Goal: Task Accomplishment & Management: Use online tool/utility

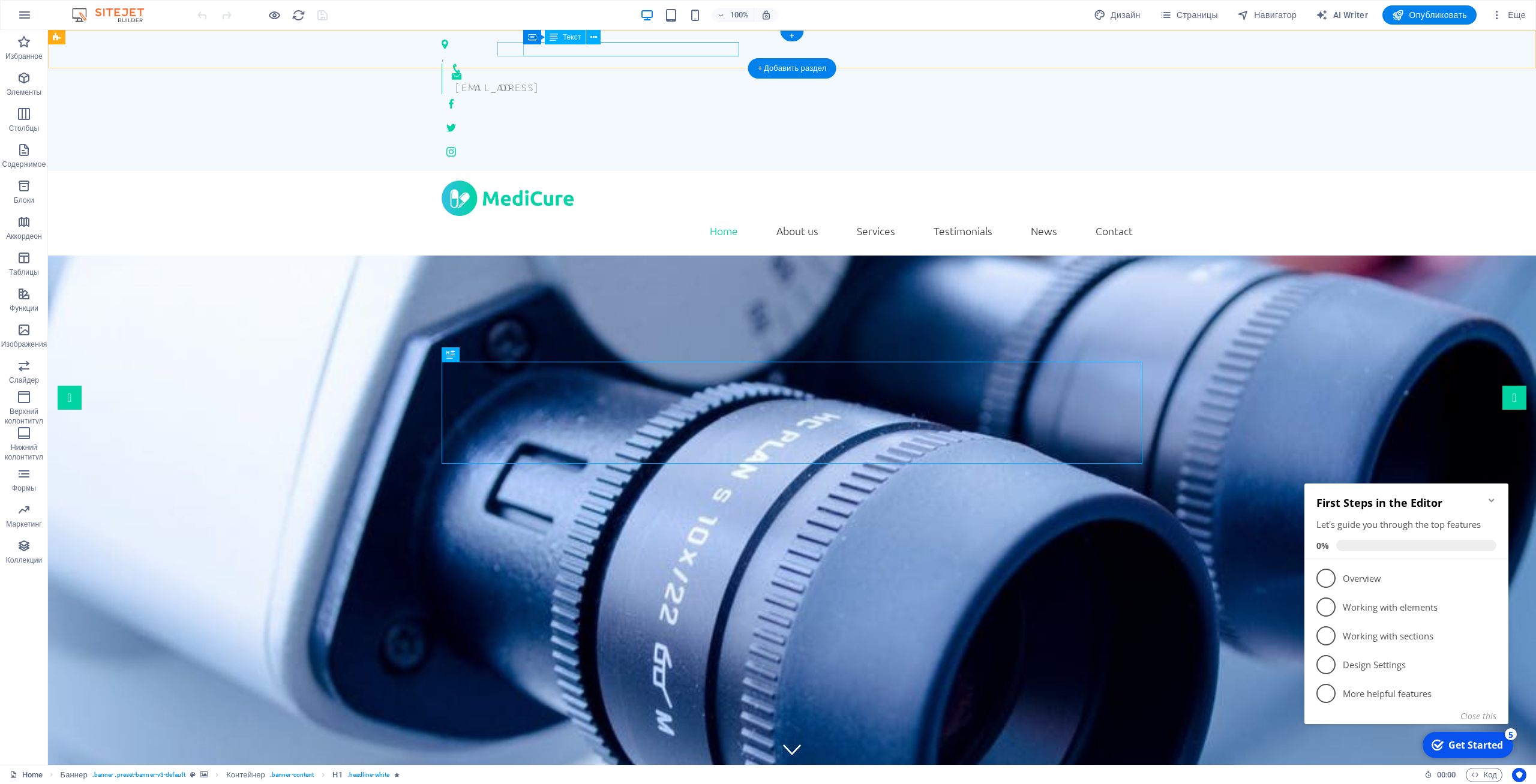
click at [735, 80] on div "[EMAIL_ADDRESS]" at bounding box center [794, 87] width 678 height 14
click at [590, 80] on div "[EMAIL_ADDRESS]" at bounding box center [794, 87] width 678 height 14
click at [589, 80] on div "[EMAIL_ADDRESS]" at bounding box center [794, 87] width 678 height 14
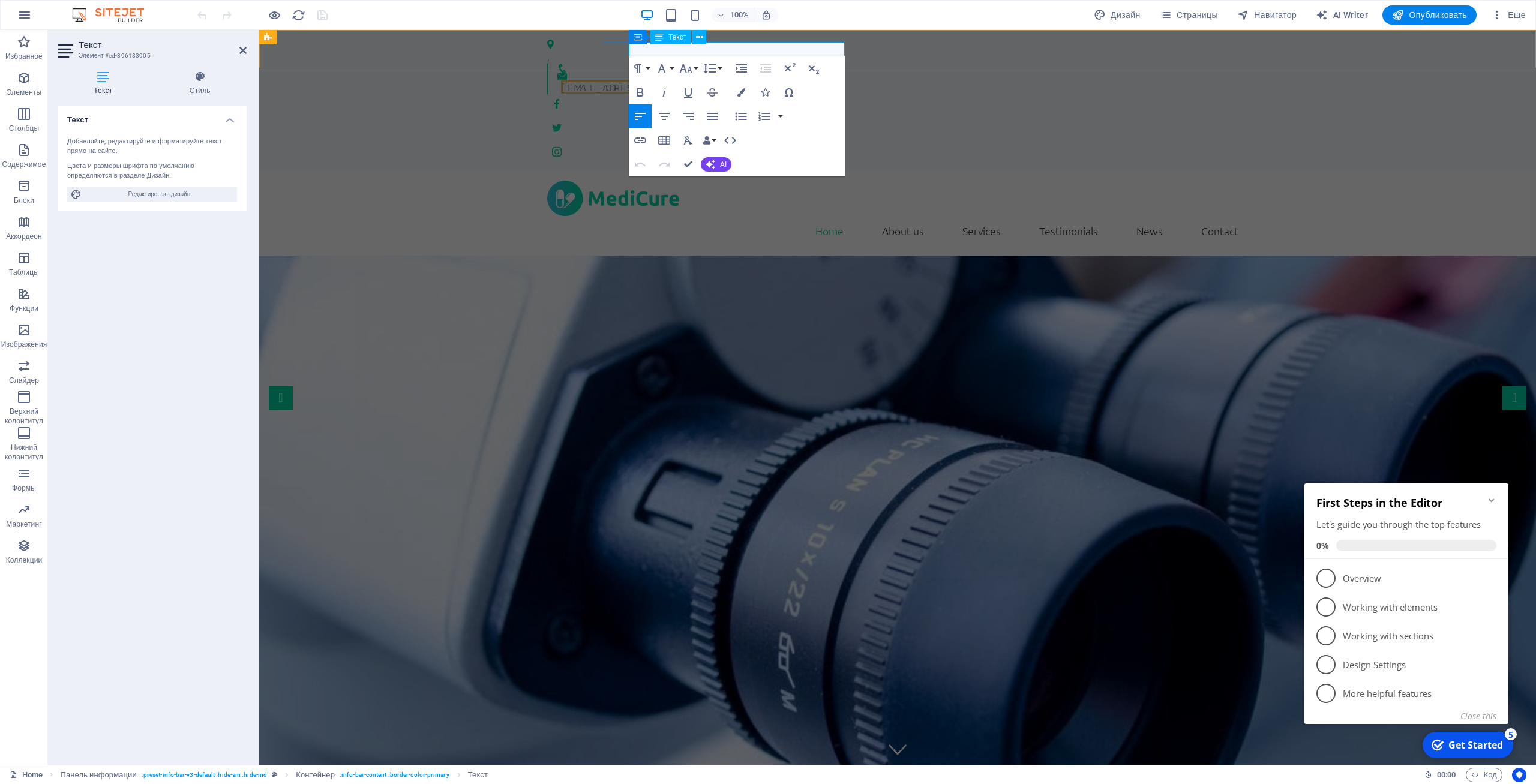
click at [649, 81] on link "[EMAIL_ADDRESS]" at bounding box center [604, 87] width 88 height 14
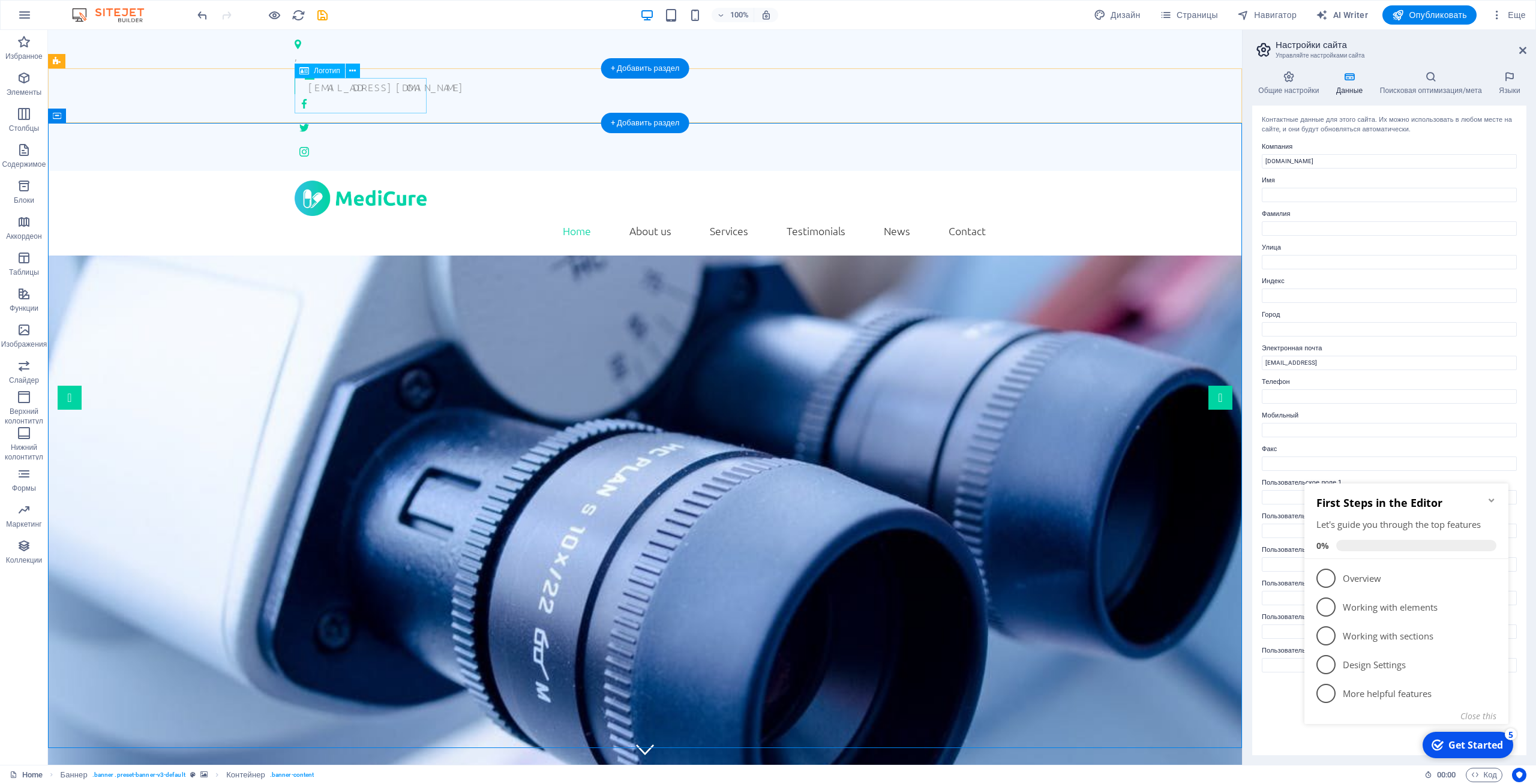
click at [416, 180] on div at bounding box center [644, 198] width 701 height 36
click at [389, 180] on div at bounding box center [644, 198] width 701 height 36
select select "px"
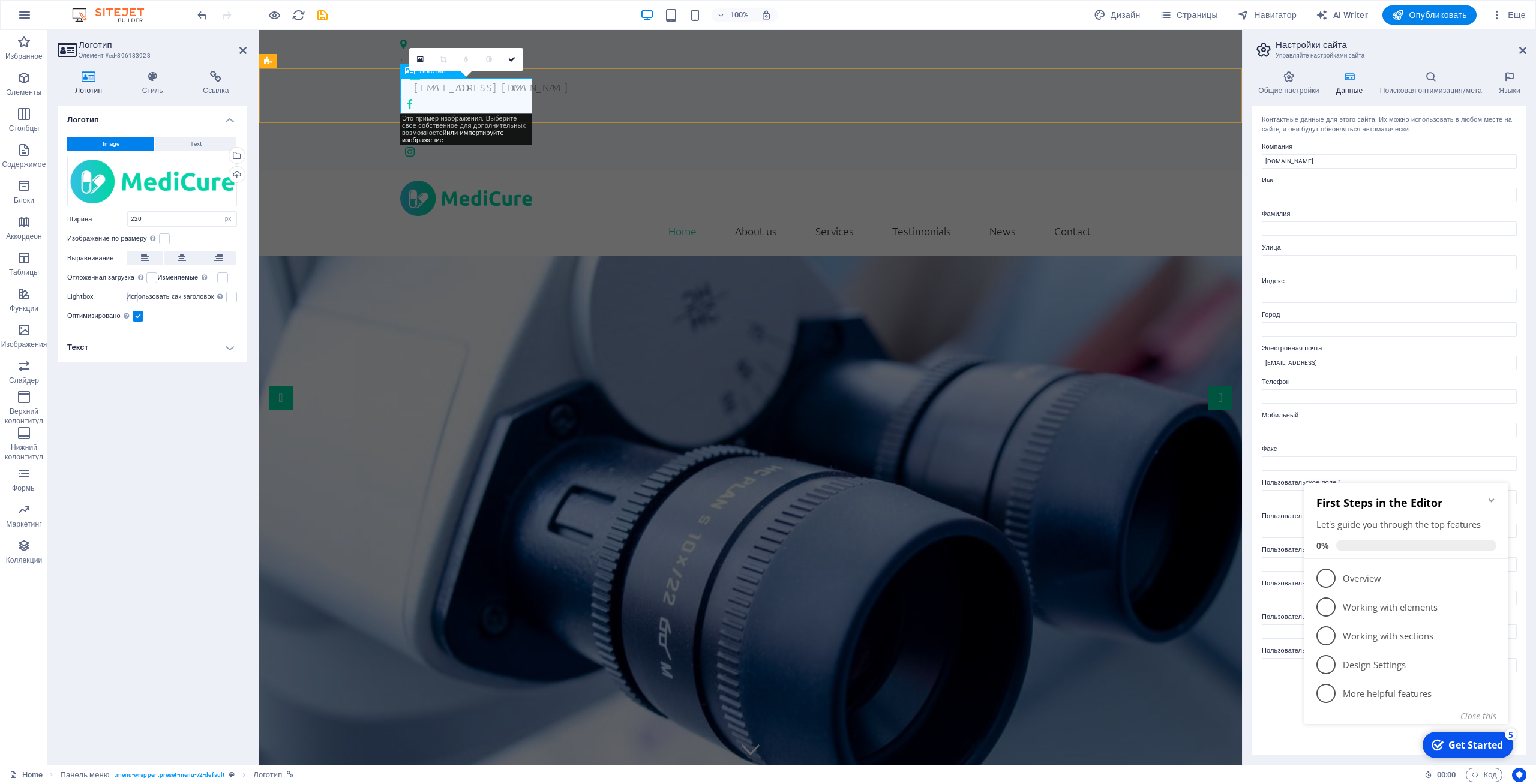
click at [455, 180] on div at bounding box center [751, 198] width 701 height 36
click at [465, 180] on div at bounding box center [751, 198] width 701 height 36
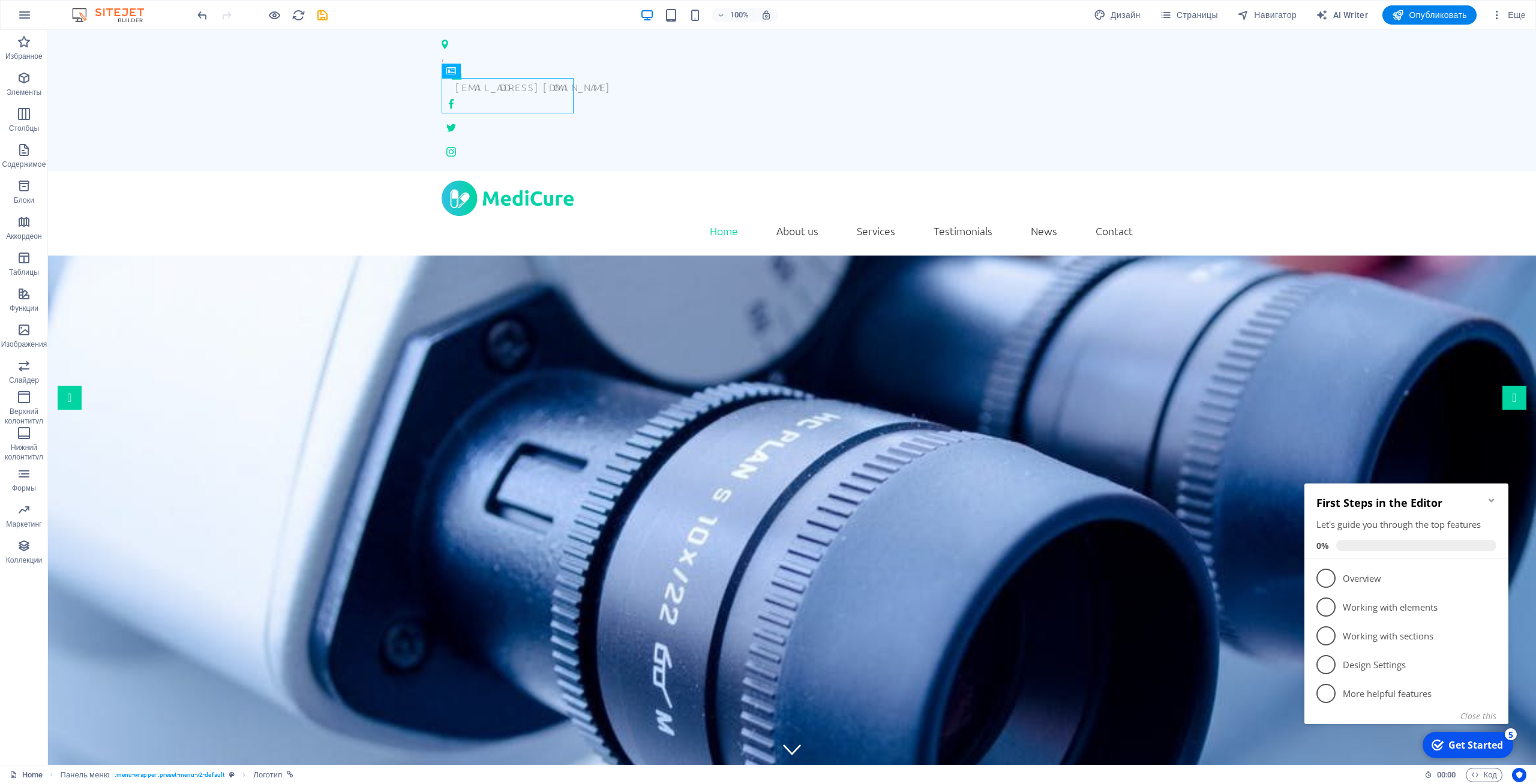
click at [1490, 503] on icon "Minimize checklist" at bounding box center [1491, 500] width 9 height 9
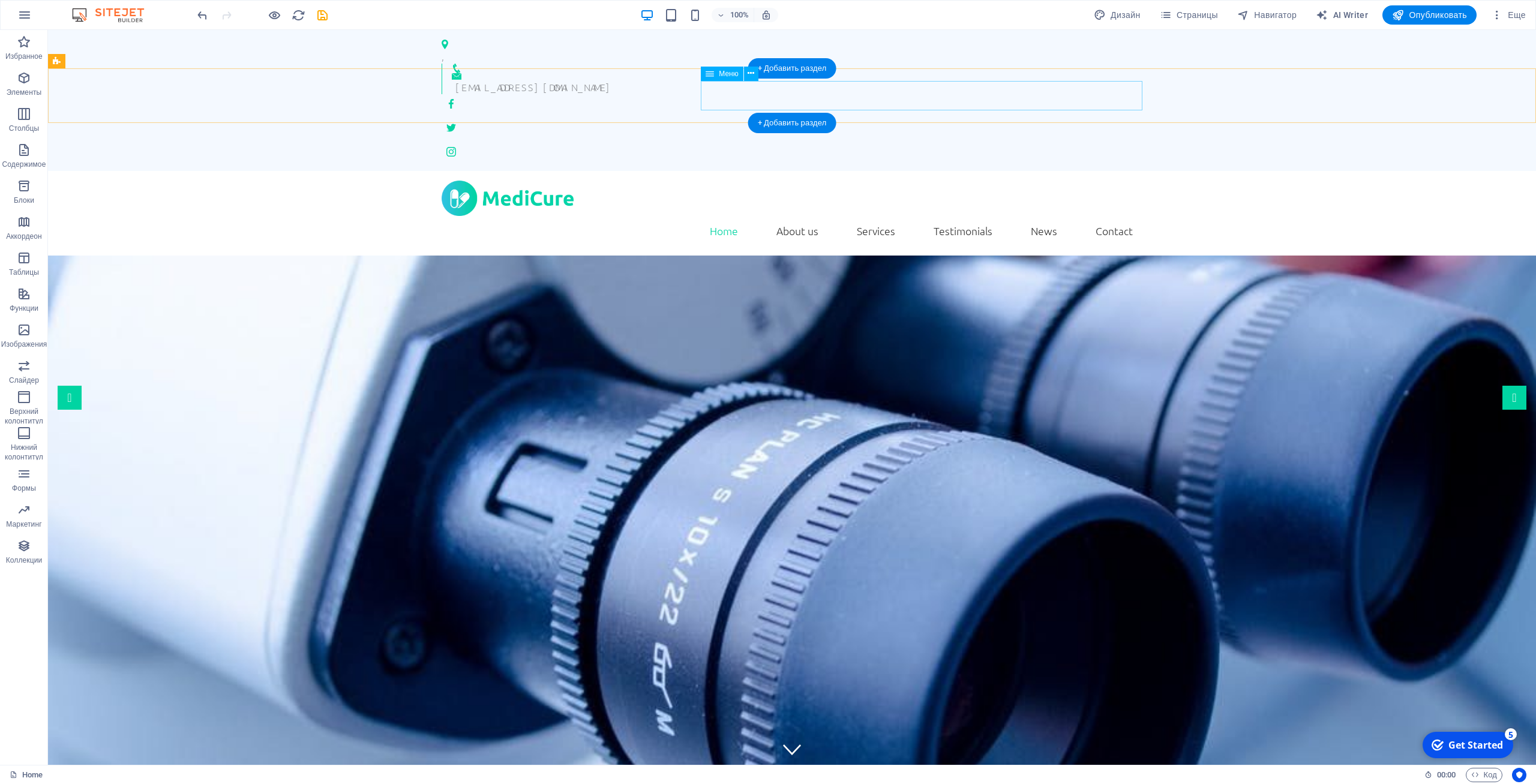
click at [1130, 216] on nav "Home About us Services Testimonials News Contact" at bounding box center [792, 231] width 701 height 30
click at [27, 94] on p "Элементы" at bounding box center [24, 92] width 35 height 9
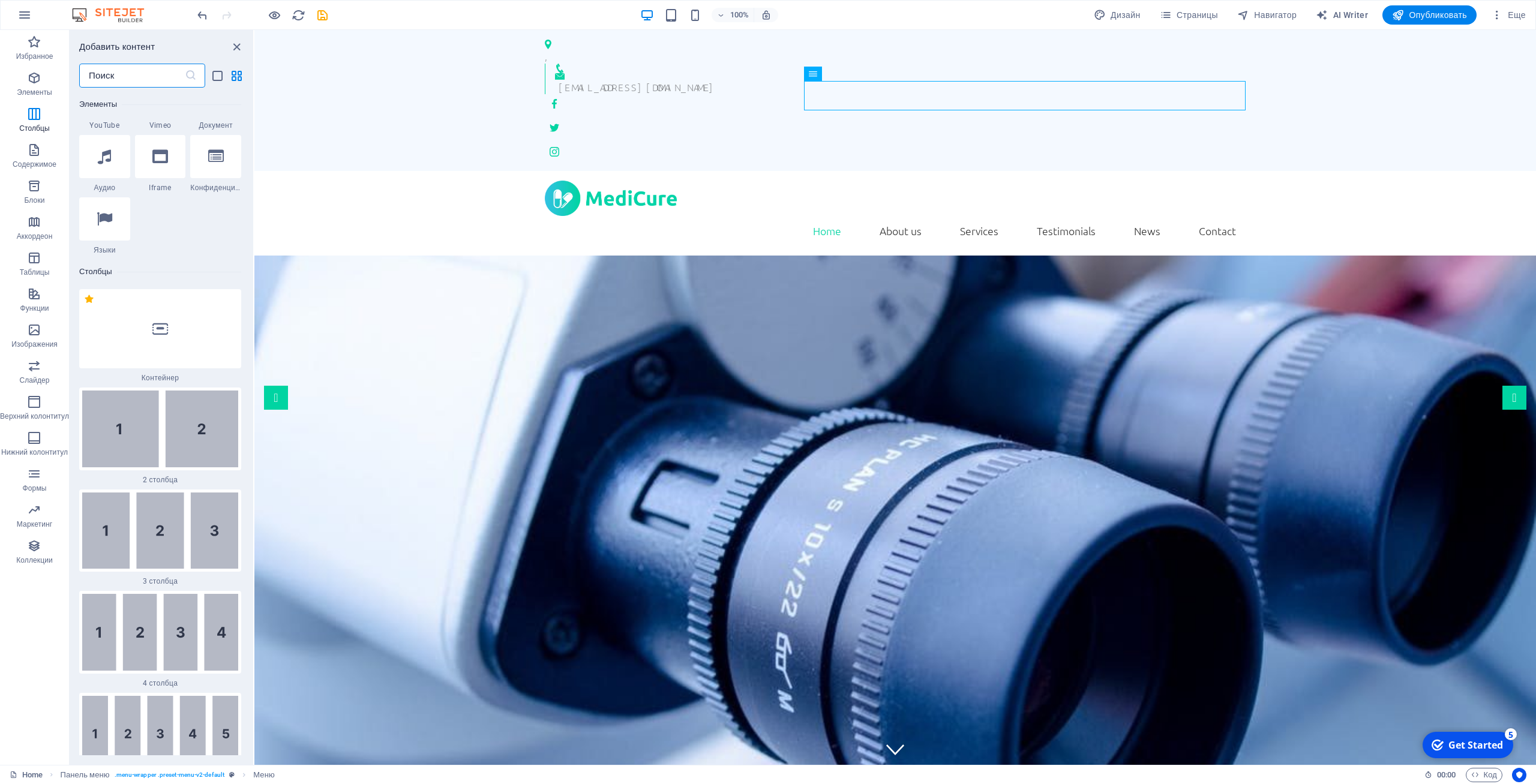
scroll to position [820, 0]
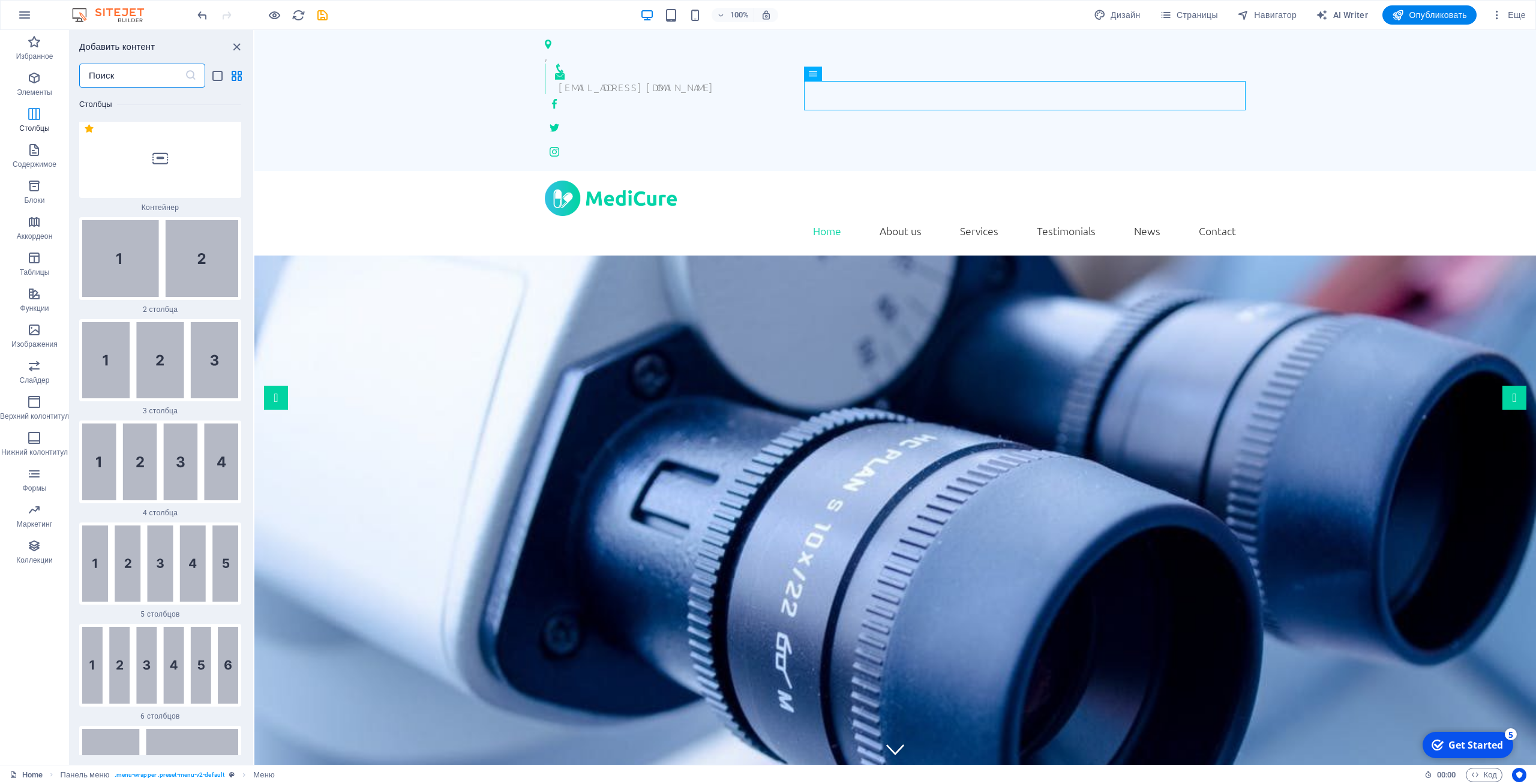
click at [34, 111] on icon "button" at bounding box center [34, 114] width 14 height 14
click at [46, 165] on p "Содержимое" at bounding box center [34, 164] width 43 height 9
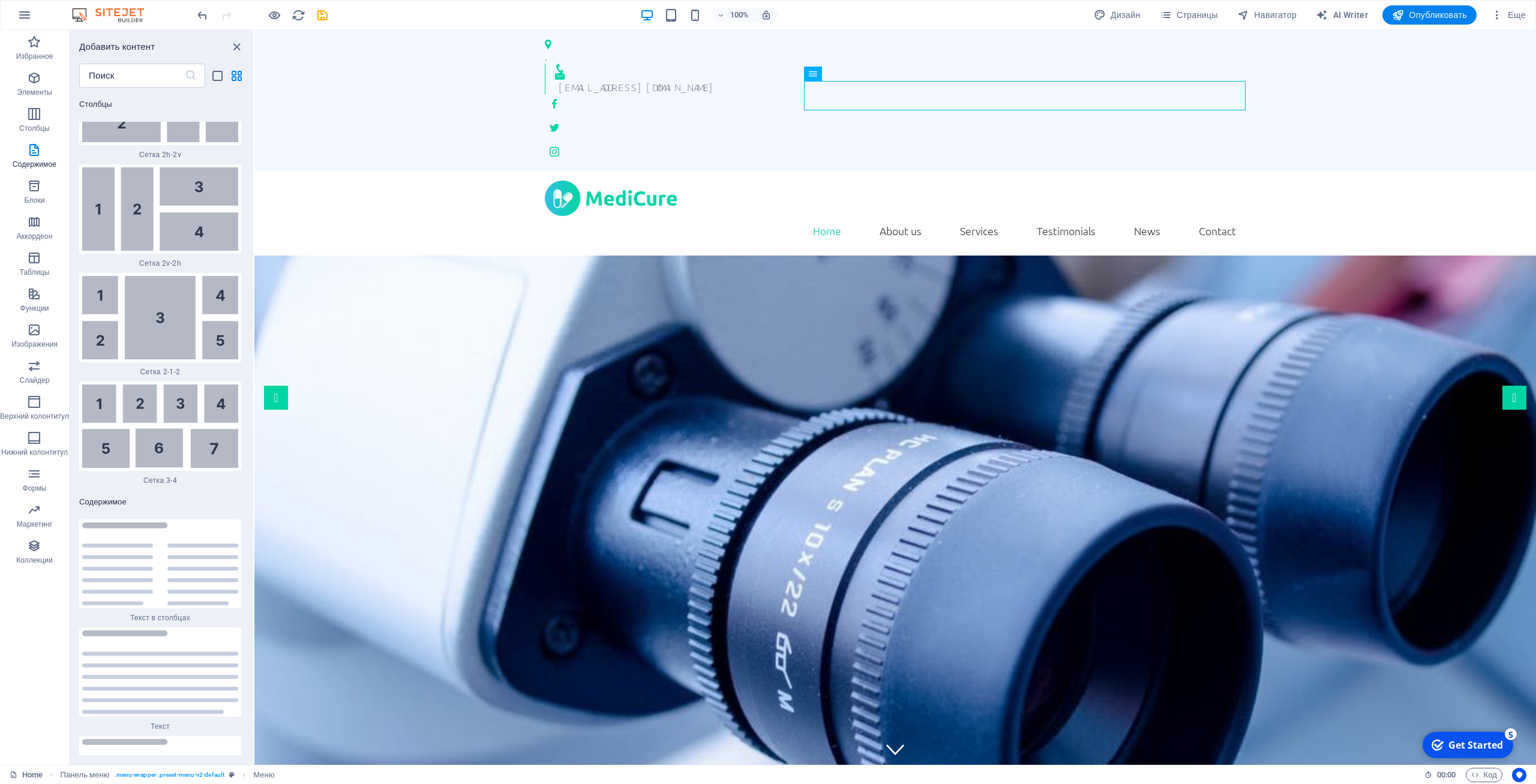
scroll to position [4077, 0]
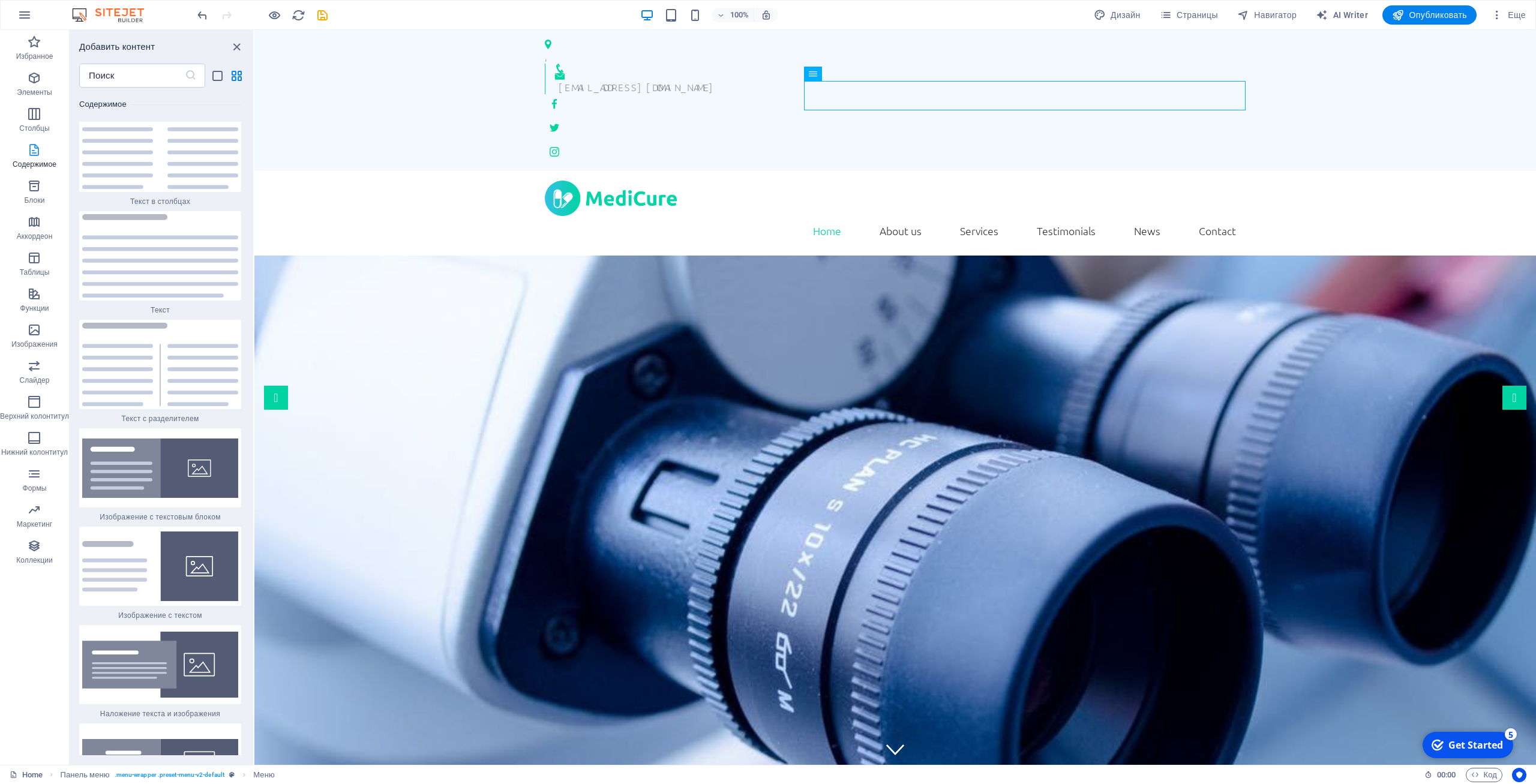
click at [37, 150] on icon "button" at bounding box center [34, 150] width 14 height 14
click at [447, 14] on div "100% Дизайн Страницы Навигатор AI Writer Опубликовать Еще" at bounding box center [863, 15] width 1336 height 19
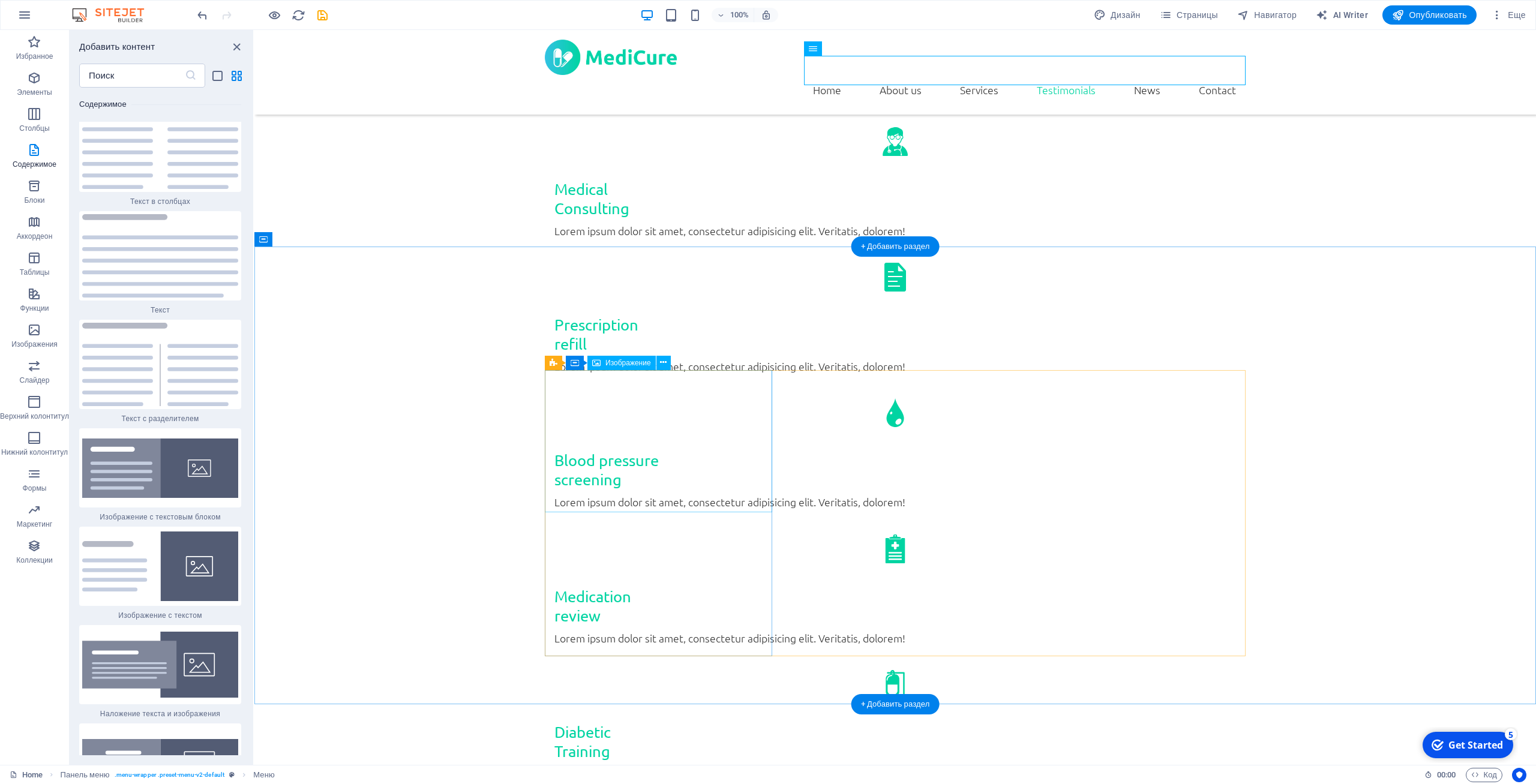
scroll to position [1836, 0]
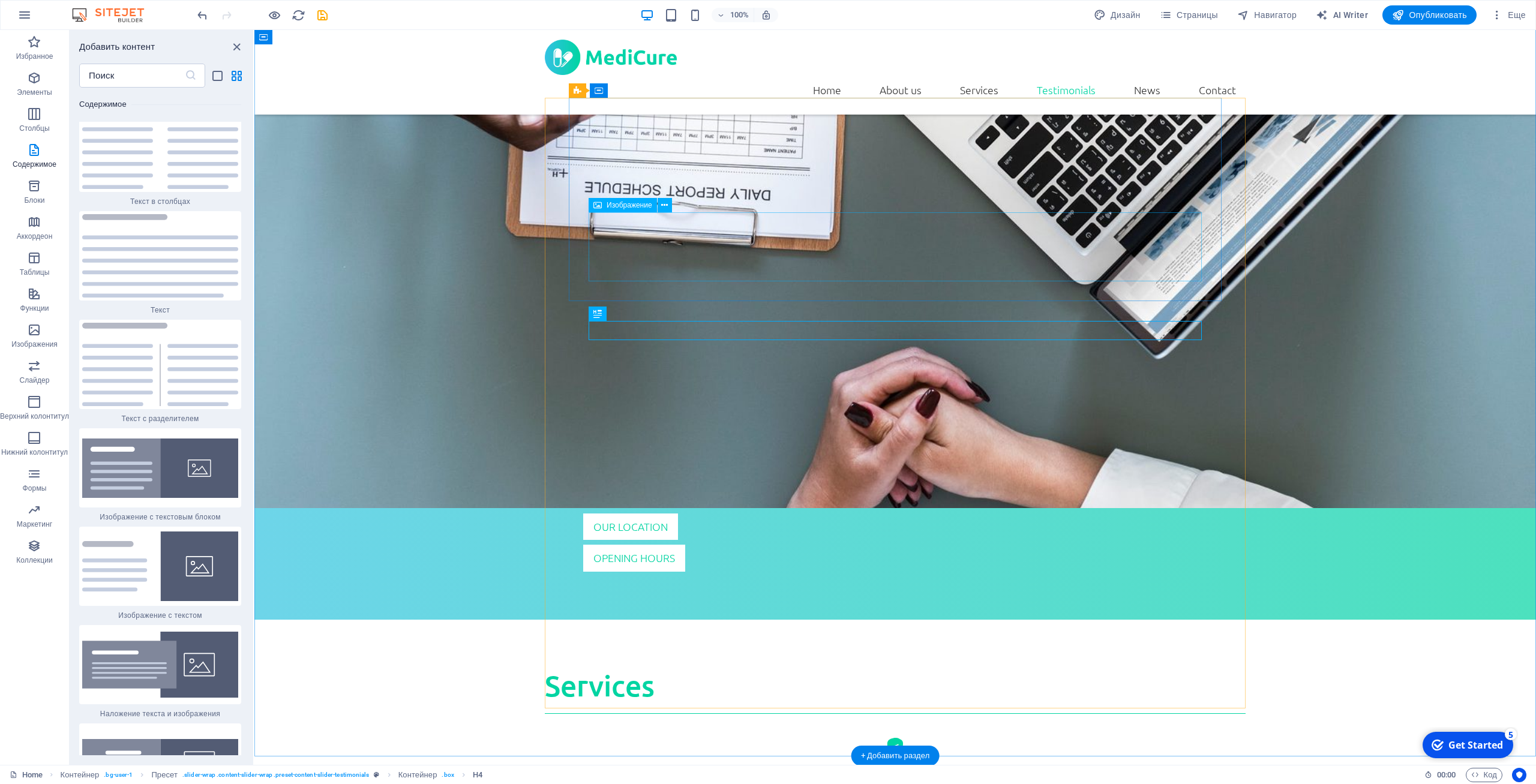
scroll to position [1714, 0]
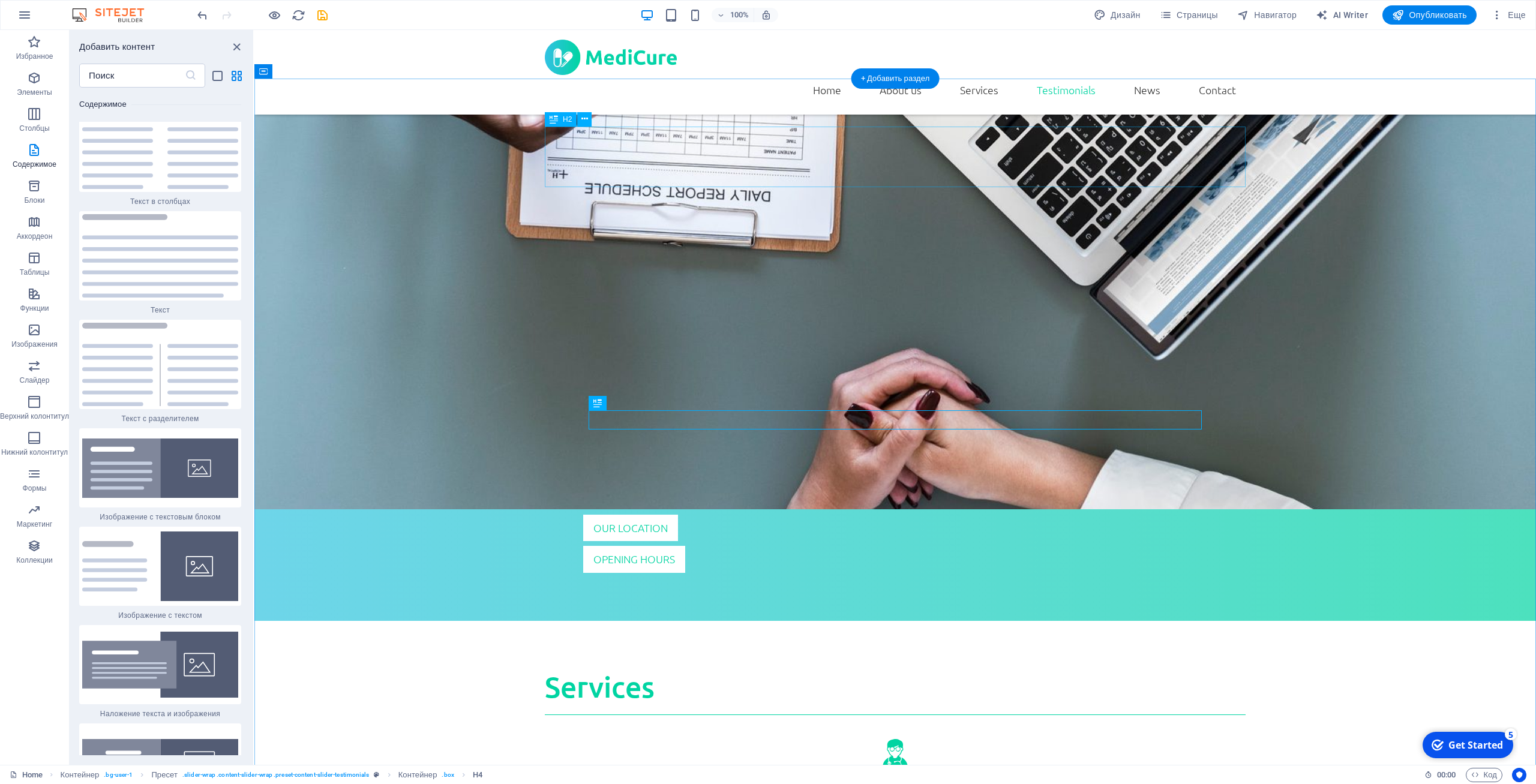
click at [651, 181] on button at bounding box center [656, 180] width 14 height 14
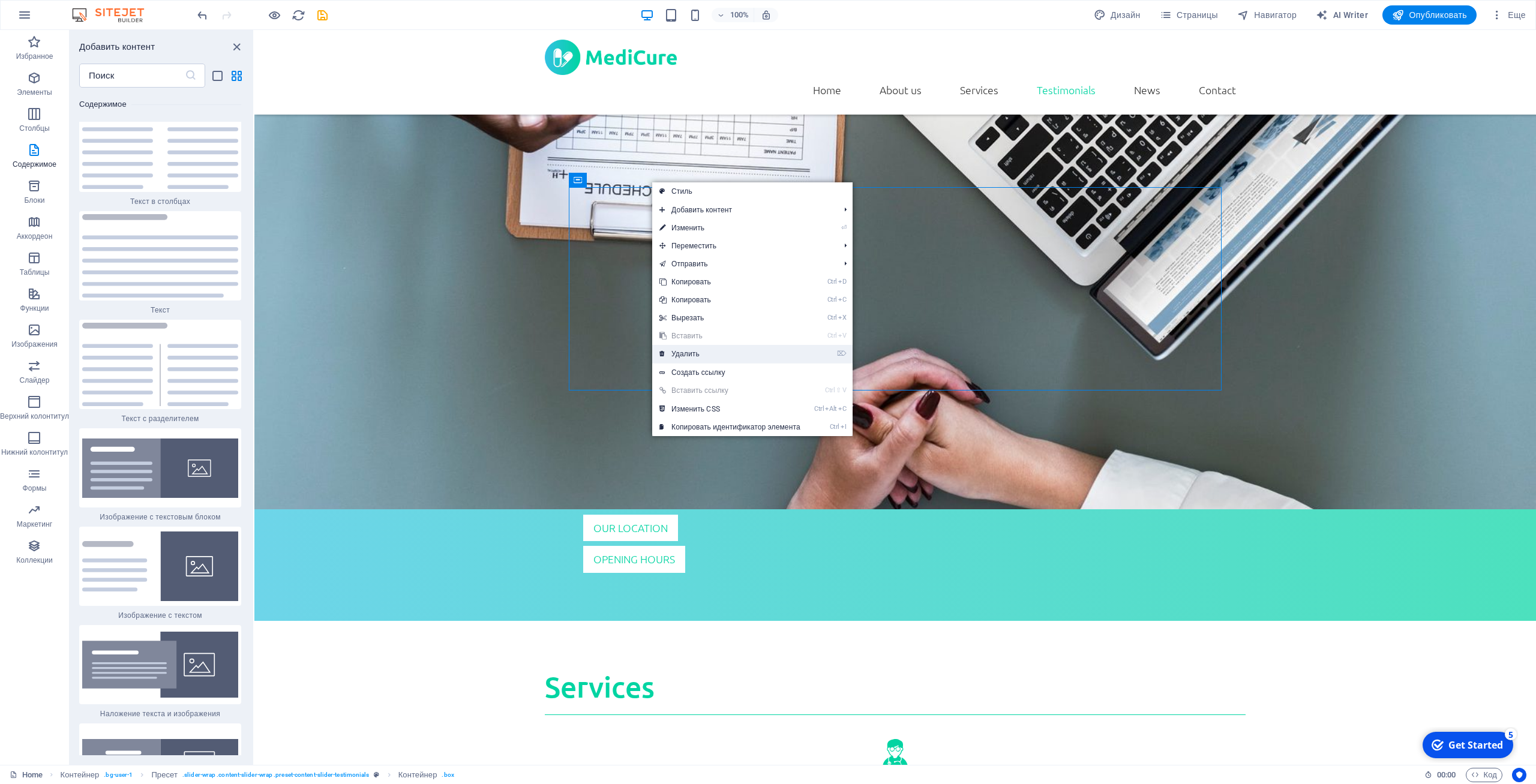
click at [701, 362] on link "⌦ Удалить" at bounding box center [730, 354] width 155 height 18
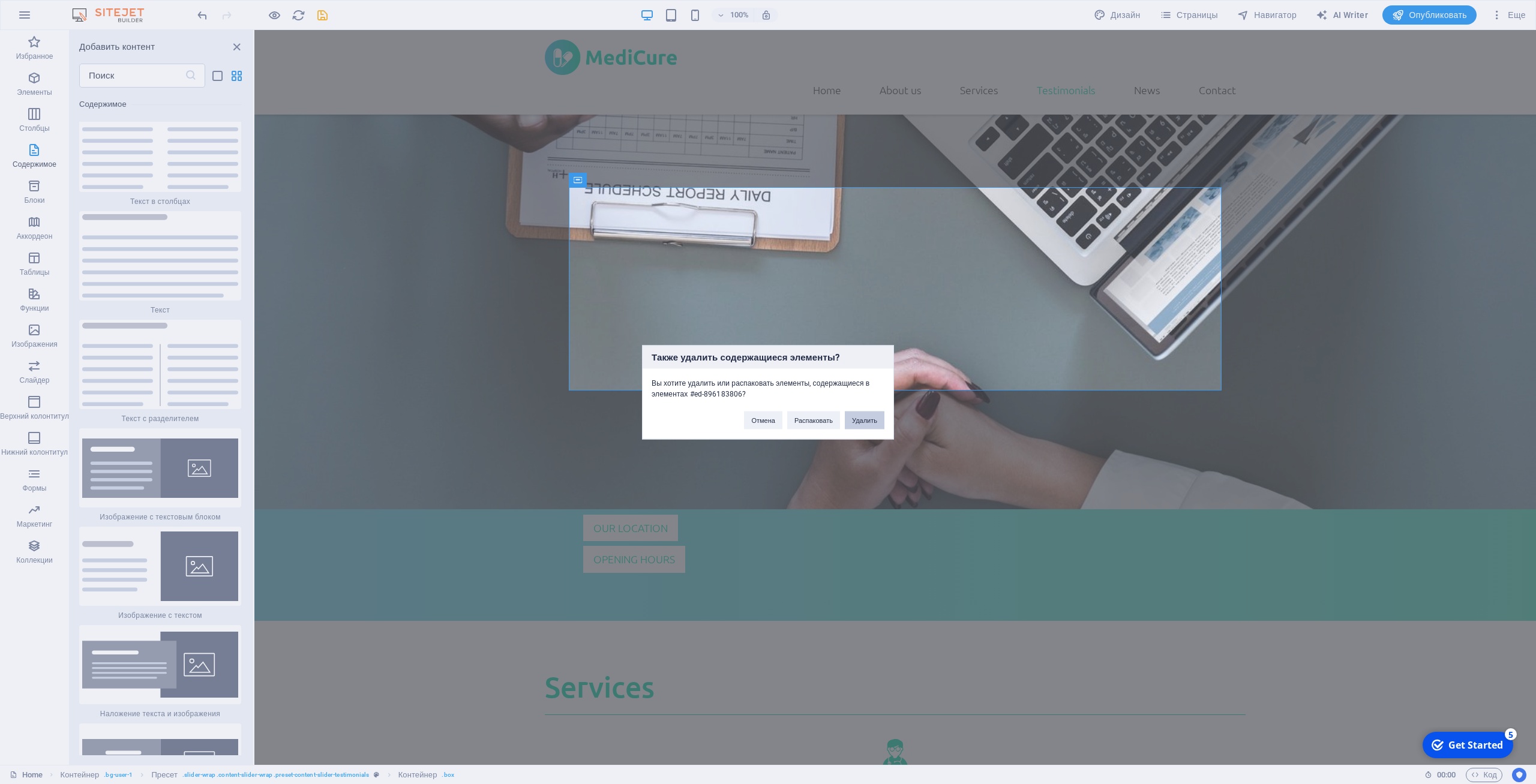
drag, startPoint x: 882, startPoint y: 420, endPoint x: 623, endPoint y: 388, distance: 261.0
click at [882, 420] on button "Удалить" at bounding box center [865, 420] width 40 height 18
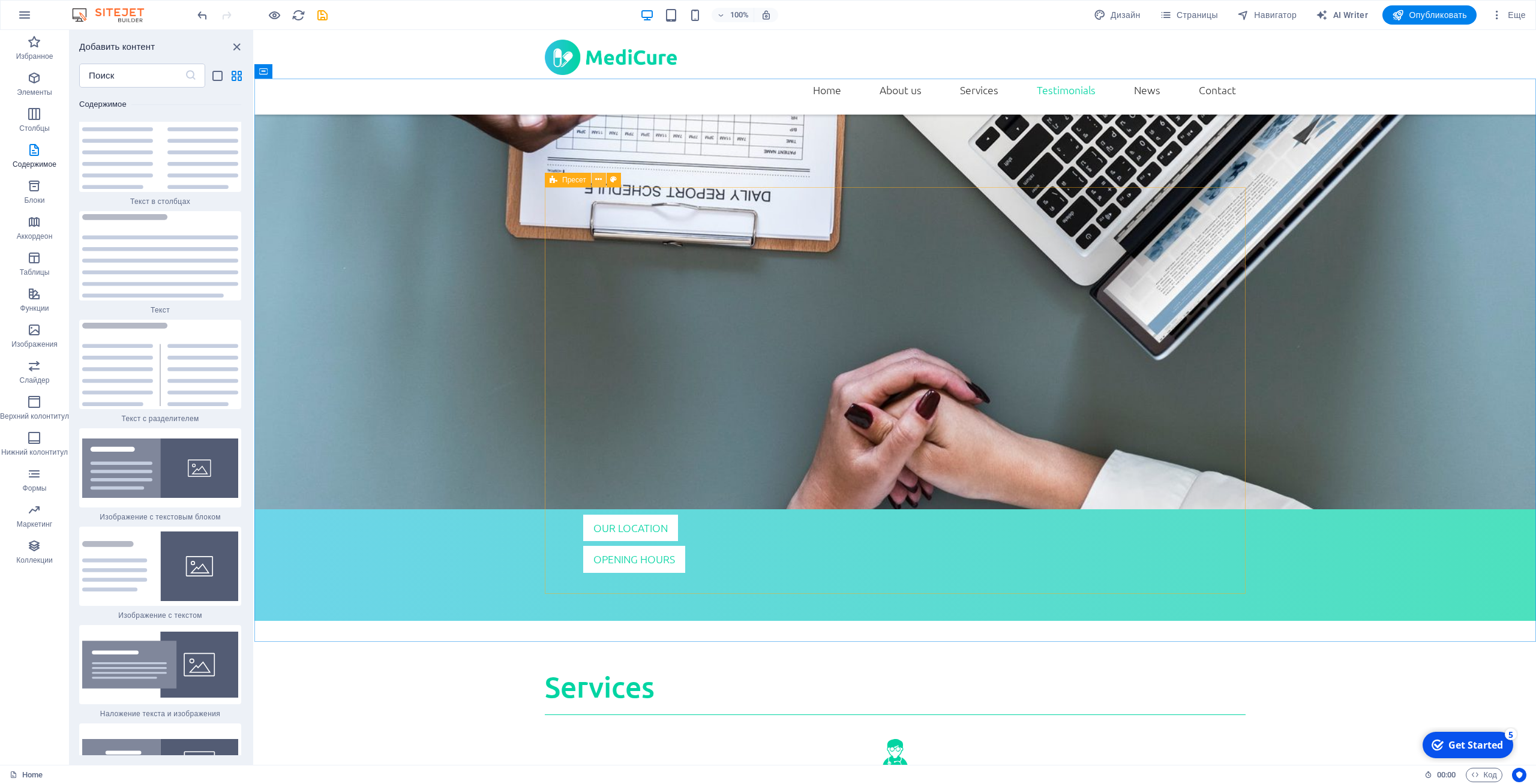
click at [592, 180] on div "Пресет" at bounding box center [587, 180] width 84 height 15
click at [595, 180] on button at bounding box center [599, 180] width 14 height 14
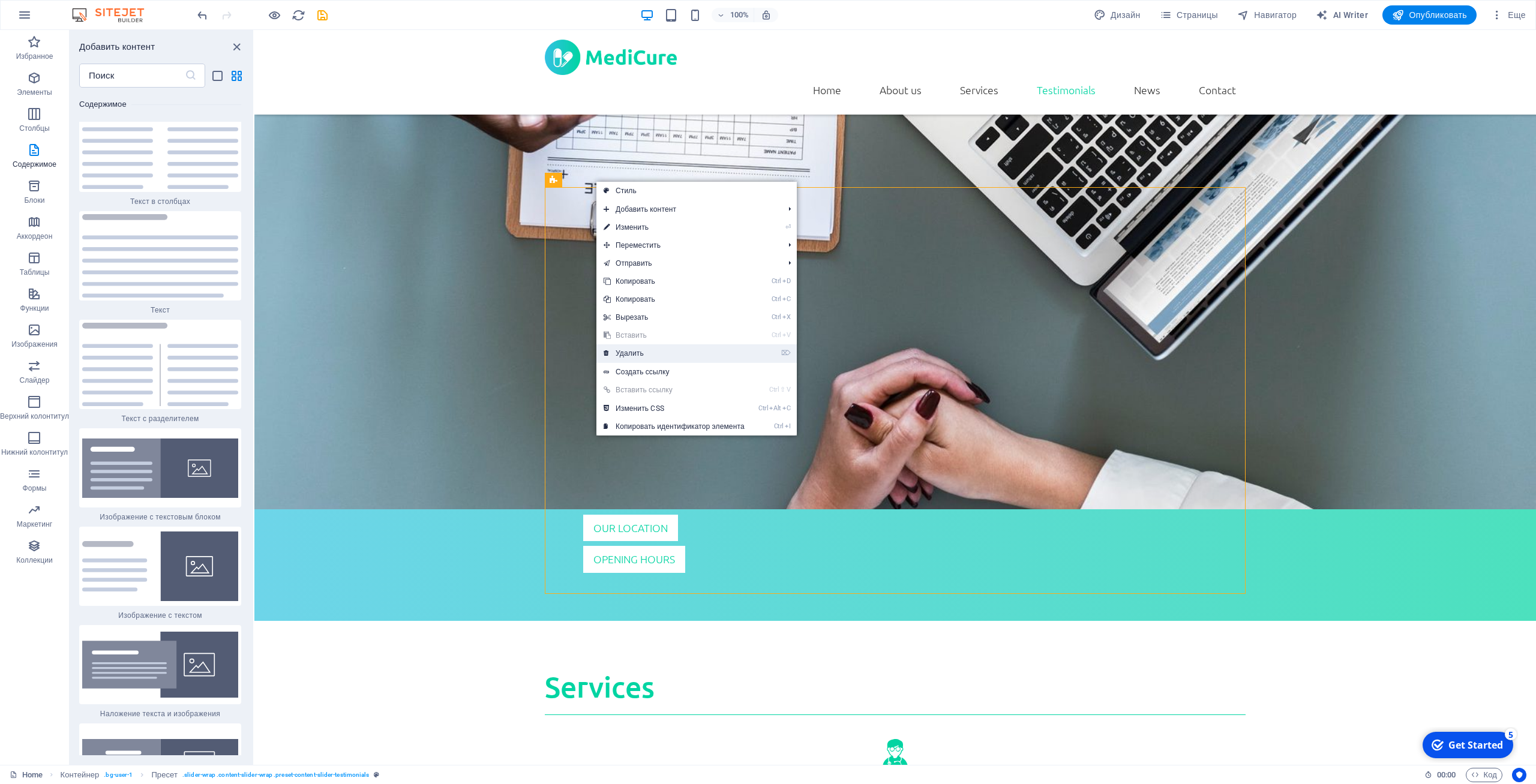
click at [636, 350] on link "⌦ Удалить" at bounding box center [674, 353] width 155 height 18
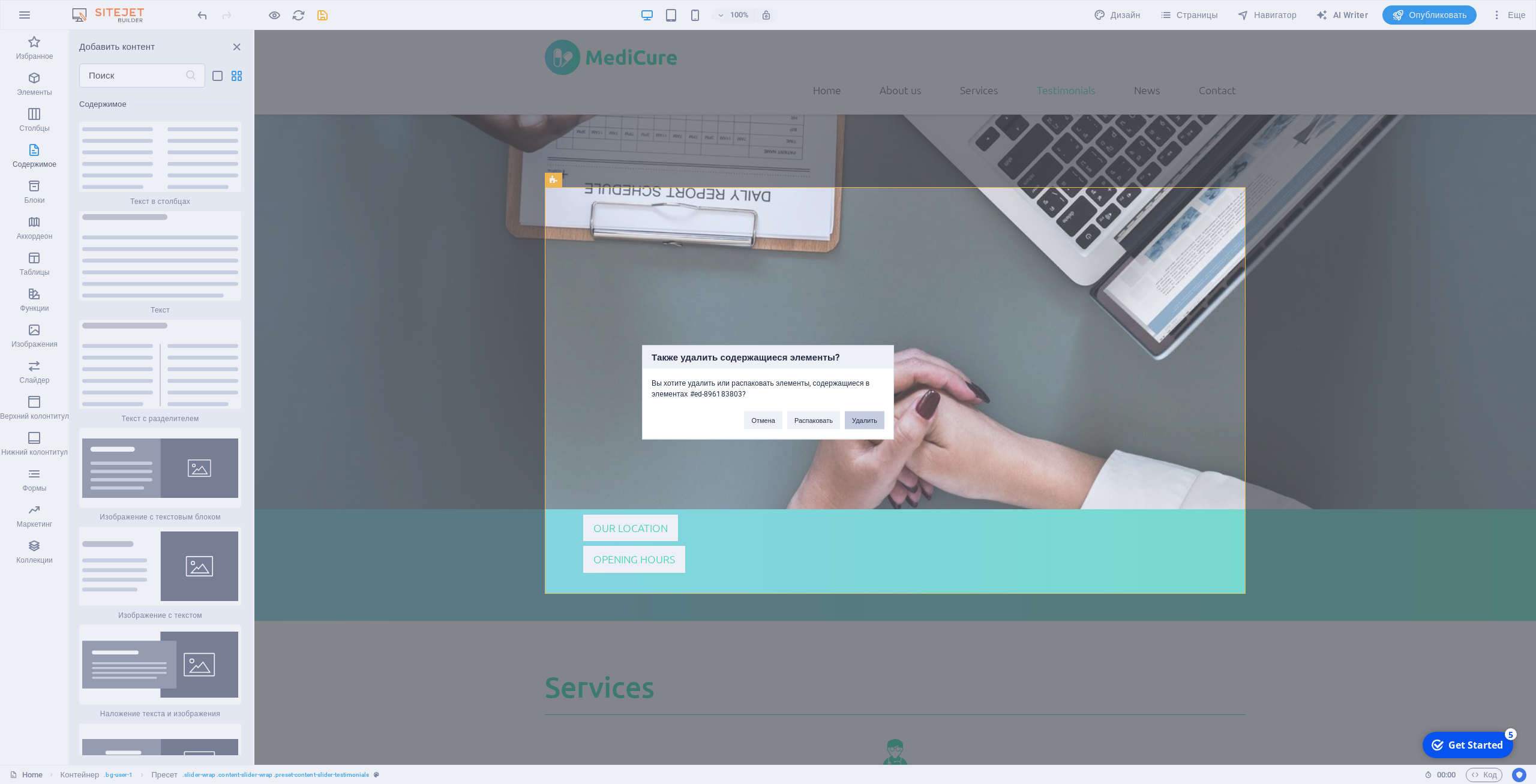
click at [869, 425] on button "Удалить" at bounding box center [865, 420] width 40 height 18
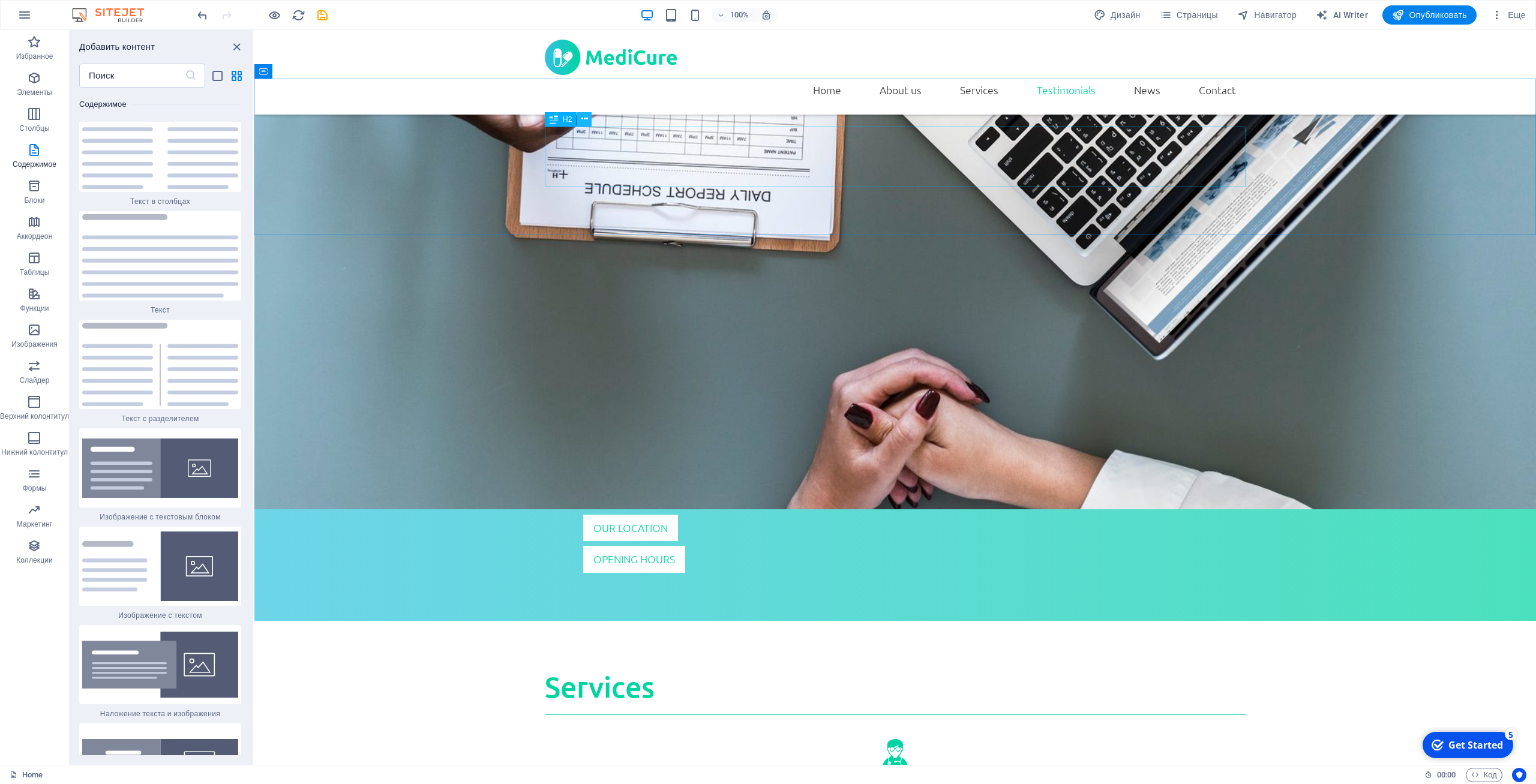
click at [587, 118] on icon at bounding box center [584, 119] width 6 height 13
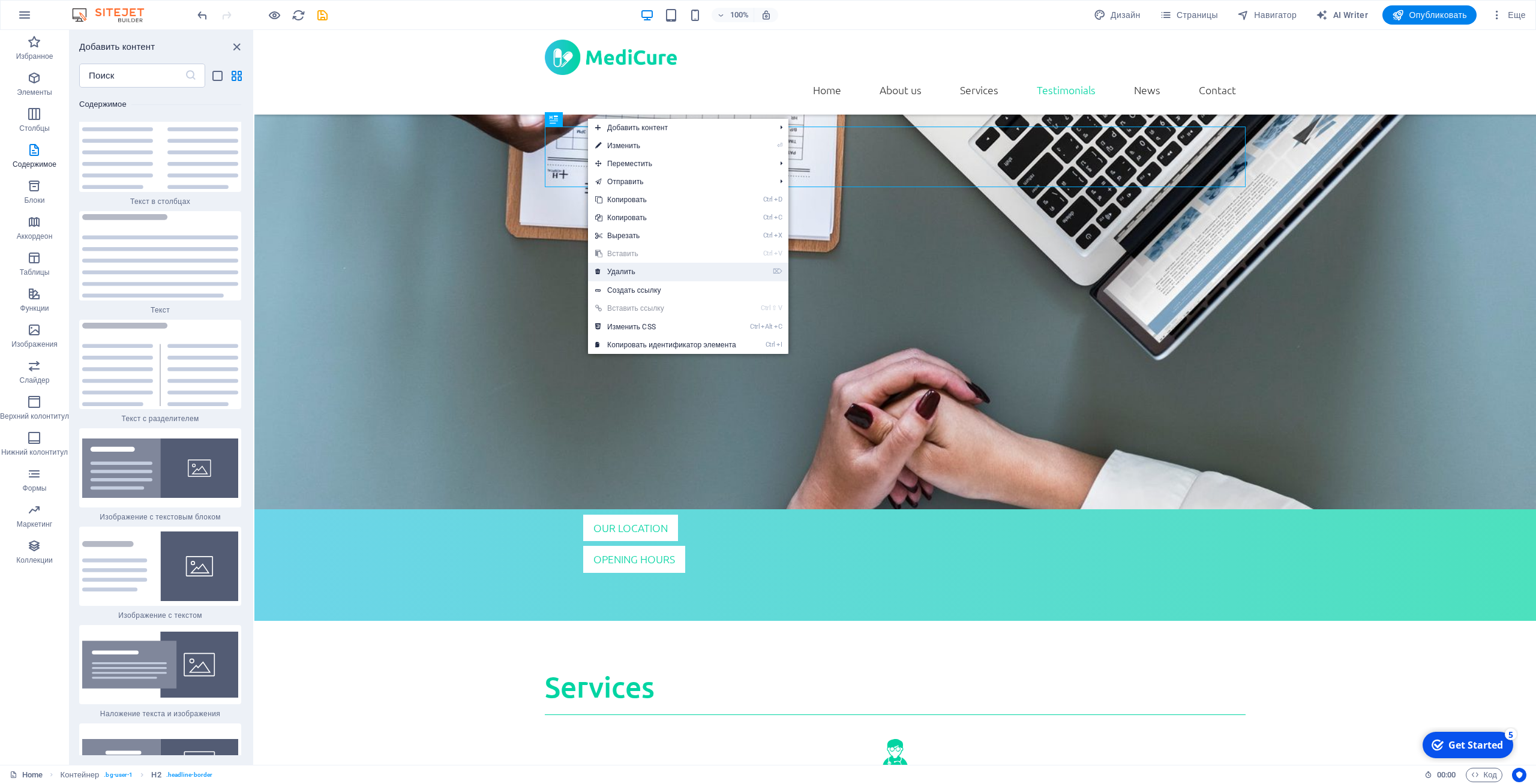
drag, startPoint x: 650, startPoint y: 275, endPoint x: 408, endPoint y: 250, distance: 243.3
click at [650, 275] on link "⌦ Удалить" at bounding box center [666, 272] width 155 height 18
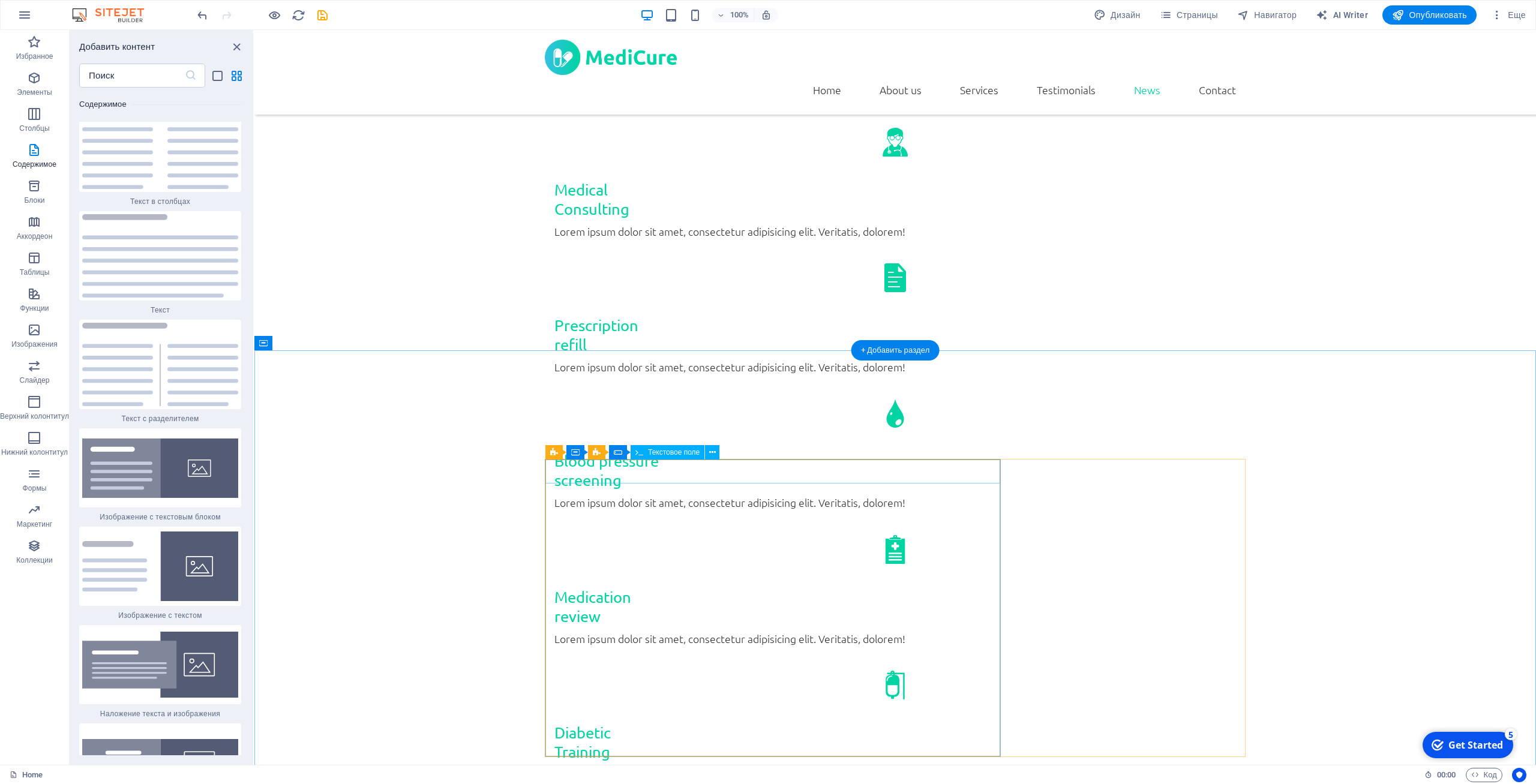
scroll to position [2429, 0]
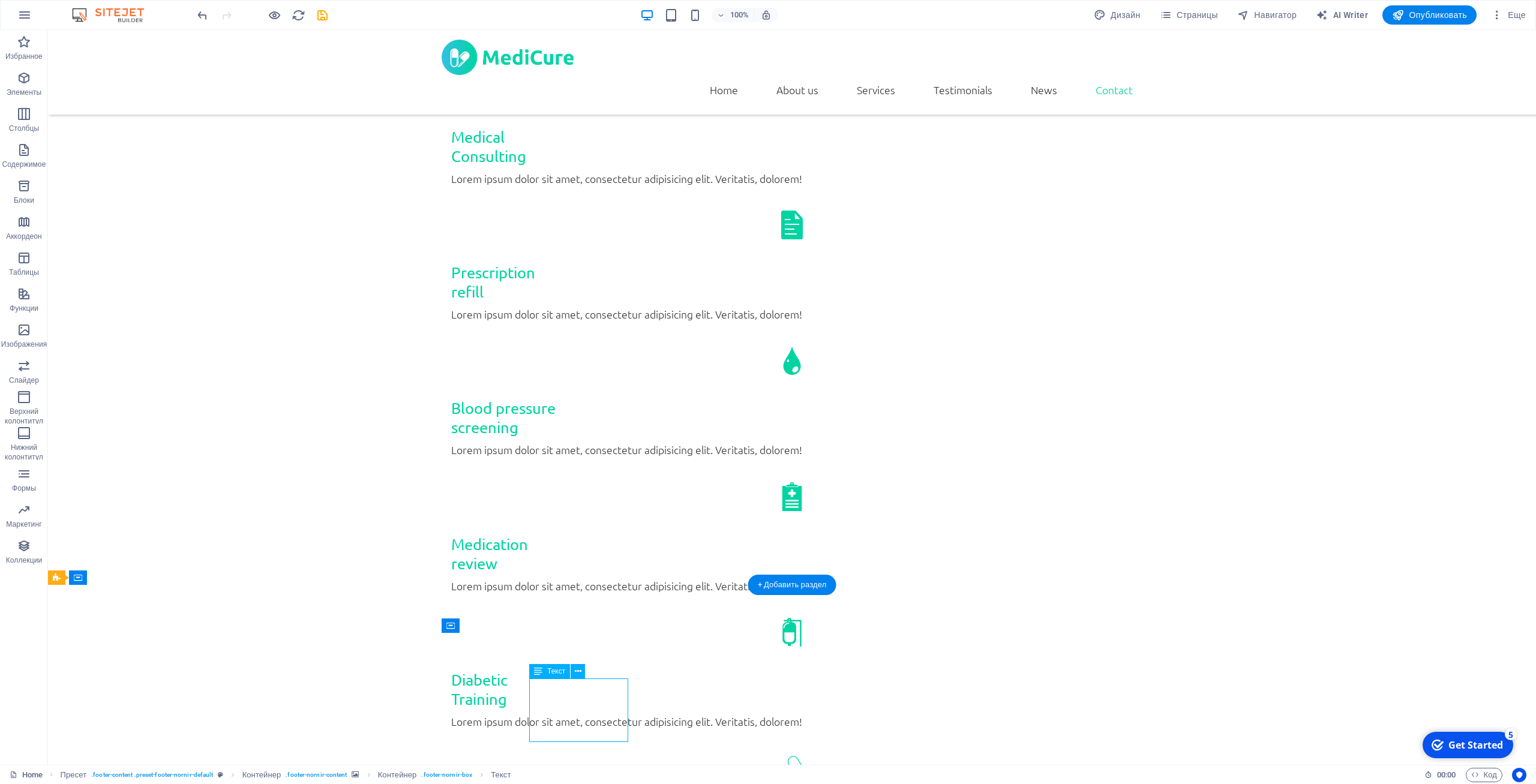
scroll to position [2394, 0]
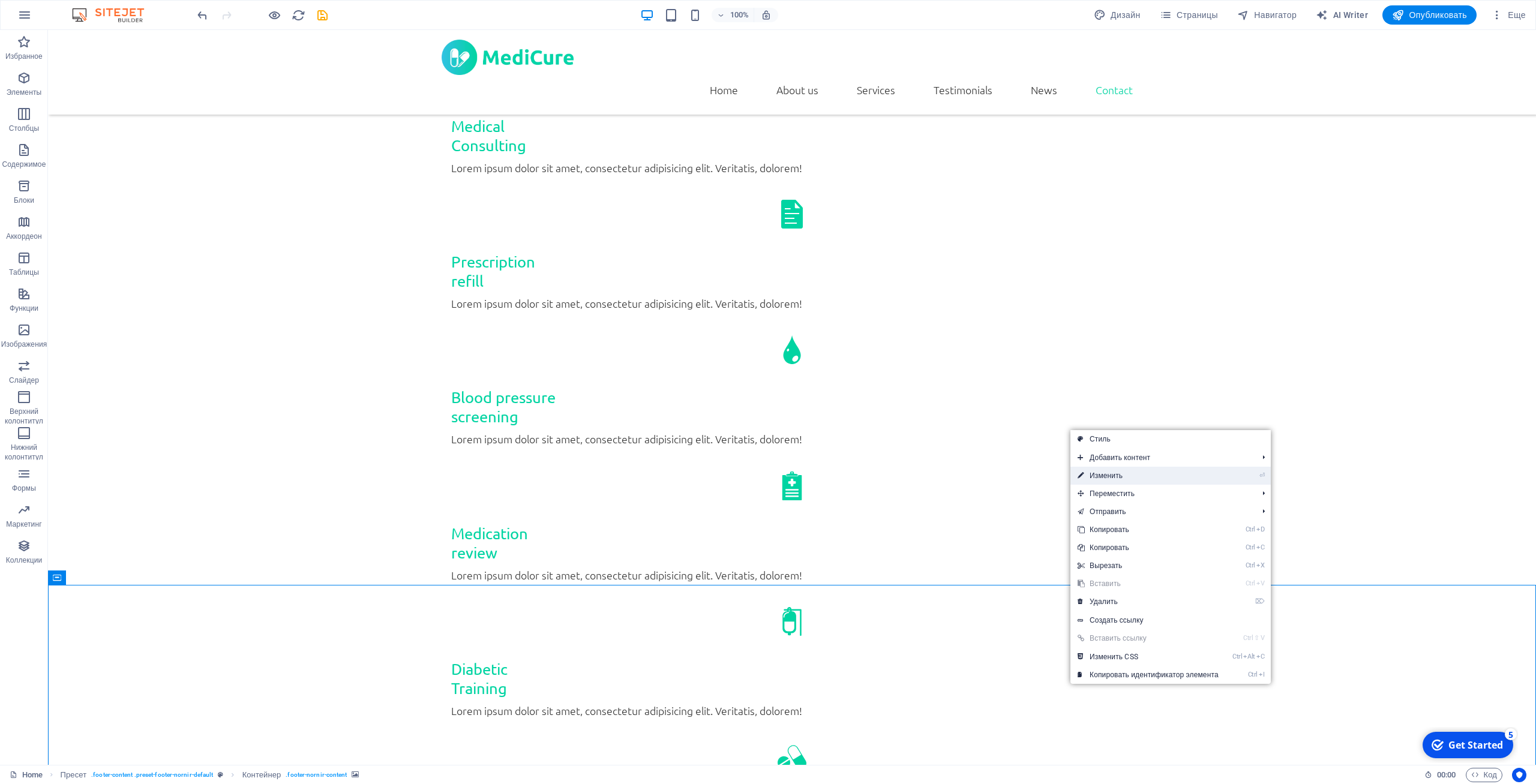
click at [1165, 473] on link "⏎ Изменить" at bounding box center [1148, 475] width 155 height 18
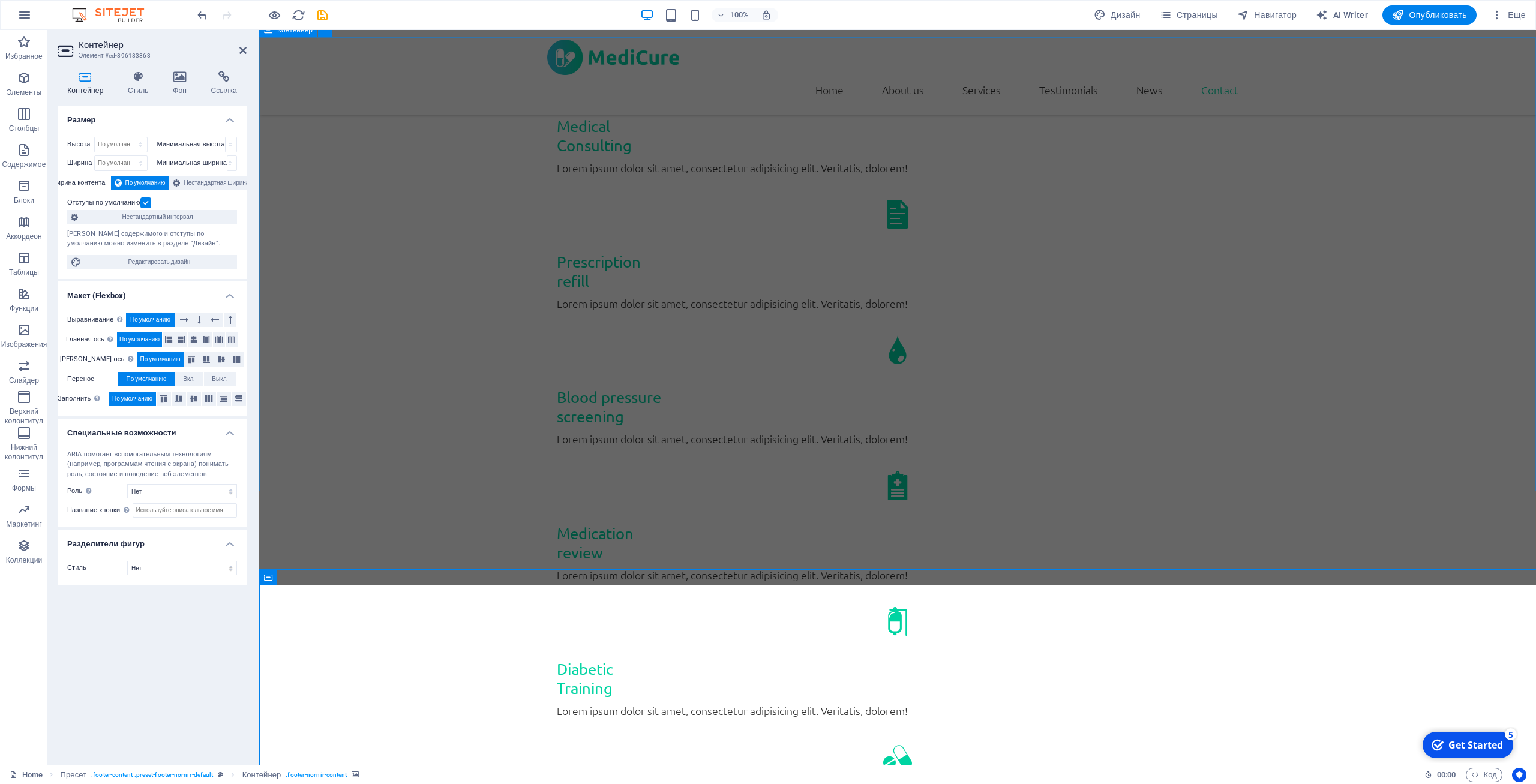
scroll to position [2394, 0]
click at [220, 72] on icon at bounding box center [224, 76] width 46 height 12
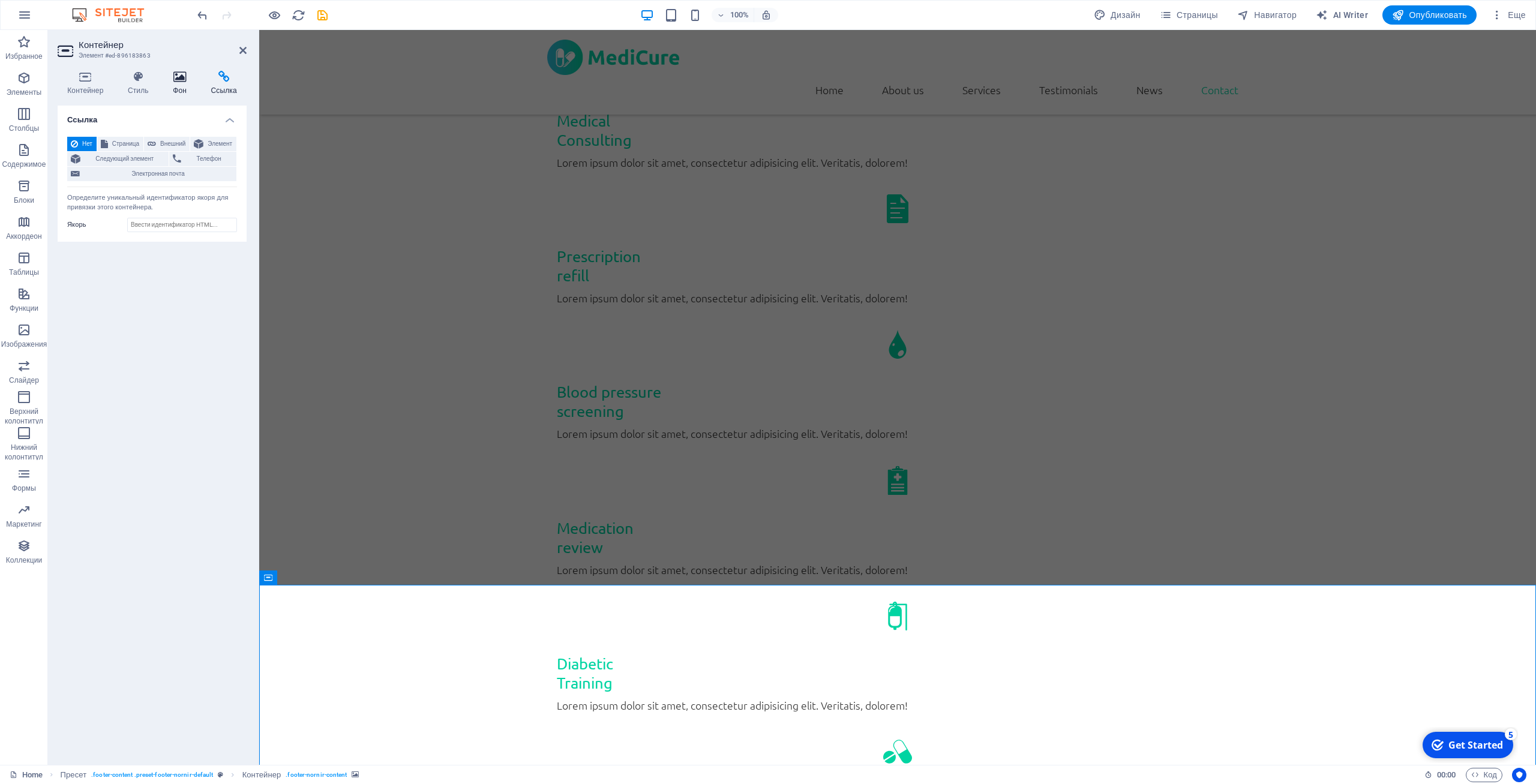
click at [177, 78] on icon at bounding box center [180, 76] width 33 height 12
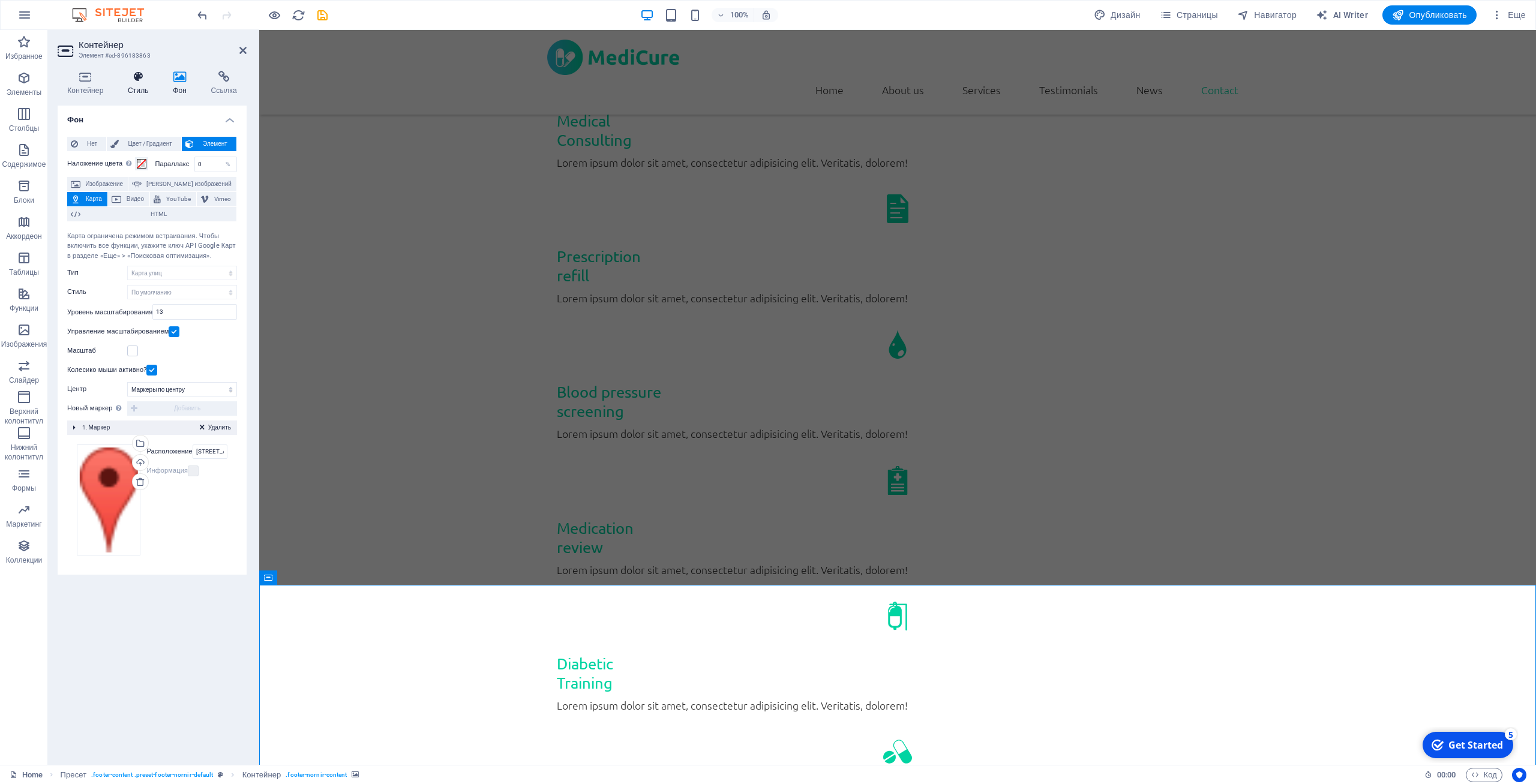
click at [138, 78] on icon at bounding box center [138, 76] width 40 height 12
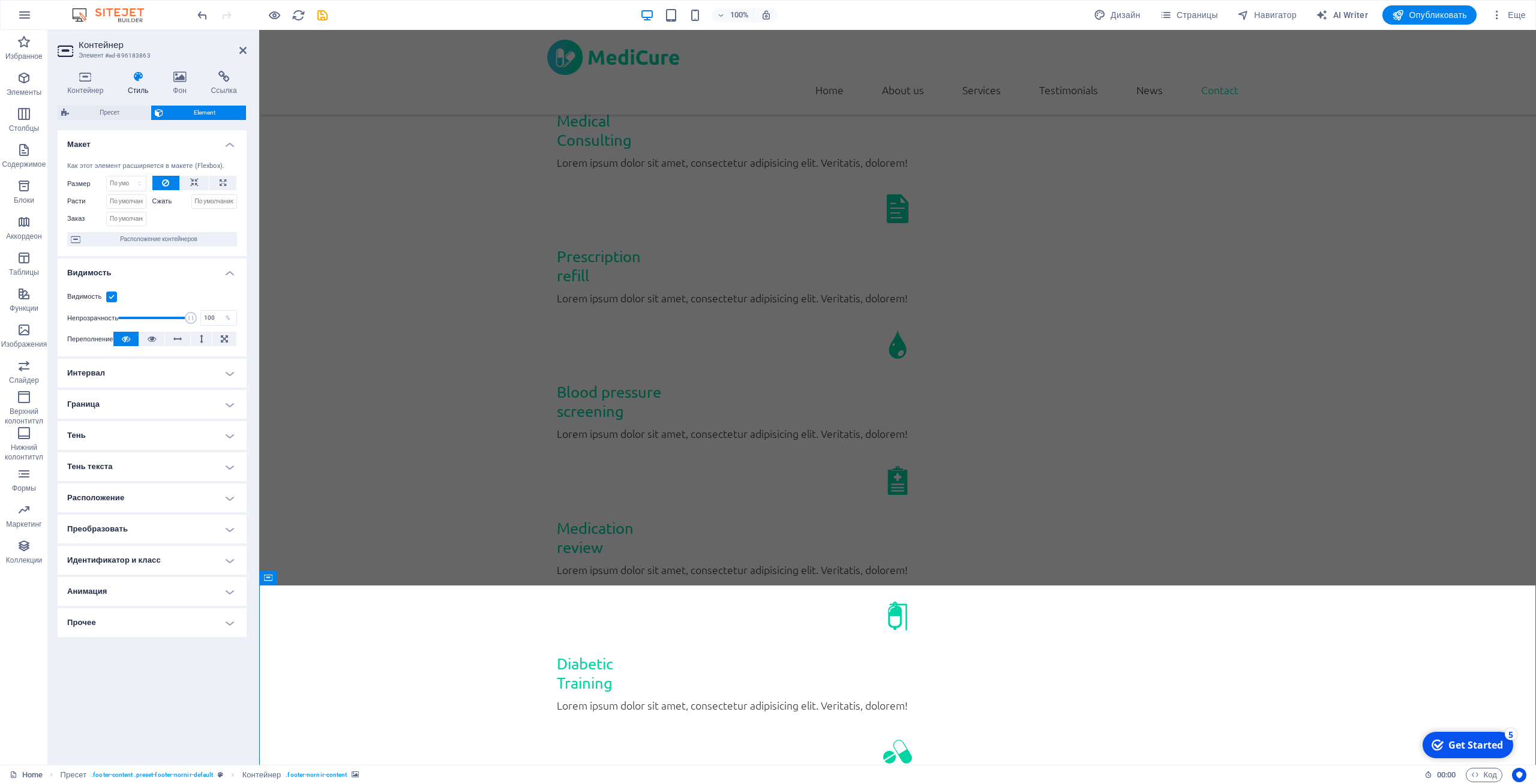
click at [163, 376] on h4 "Интервал" at bounding box center [152, 373] width 189 height 29
click at [151, 364] on h4 "Интервал" at bounding box center [152, 369] width 189 height 21
click at [160, 264] on h4 "Видимость" at bounding box center [152, 269] width 189 height 21
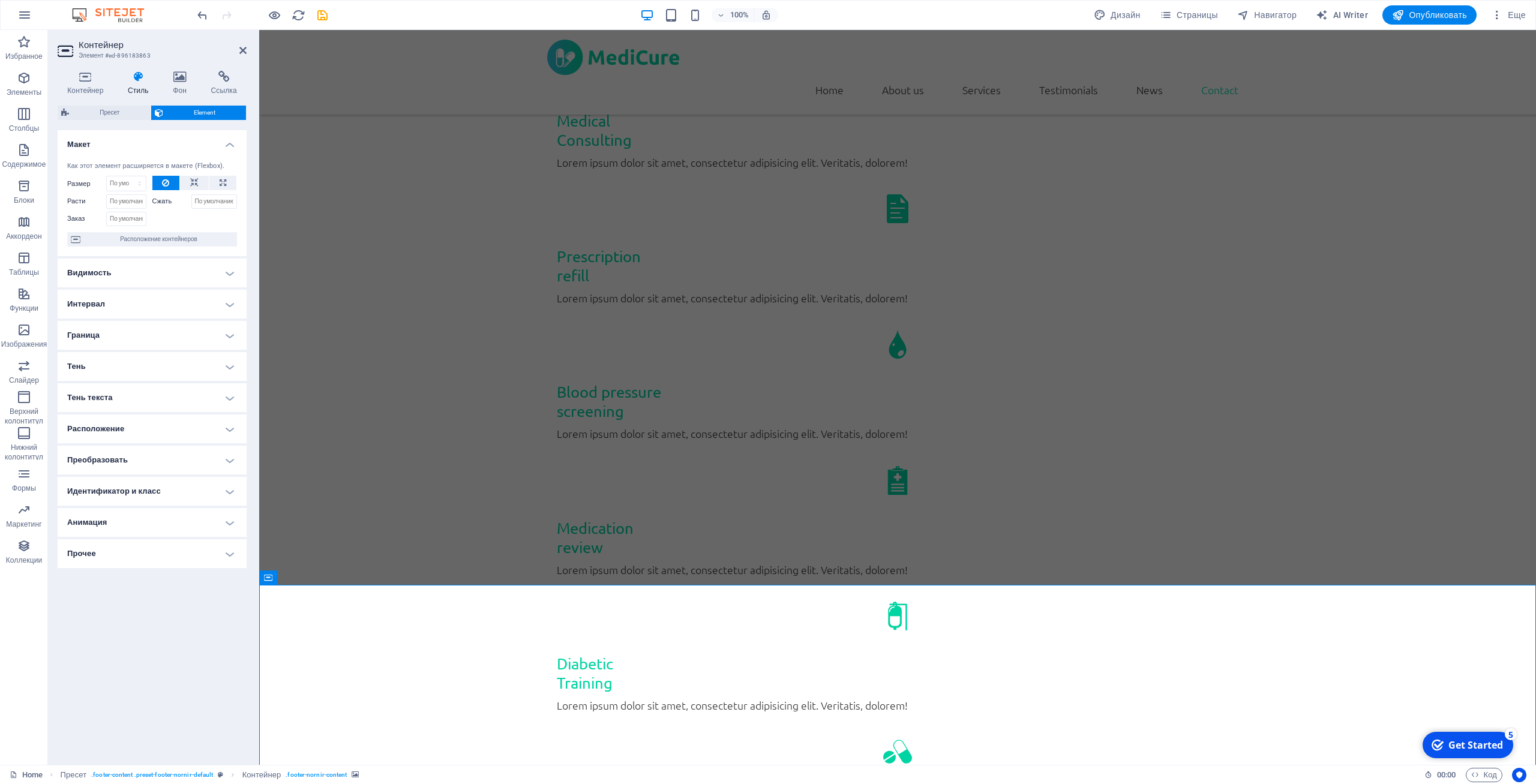
click at [150, 143] on h4 "Макет" at bounding box center [152, 141] width 189 height 21
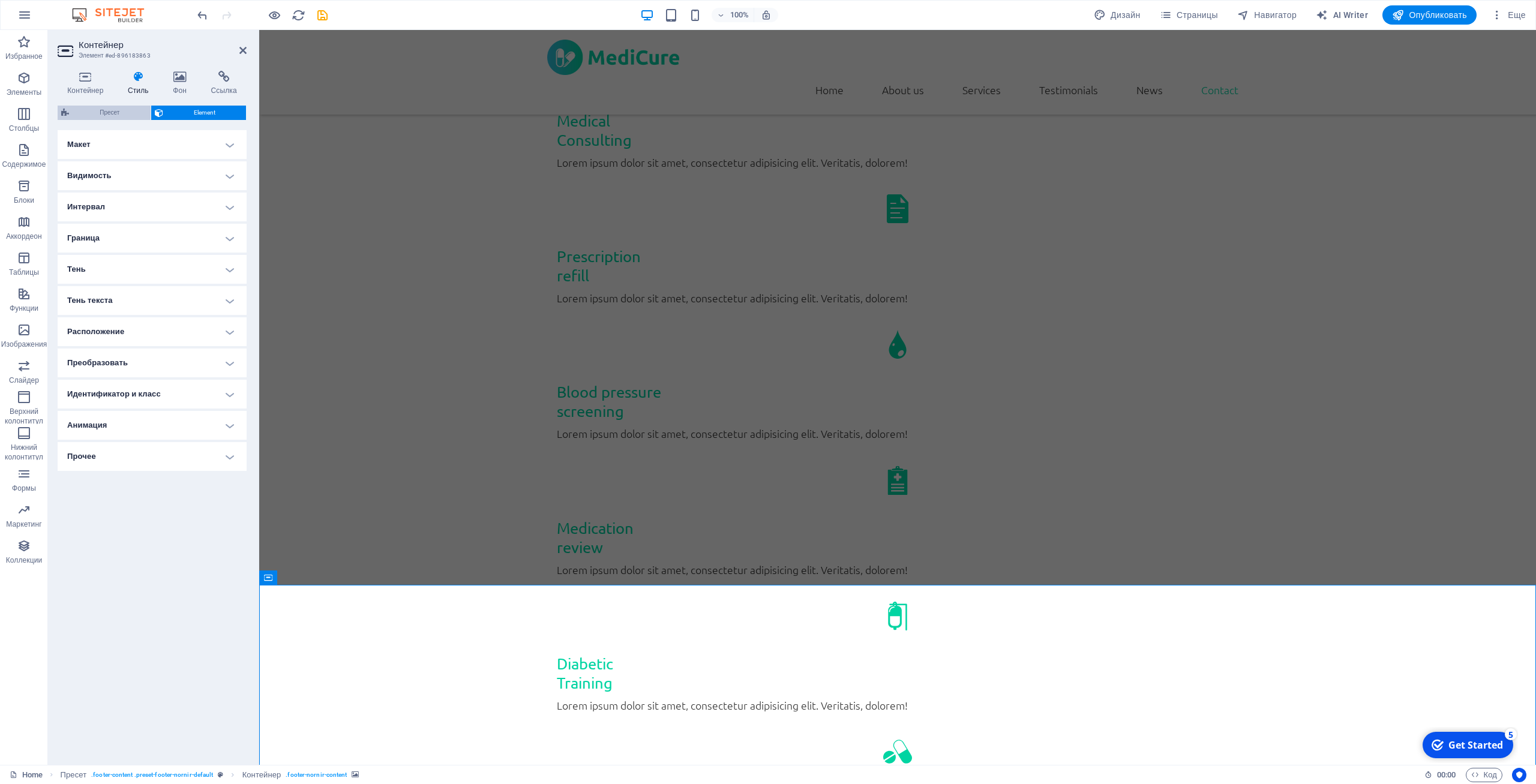
click at [125, 113] on span "Пресет" at bounding box center [110, 113] width 74 height 14
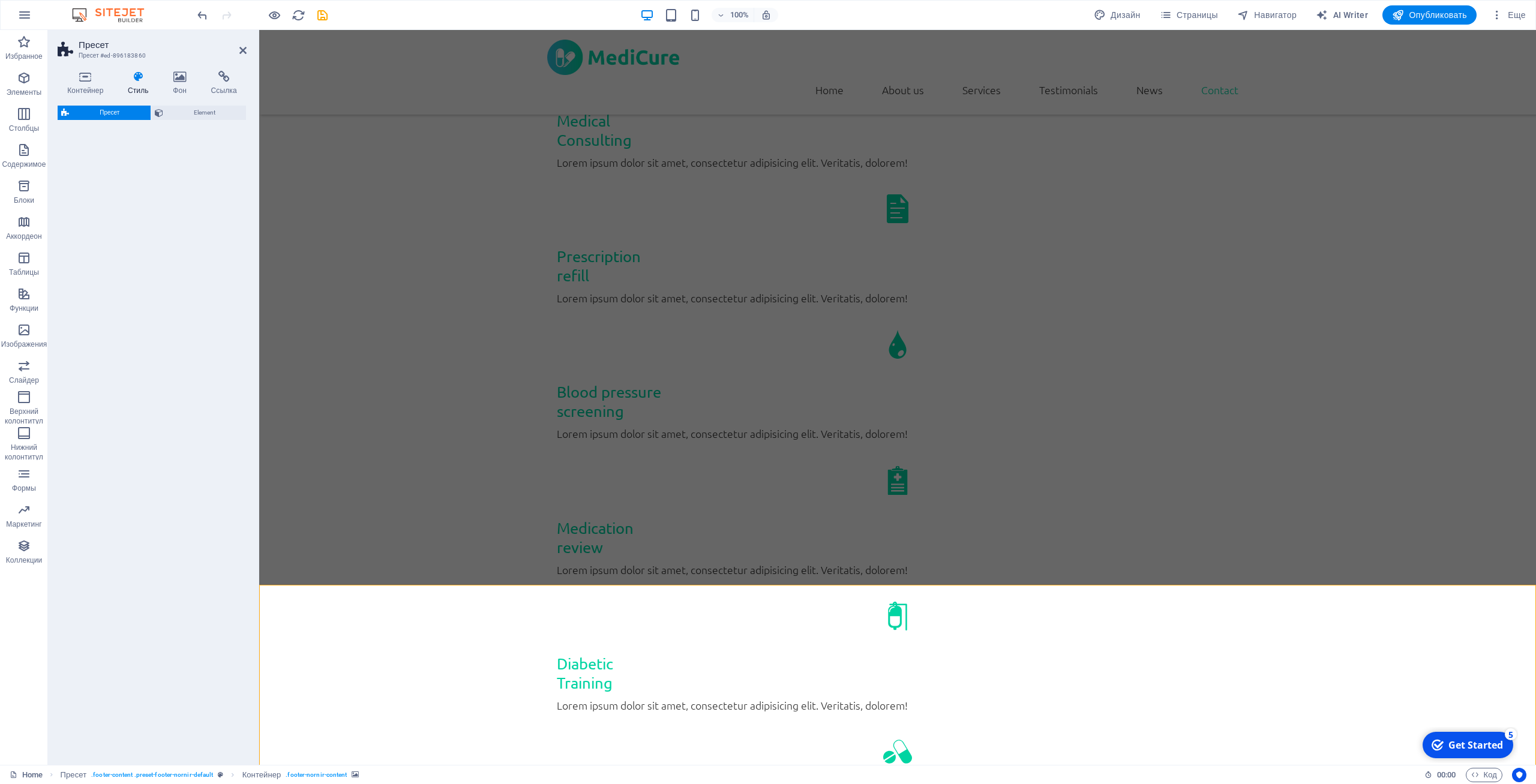
select select "px"
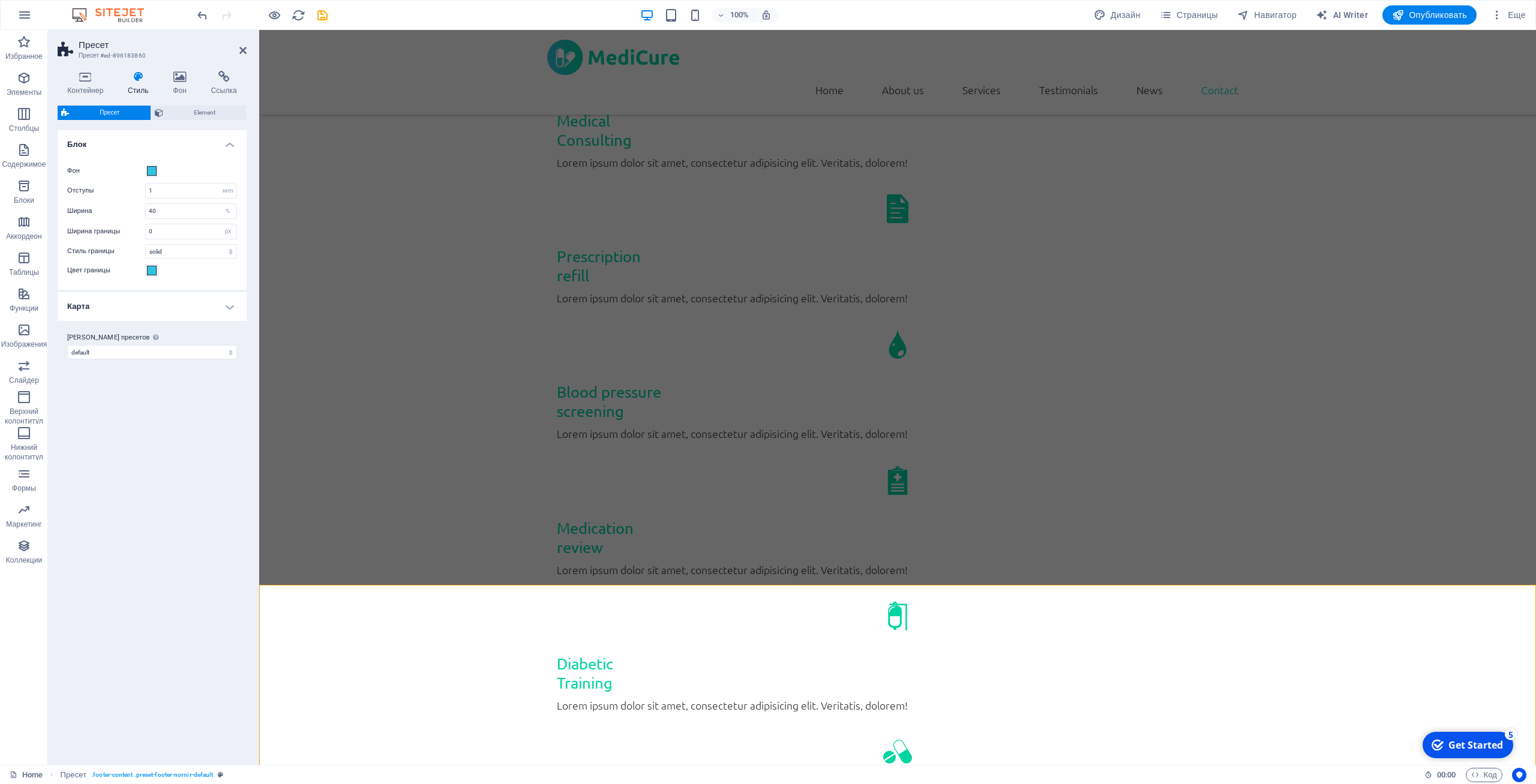
click at [204, 105] on div "Контейнер Стиль Фон Ссылка Размер Высота По умолчанию px rem % vh vw Минимальна…" at bounding box center [152, 413] width 189 height 685
click at [196, 119] on span "Element" at bounding box center [205, 113] width 76 height 14
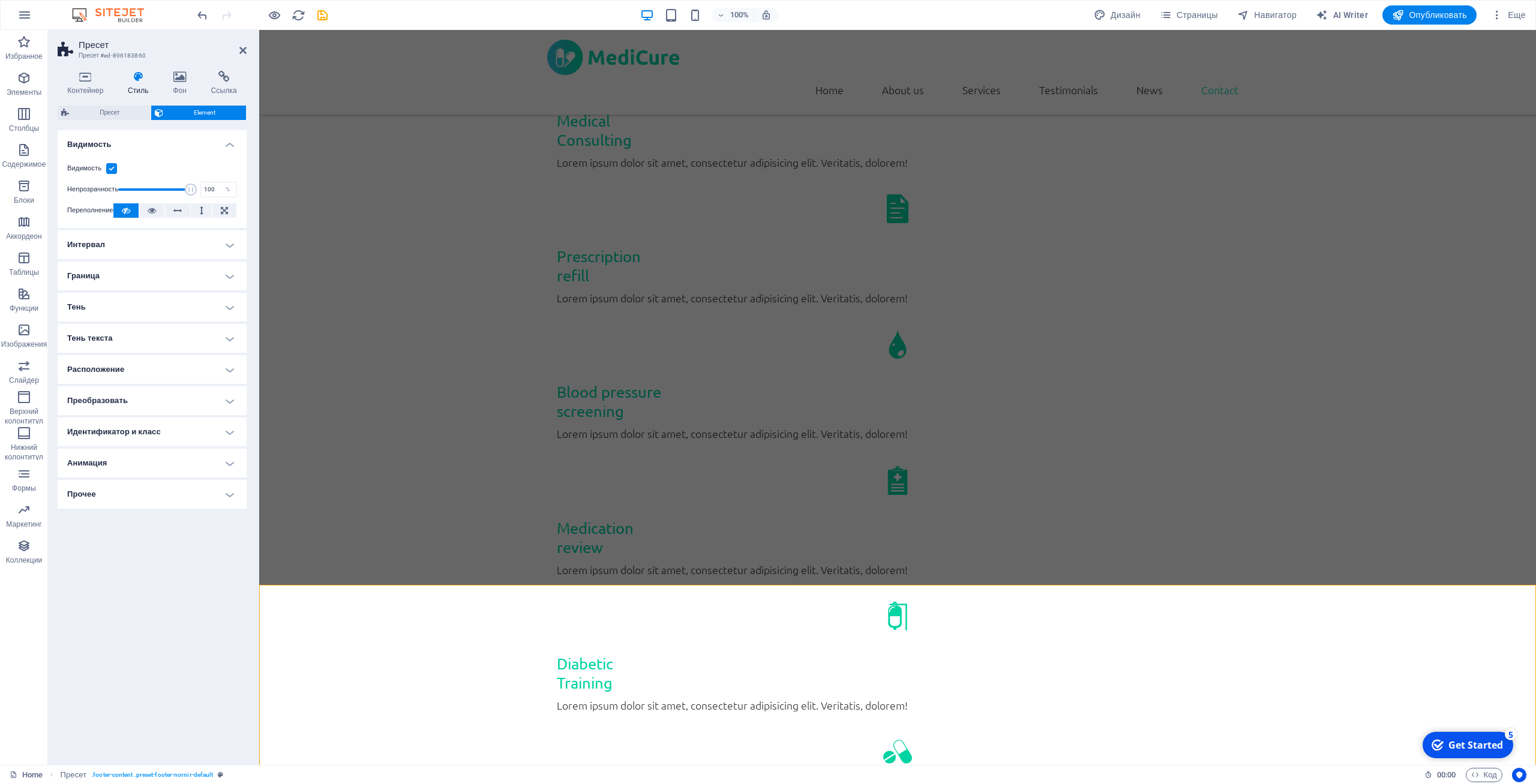
drag, startPoint x: 78, startPoint y: 72, endPoint x: 88, endPoint y: 96, distance: 26.0
click at [76, 73] on icon at bounding box center [86, 76] width 56 height 12
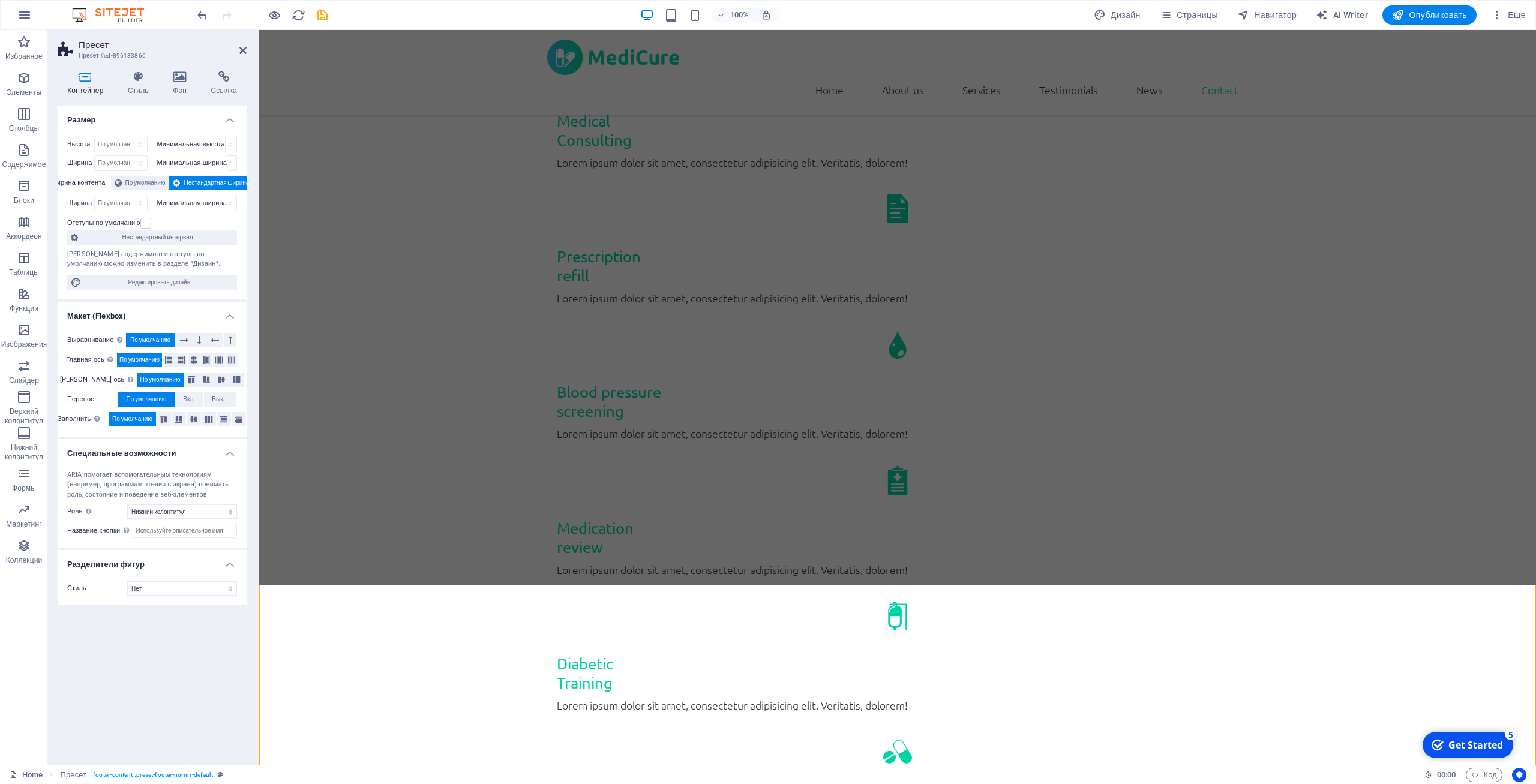
drag, startPoint x: 969, startPoint y: 661, endPoint x: 865, endPoint y: 641, distance: 105.9
click at [227, 77] on icon at bounding box center [224, 76] width 46 height 12
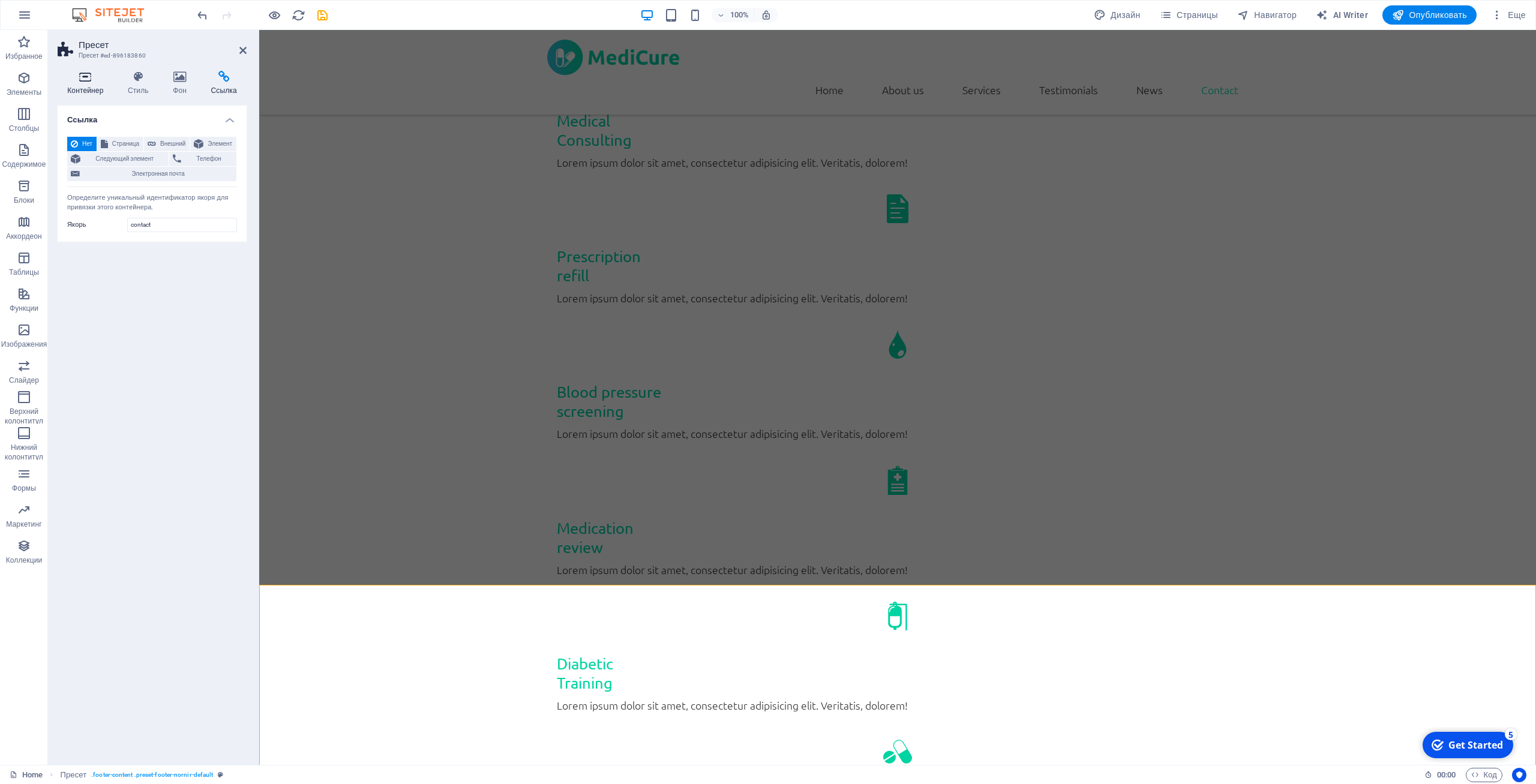
click at [74, 78] on icon at bounding box center [86, 76] width 56 height 12
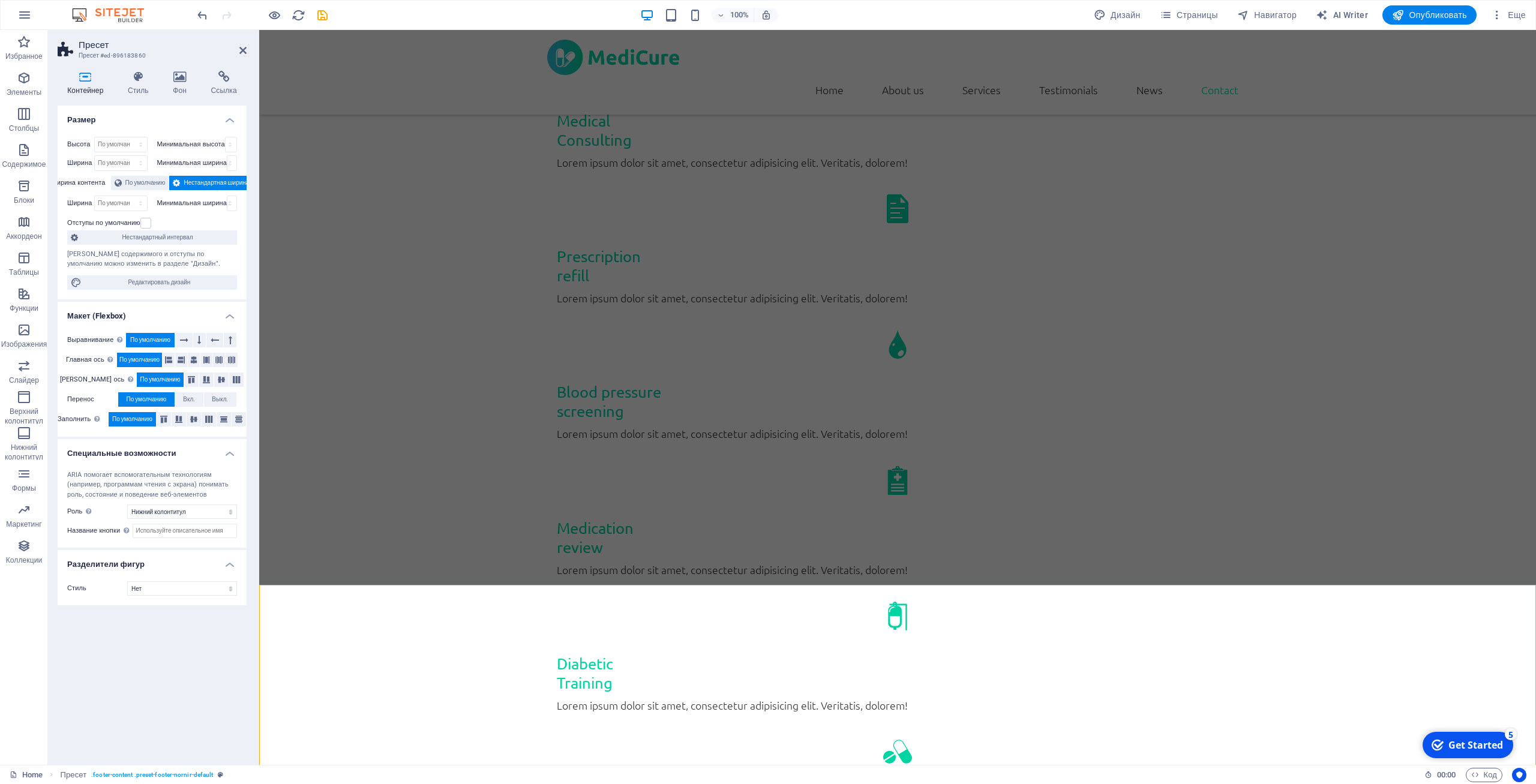
click at [249, 43] on aside "Пресет Пресет #ed-896183860 Контейнер Стиль Фон Ссылка Размер Высота По умолчан…" at bounding box center [153, 397] width 211 height 735
click at [242, 52] on icon at bounding box center [243, 50] width 7 height 9
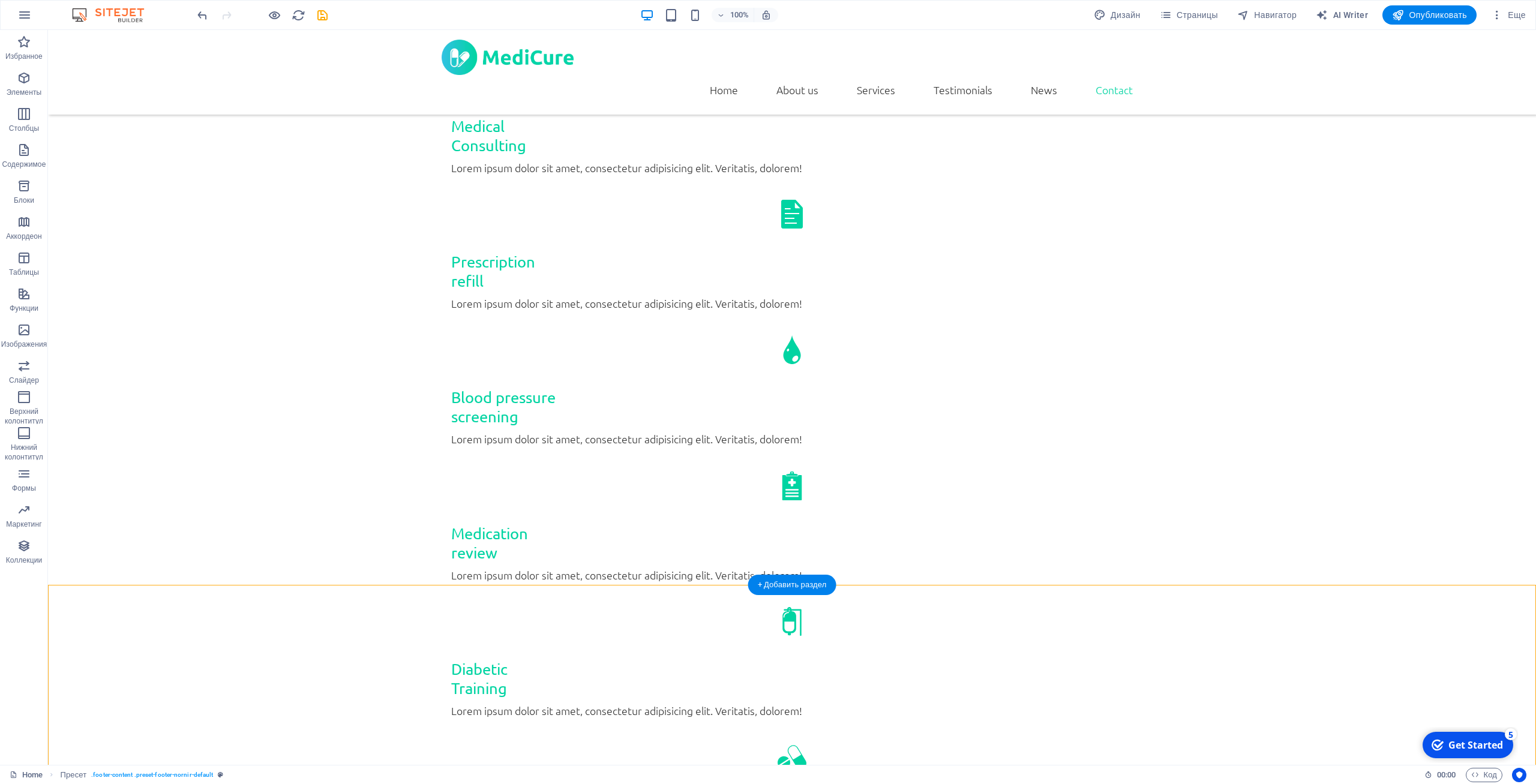
click at [331, 777] on span ". footer-nornir-content" at bounding box center [316, 775] width 61 height 14
click at [332, 773] on span ". footer-nornir-content" at bounding box center [316, 775] width 61 height 14
click at [309, 772] on span ". footer-nornir-content" at bounding box center [316, 775] width 61 height 14
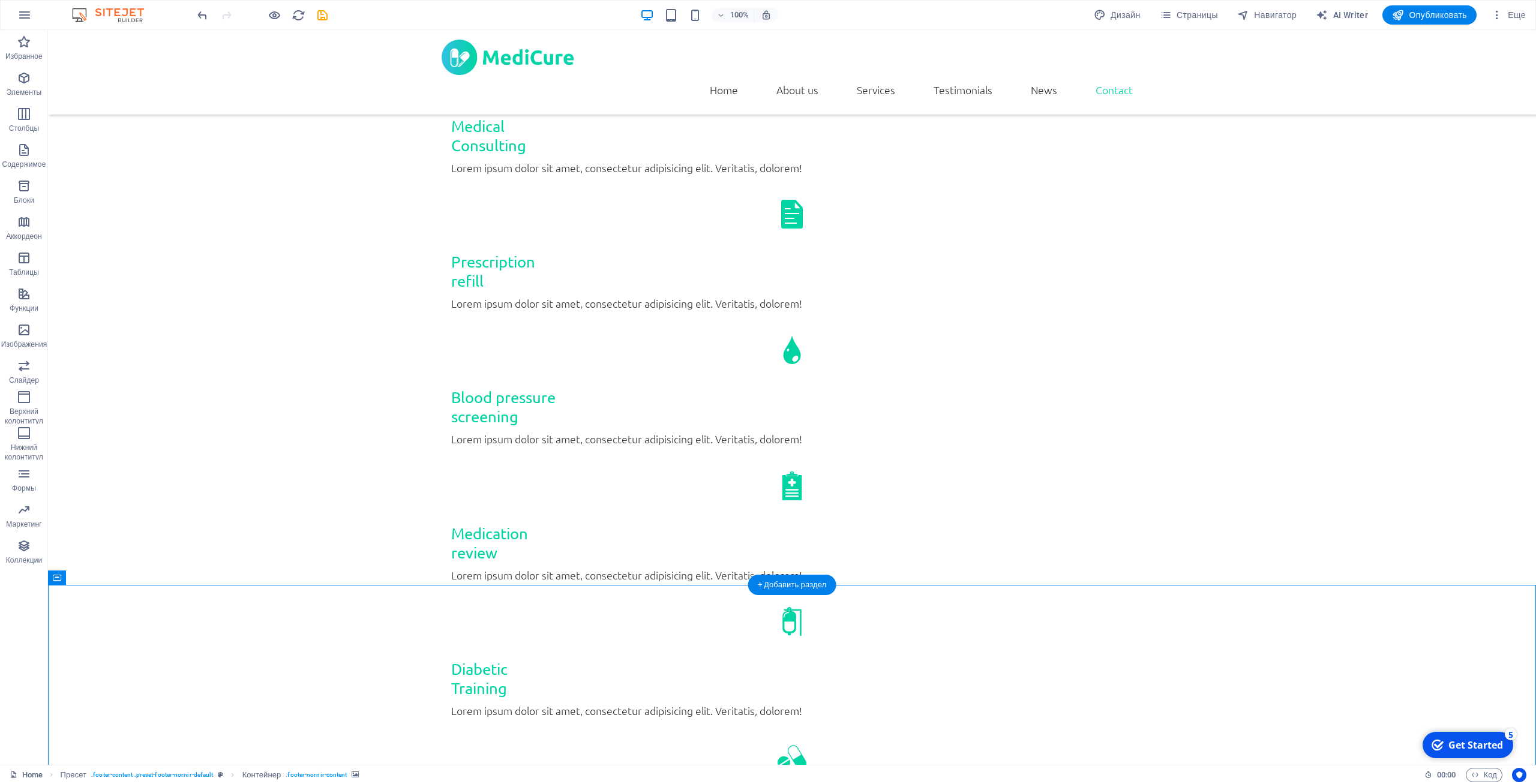
drag, startPoint x: 153, startPoint y: 624, endPoint x: 146, endPoint y: 619, distance: 8.6
click at [103, 579] on icon at bounding box center [101, 578] width 6 height 13
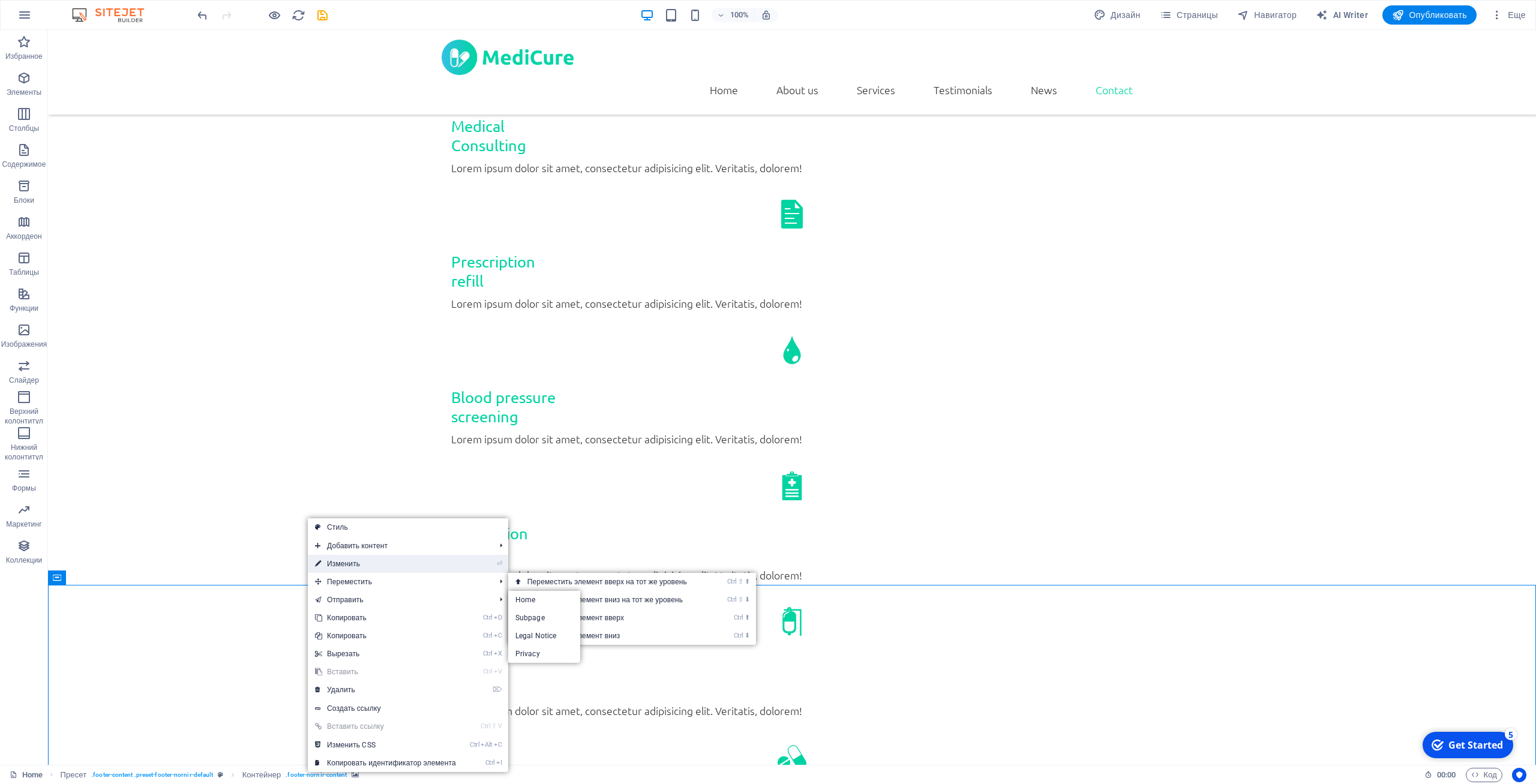
click at [364, 557] on link "⏎ Изменить" at bounding box center [386, 564] width 155 height 18
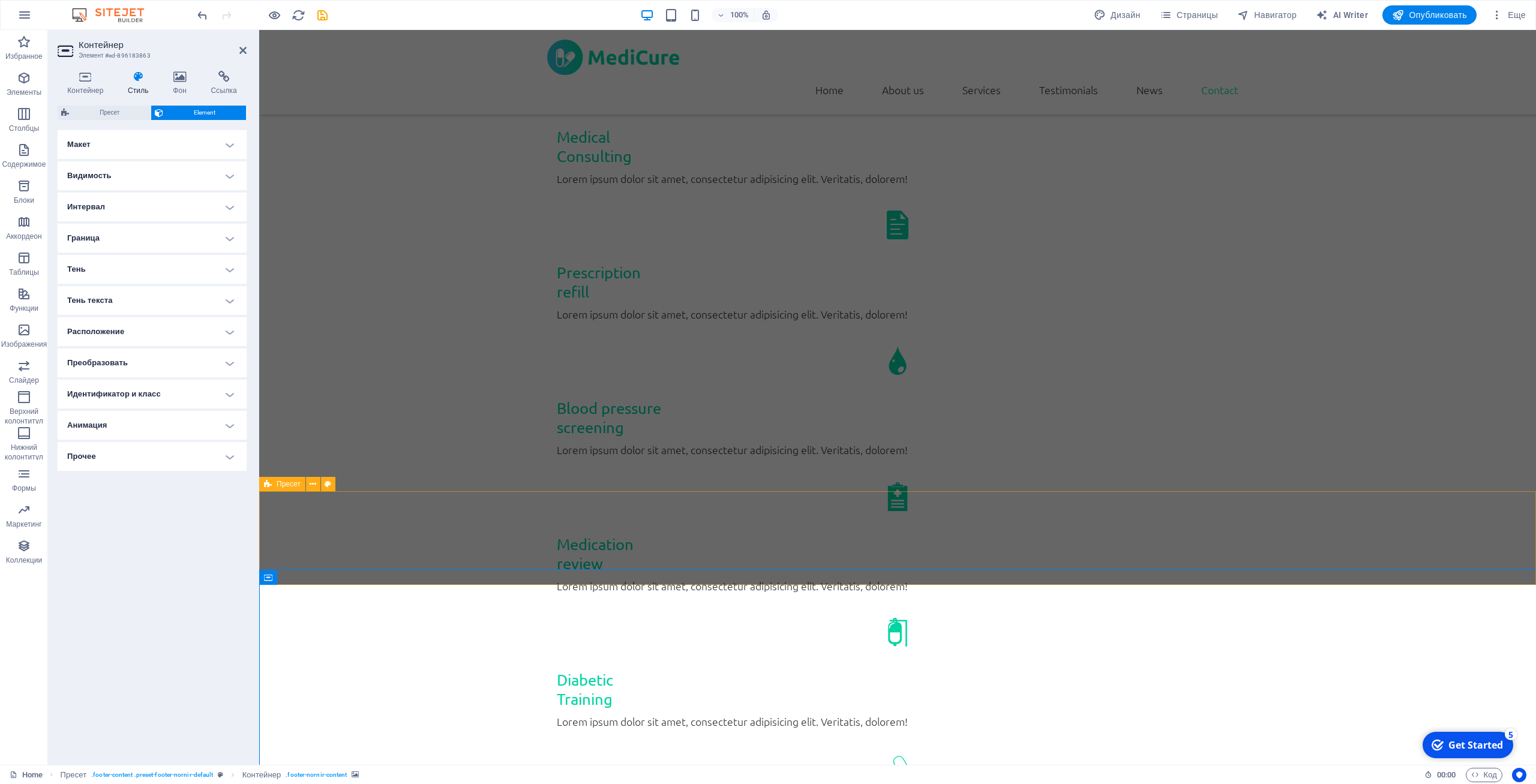
scroll to position [2394, 0]
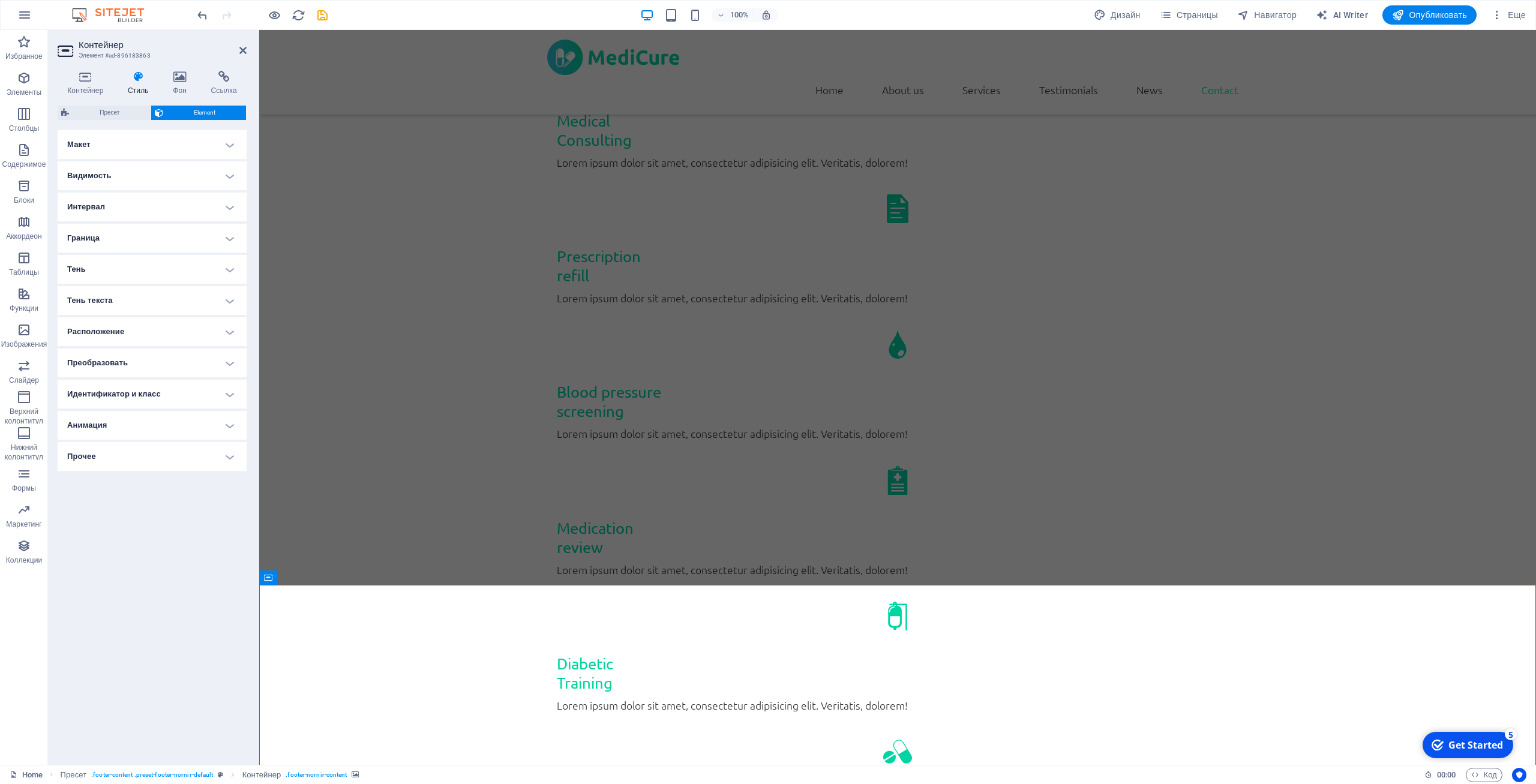
click at [169, 148] on h4 "Макет" at bounding box center [152, 145] width 189 height 29
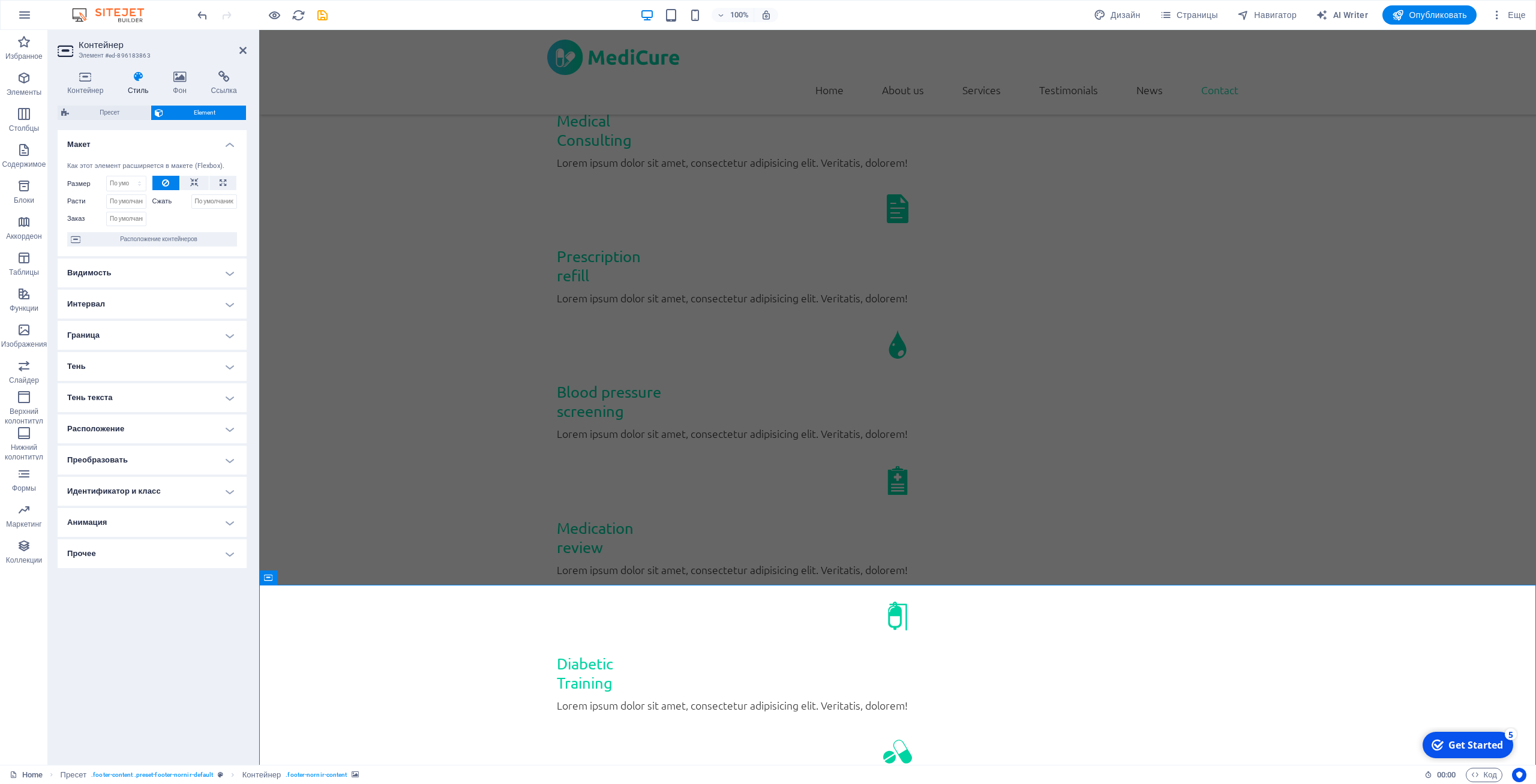
drag, startPoint x: 174, startPoint y: 146, endPoint x: 179, endPoint y: 154, distance: 9.4
click at [175, 145] on h4 "Макет" at bounding box center [152, 141] width 189 height 21
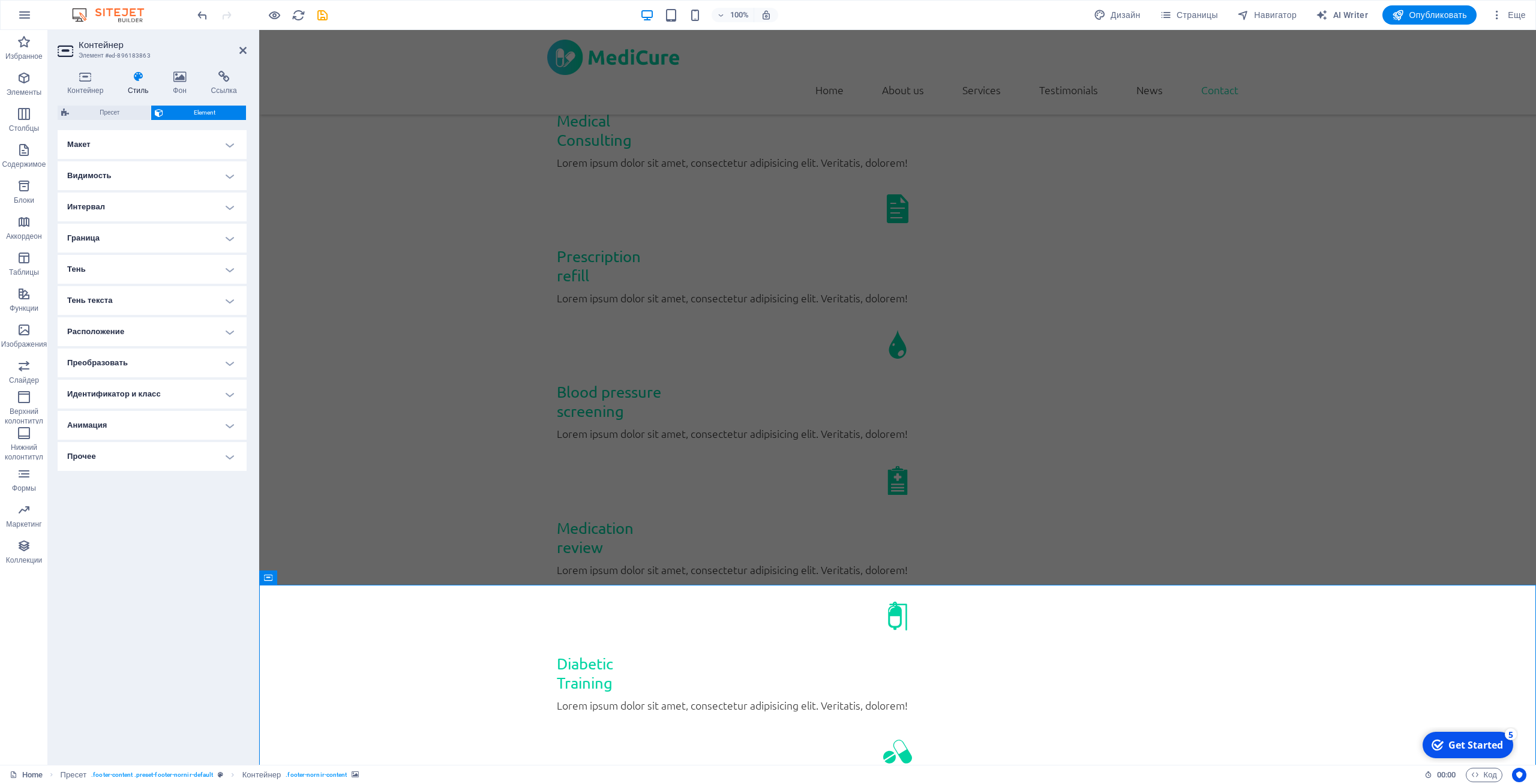
click at [188, 177] on h4 "Видимость" at bounding box center [152, 175] width 189 height 29
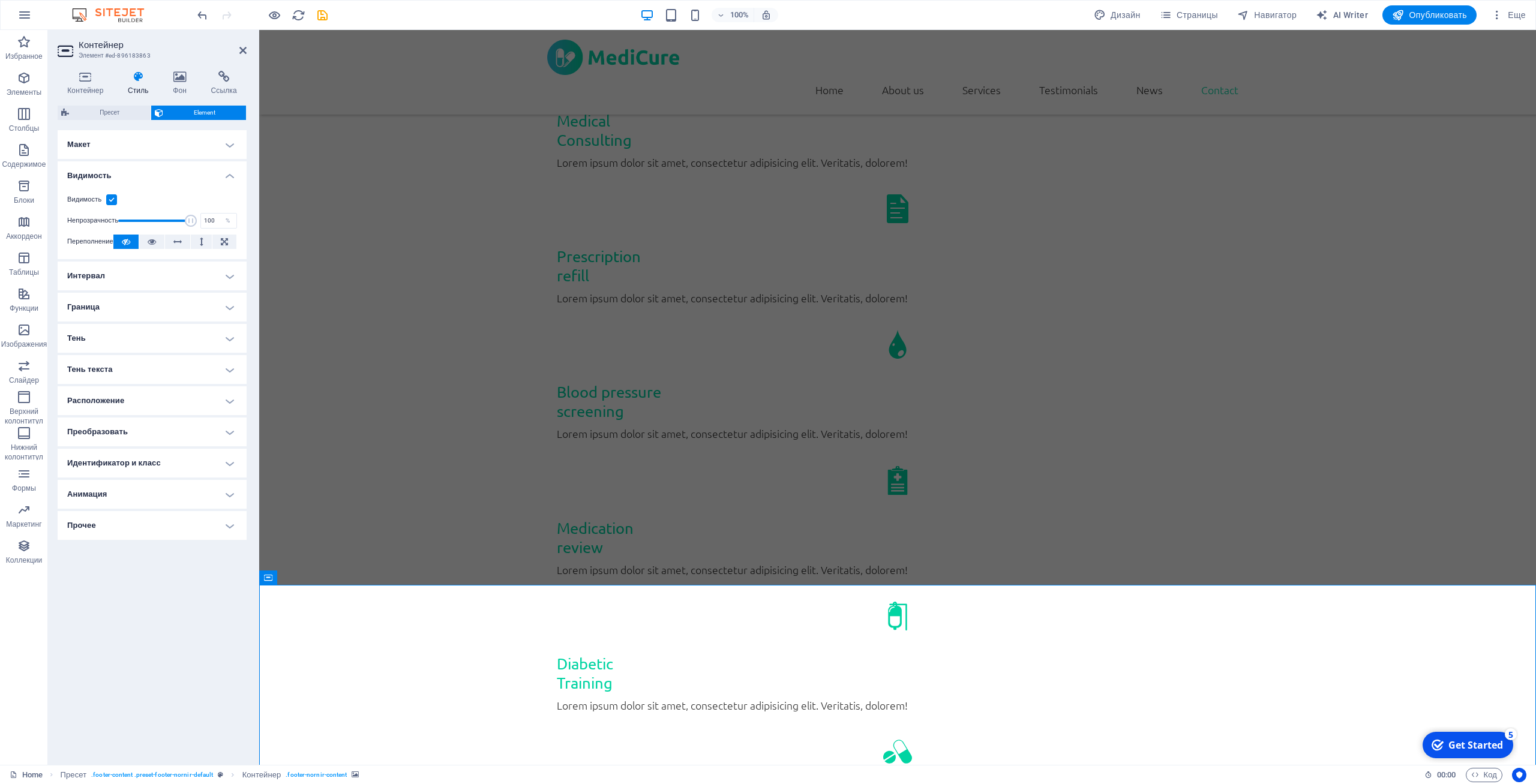
click at [188, 177] on h4 "Видимость" at bounding box center [152, 172] width 189 height 21
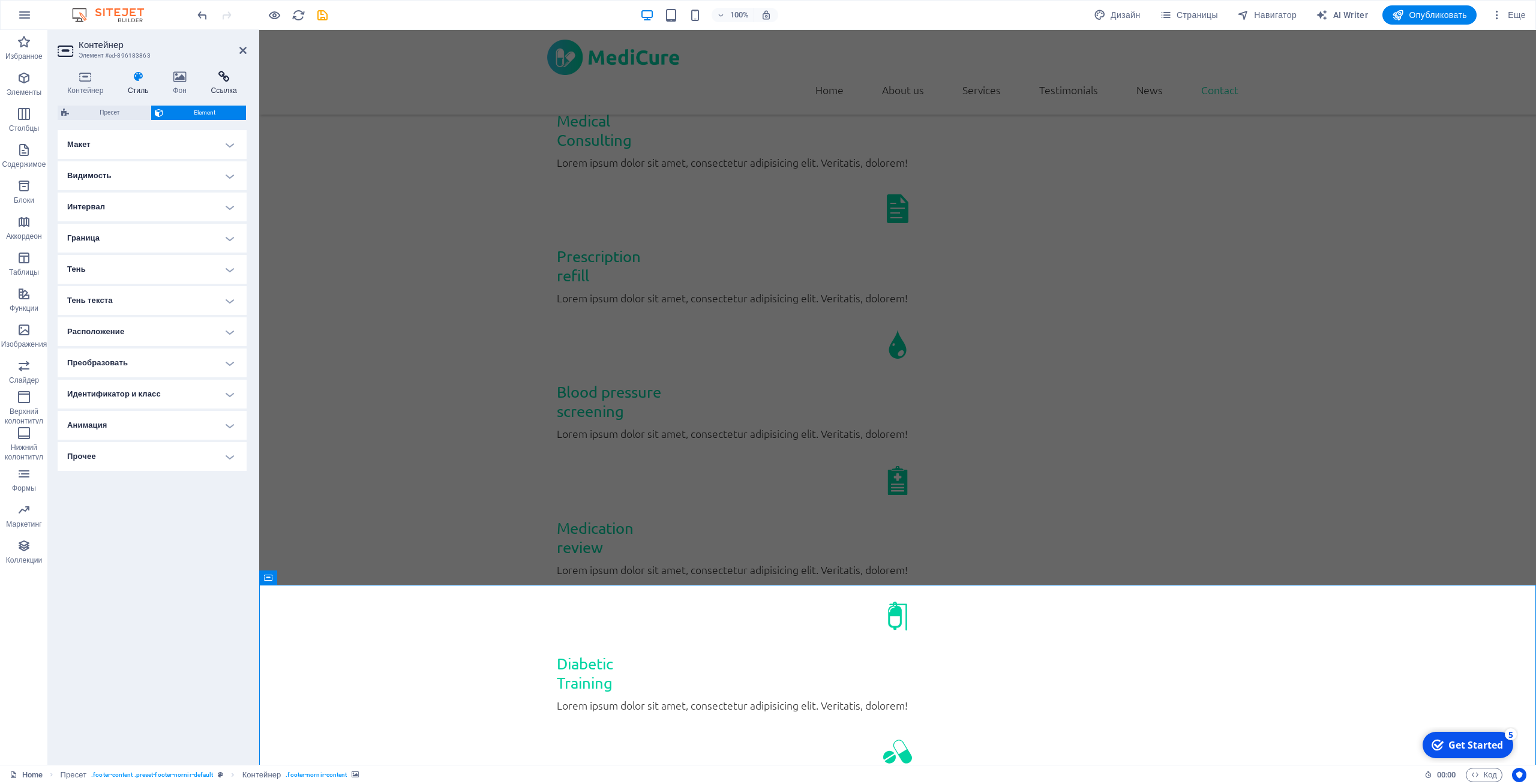
click at [218, 81] on icon at bounding box center [224, 76] width 46 height 12
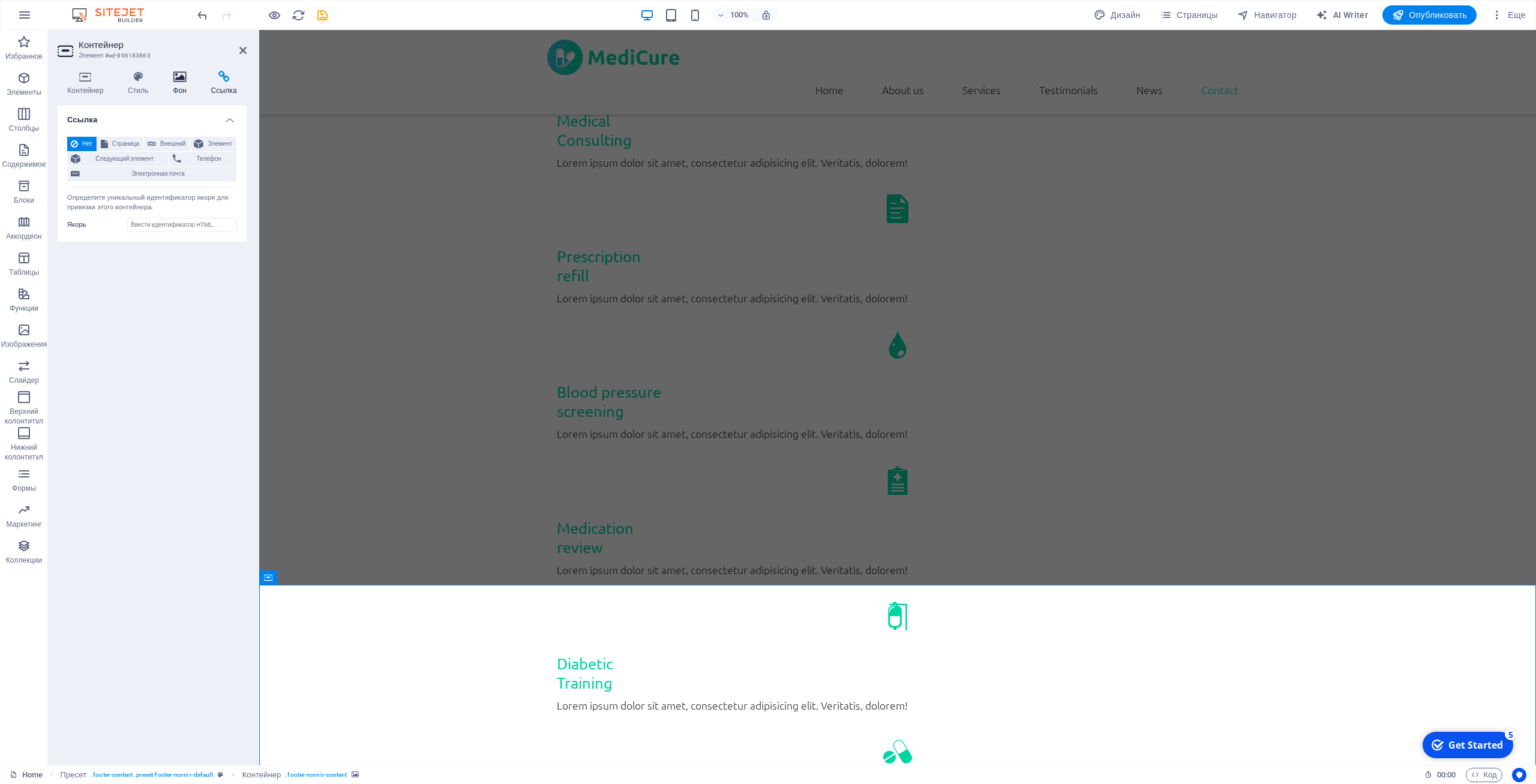
click at [182, 78] on icon at bounding box center [180, 76] width 33 height 12
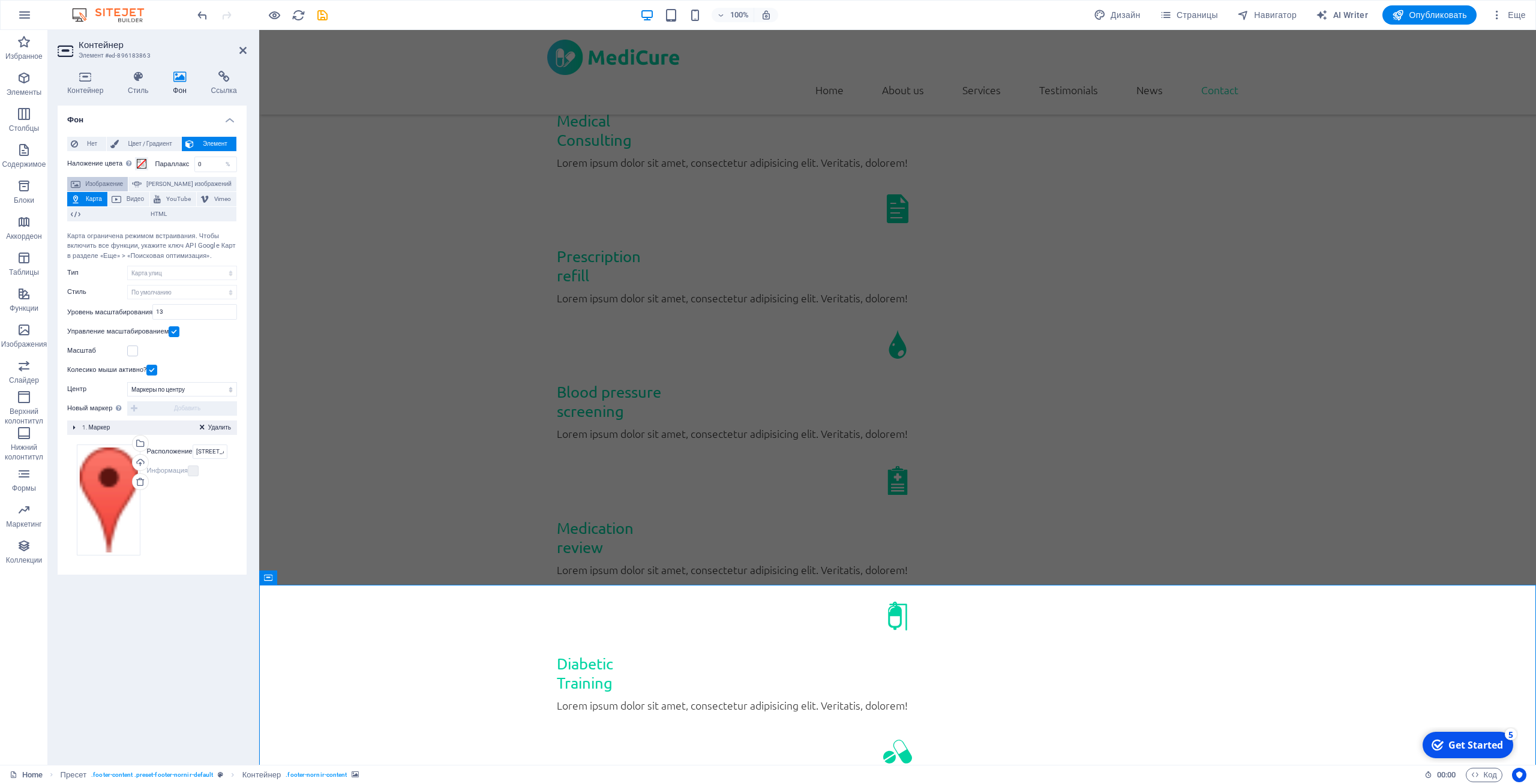
click at [124, 188] on span "Изображение" at bounding box center [104, 184] width 40 height 14
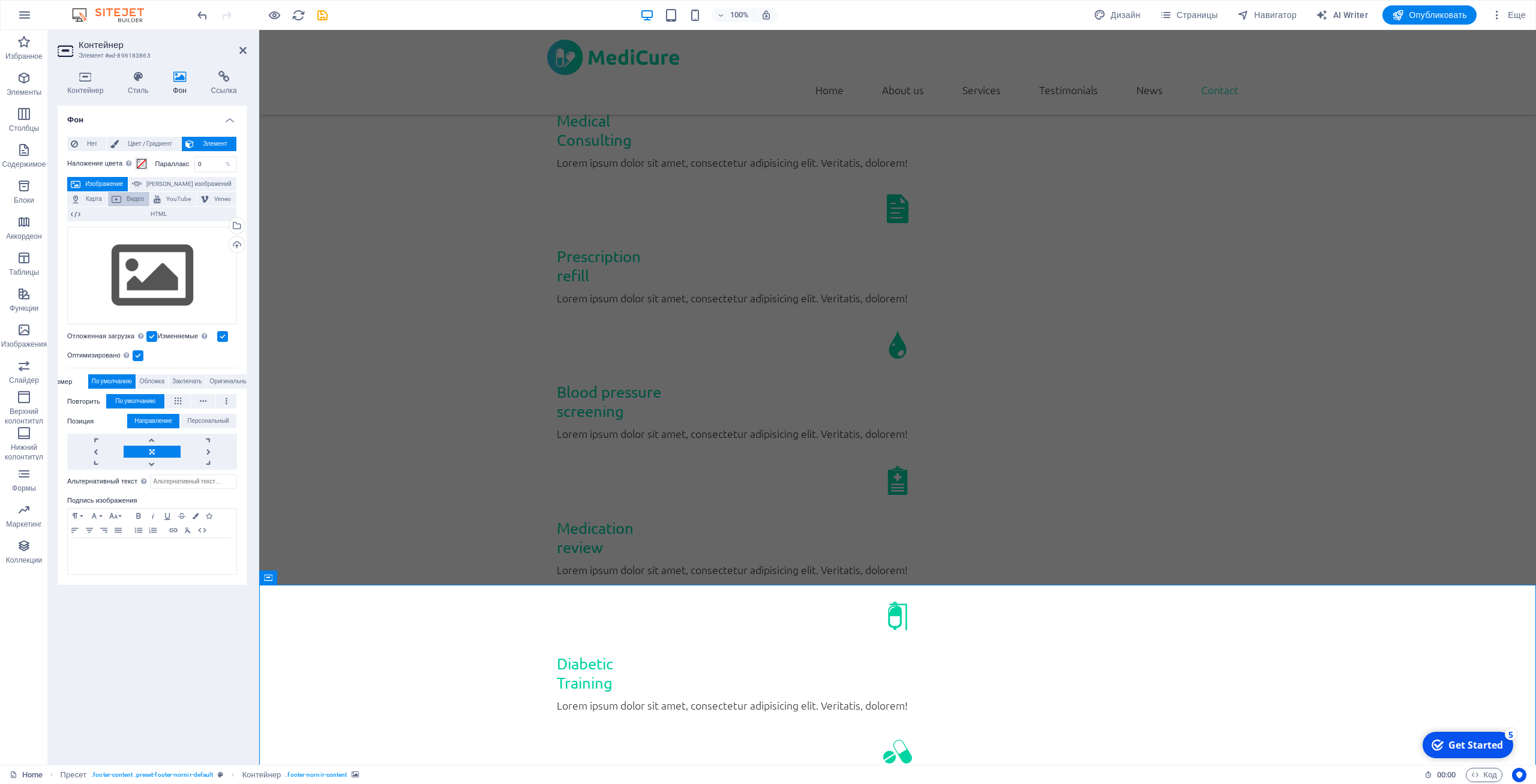
click at [130, 195] on span "Видео" at bounding box center [135, 199] width 21 height 14
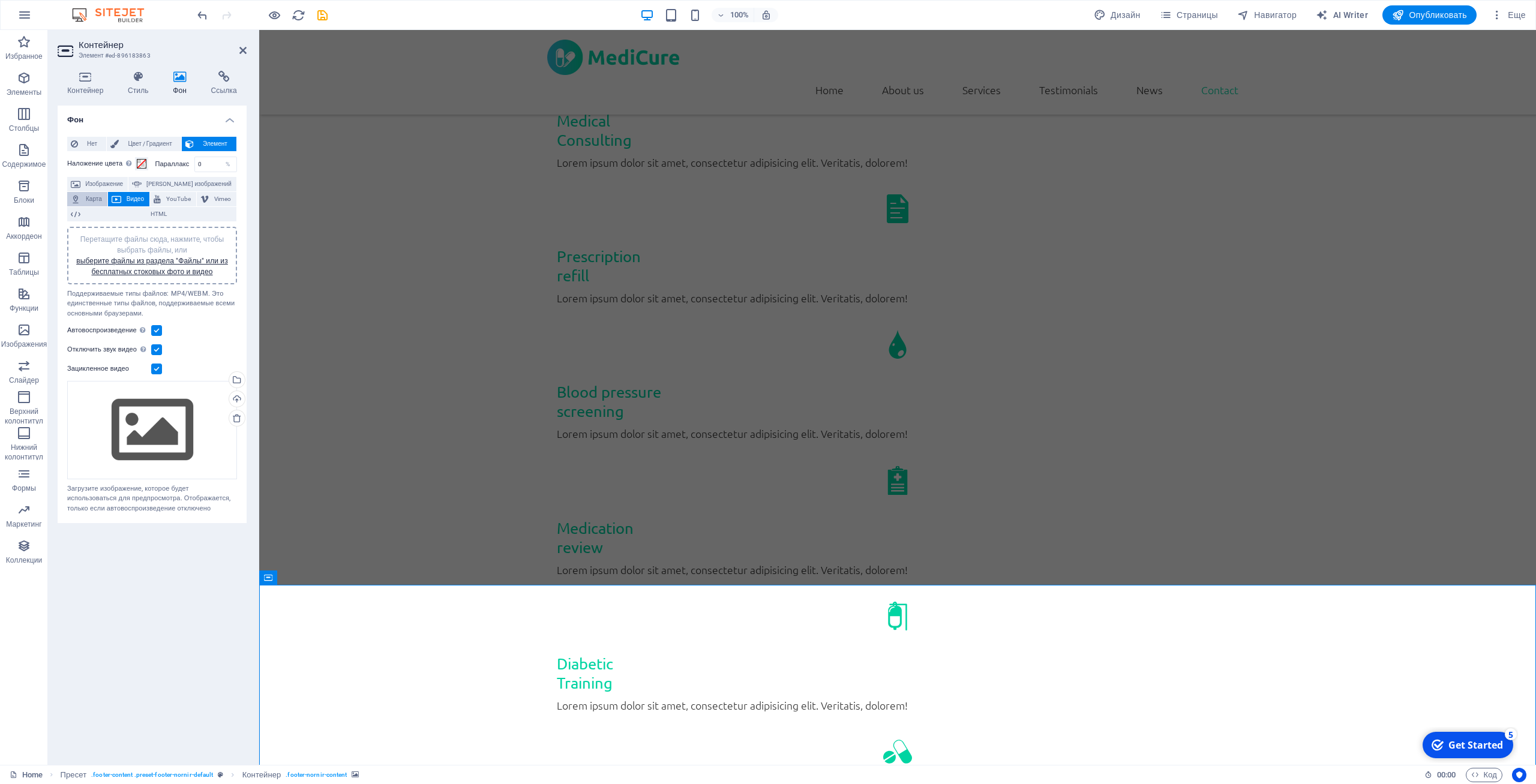
click at [87, 197] on span "Карта" at bounding box center [94, 199] width 20 height 14
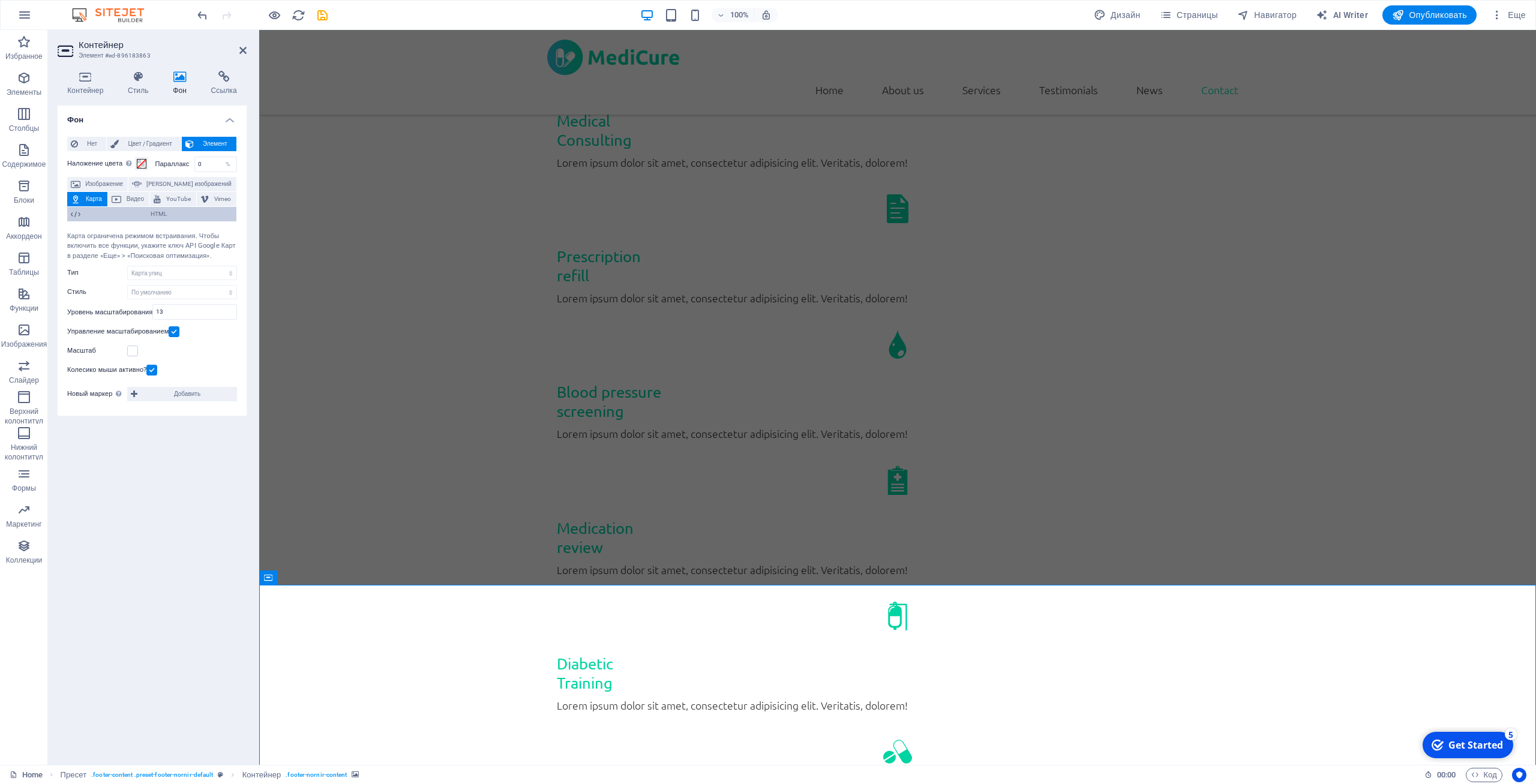
click at [74, 212] on icon at bounding box center [75, 214] width 9 height 14
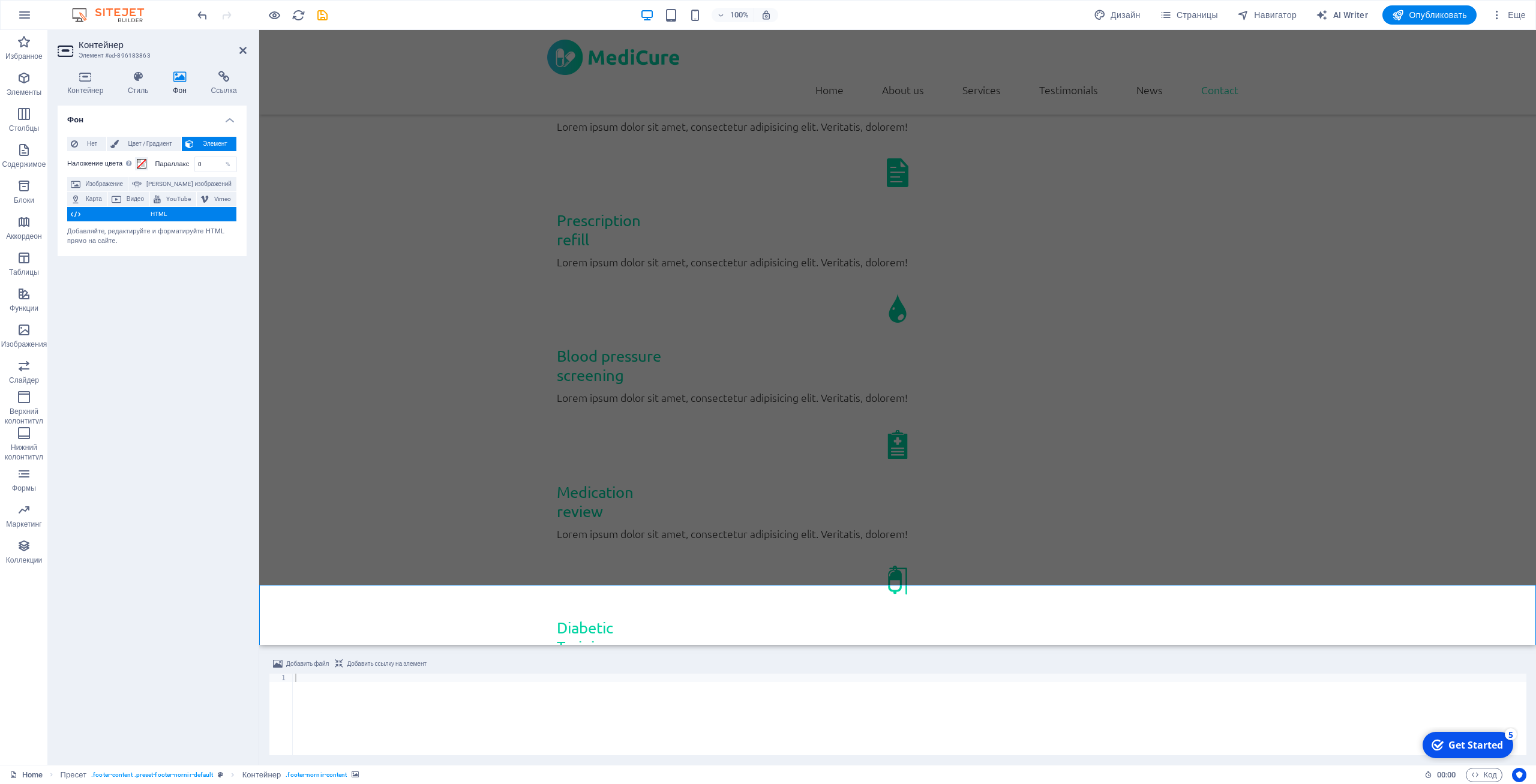
click at [104, 212] on span "HTML" at bounding box center [158, 214] width 149 height 14
click at [113, 222] on div "Изображение [PERSON_NAME] изображений Карта Видео YouTube Vimeo HTML" at bounding box center [152, 199] width 170 height 45
click at [113, 220] on span "HTML" at bounding box center [158, 214] width 149 height 14
click at [115, 217] on span "HTML" at bounding box center [158, 214] width 149 height 14
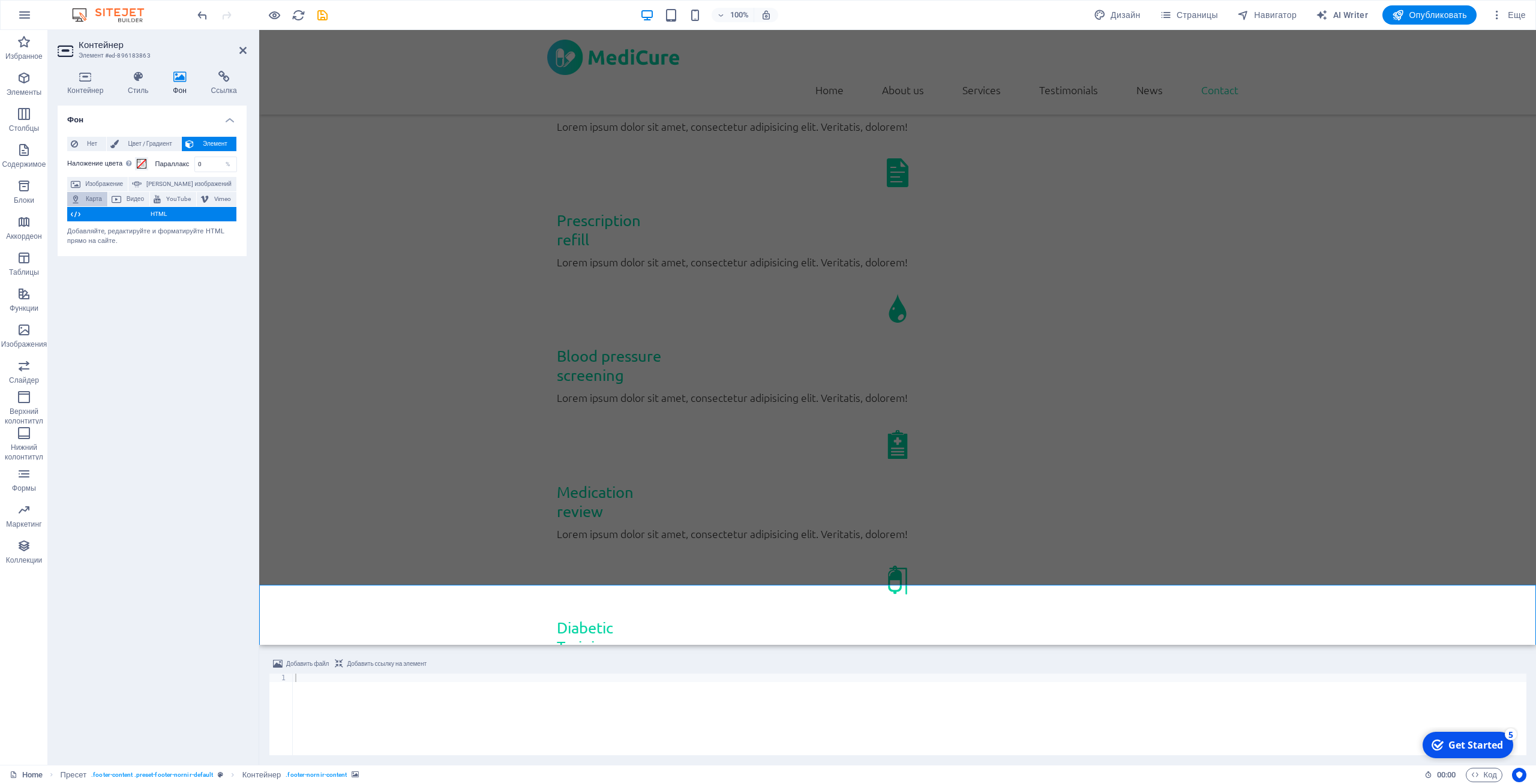
click at [92, 200] on span "Карта" at bounding box center [94, 199] width 20 height 14
select select "1"
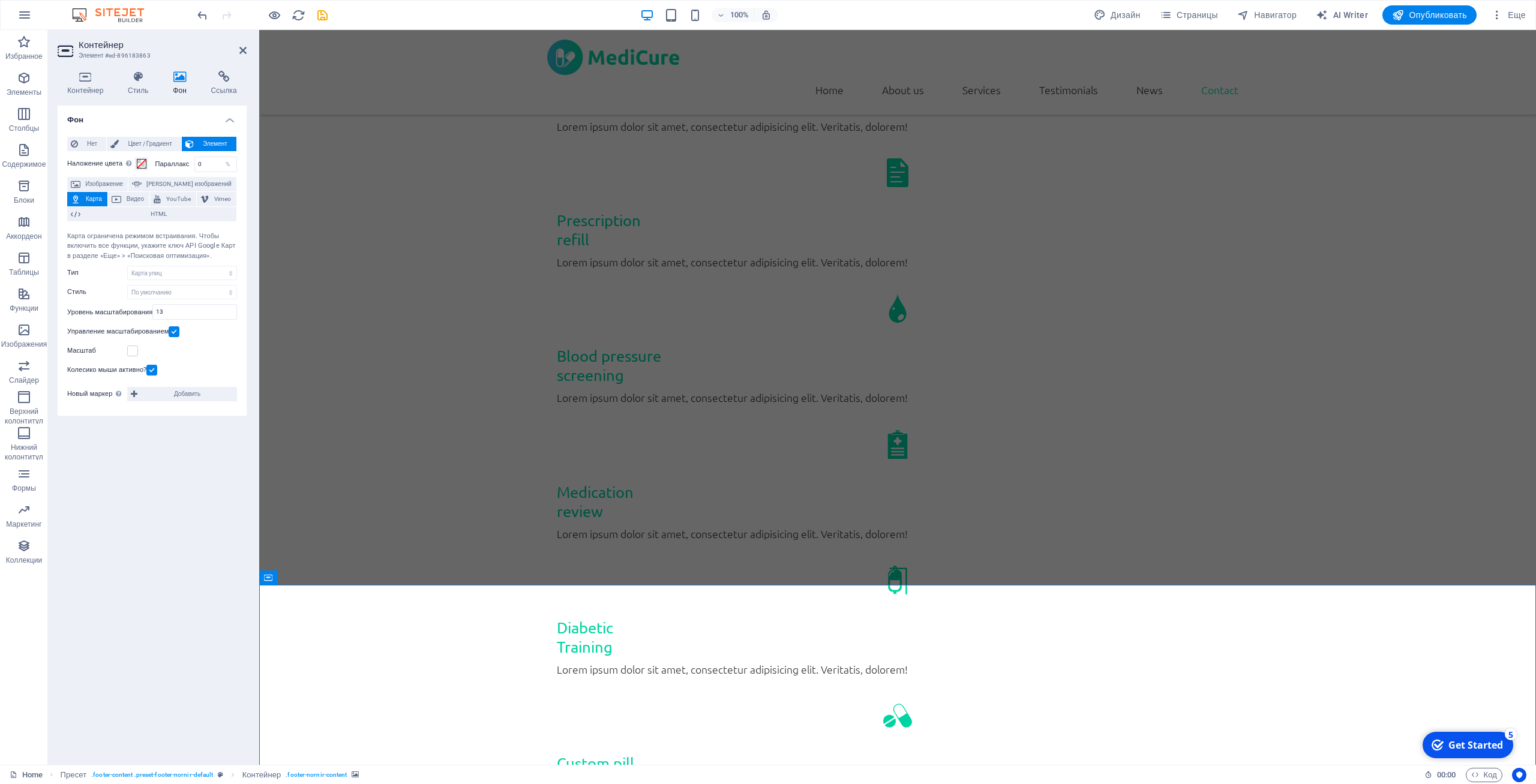
scroll to position [2394, 0]
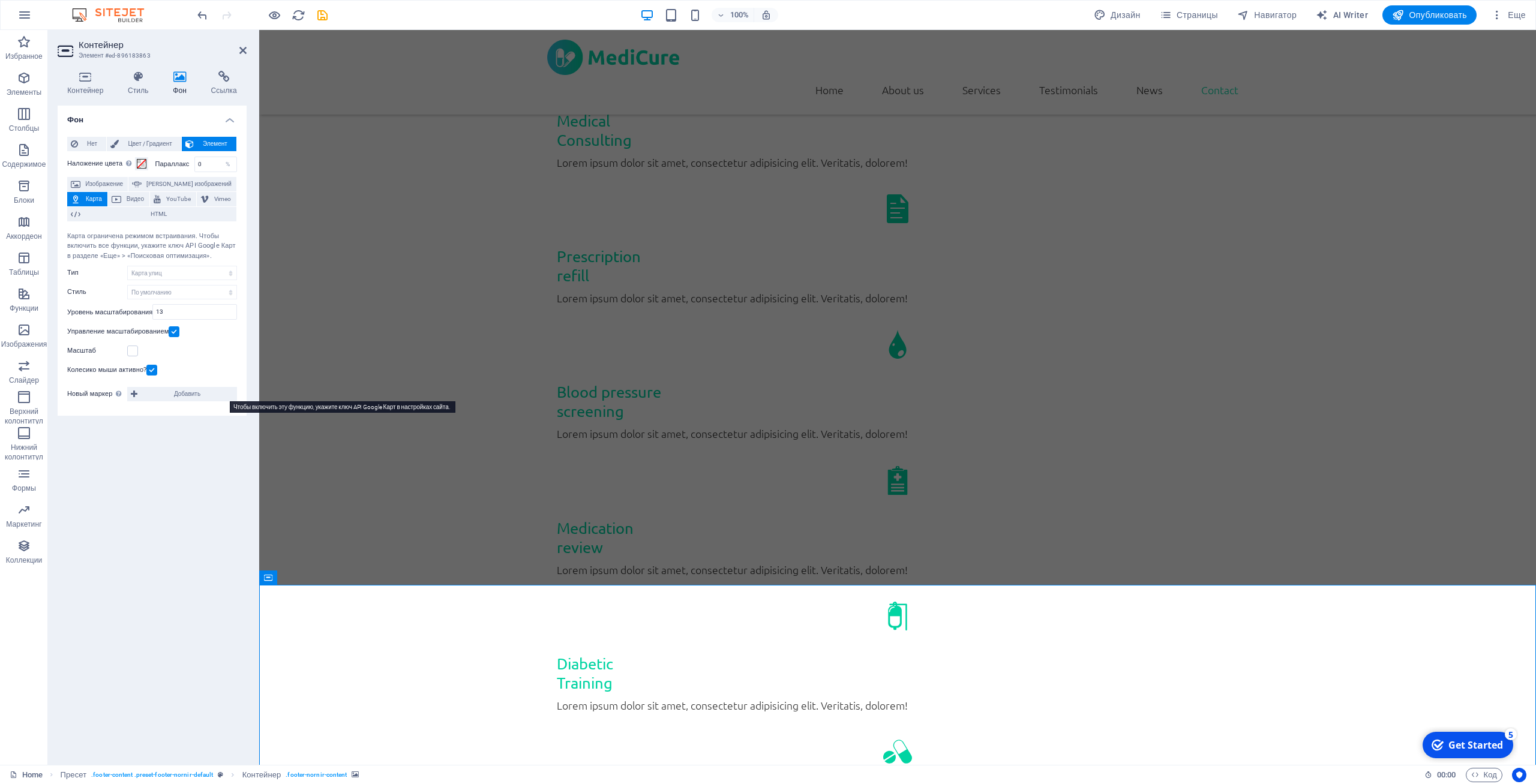
drag, startPoint x: 135, startPoint y: 393, endPoint x: 158, endPoint y: 394, distance: 23.0
click at [137, 393] on icon at bounding box center [134, 394] width 6 height 14
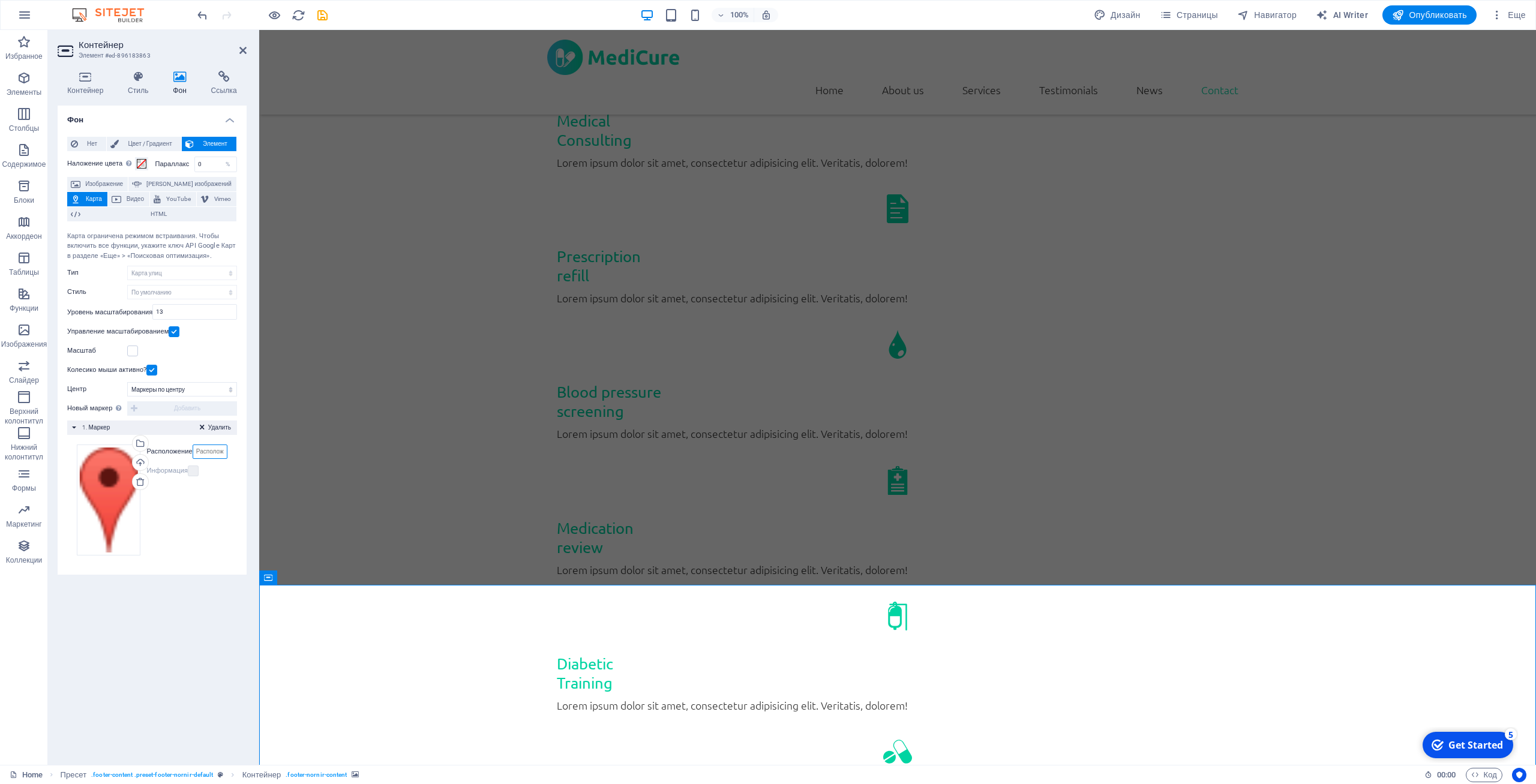
click at [213, 453] on input "Расположение" at bounding box center [210, 452] width 35 height 14
click at [219, 448] on input "[GEOGRAPHIC_DATA], Openmed" at bounding box center [210, 452] width 35 height 14
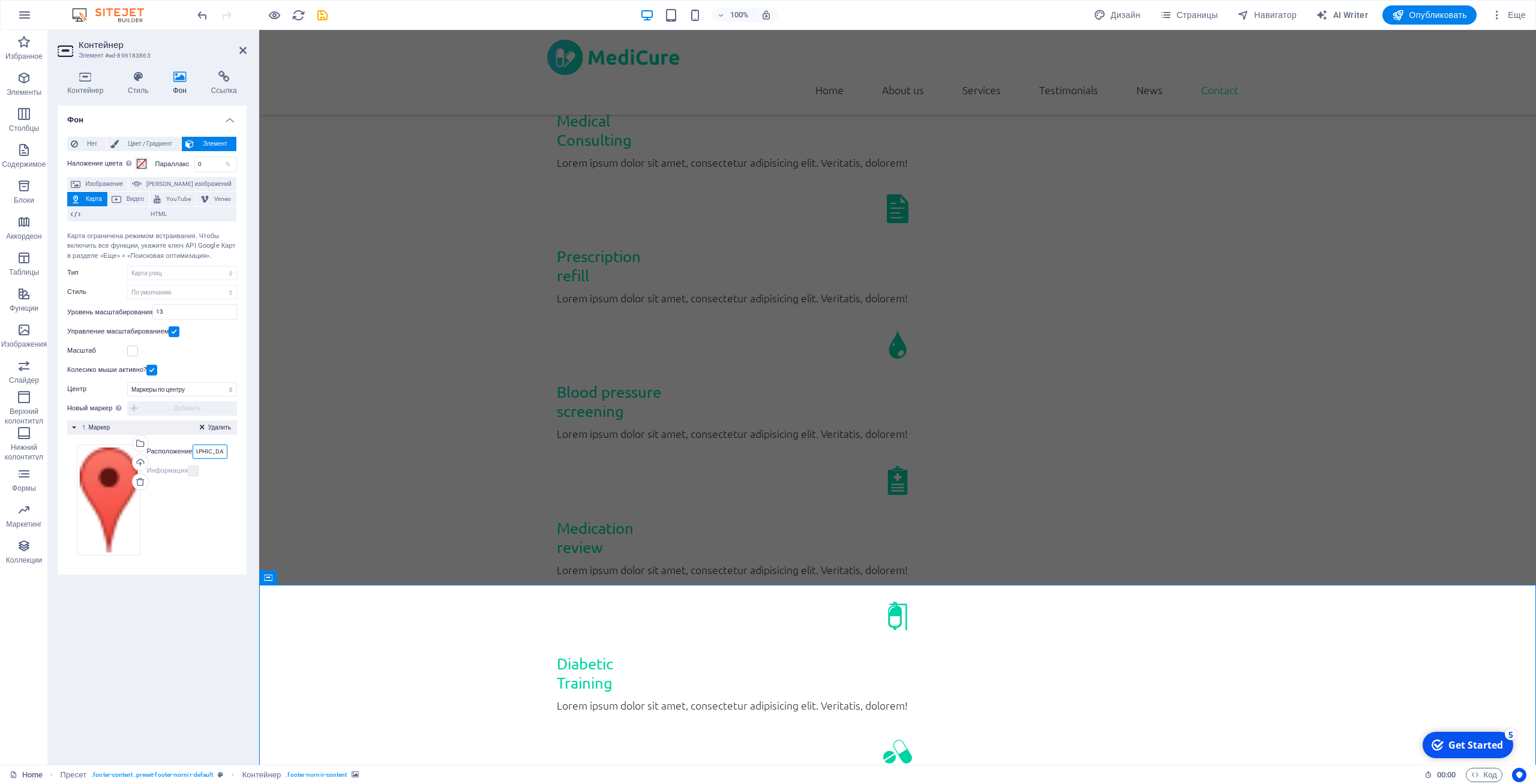
type input "[GEOGRAPHIC_DATA], [GEOGRAPHIC_DATA]"
click at [249, 591] on div "Контейнер Стиль Фон Ссылка Размер Высота По умолчанию px rem % vh vw Минимальна…" at bounding box center [152, 413] width 208 height 704
click at [197, 355] on div "Масштаб" at bounding box center [152, 351] width 170 height 14
click at [245, 44] on h2 "Контейнер" at bounding box center [163, 45] width 168 height 11
drag, startPoint x: 245, startPoint y: 56, endPoint x: 253, endPoint y: 68, distance: 14.4
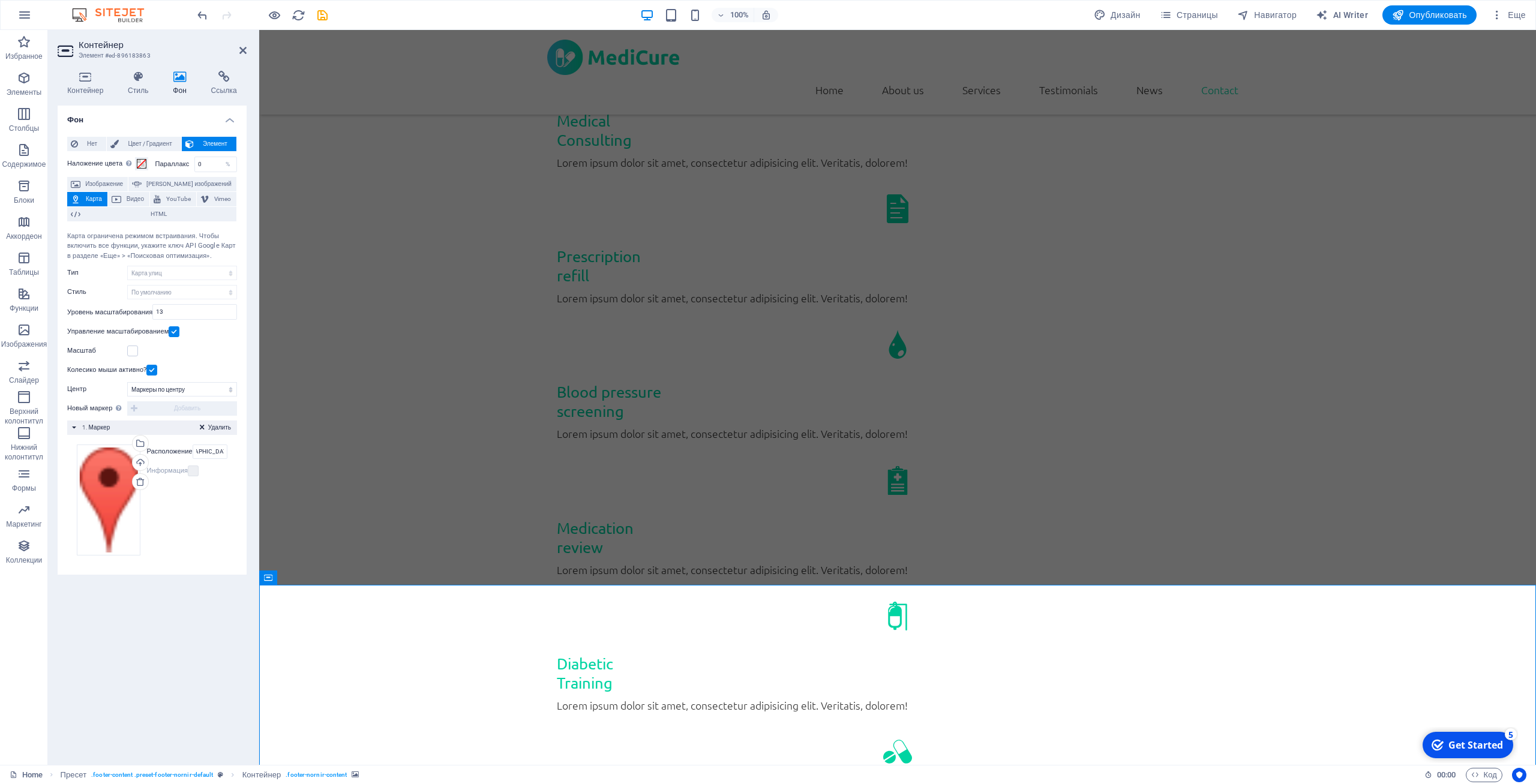
click at [245, 57] on header "Контейнер Элемент #ed-896183863" at bounding box center [152, 46] width 189 height 31
click at [239, 51] on icon at bounding box center [243, 50] width 7 height 9
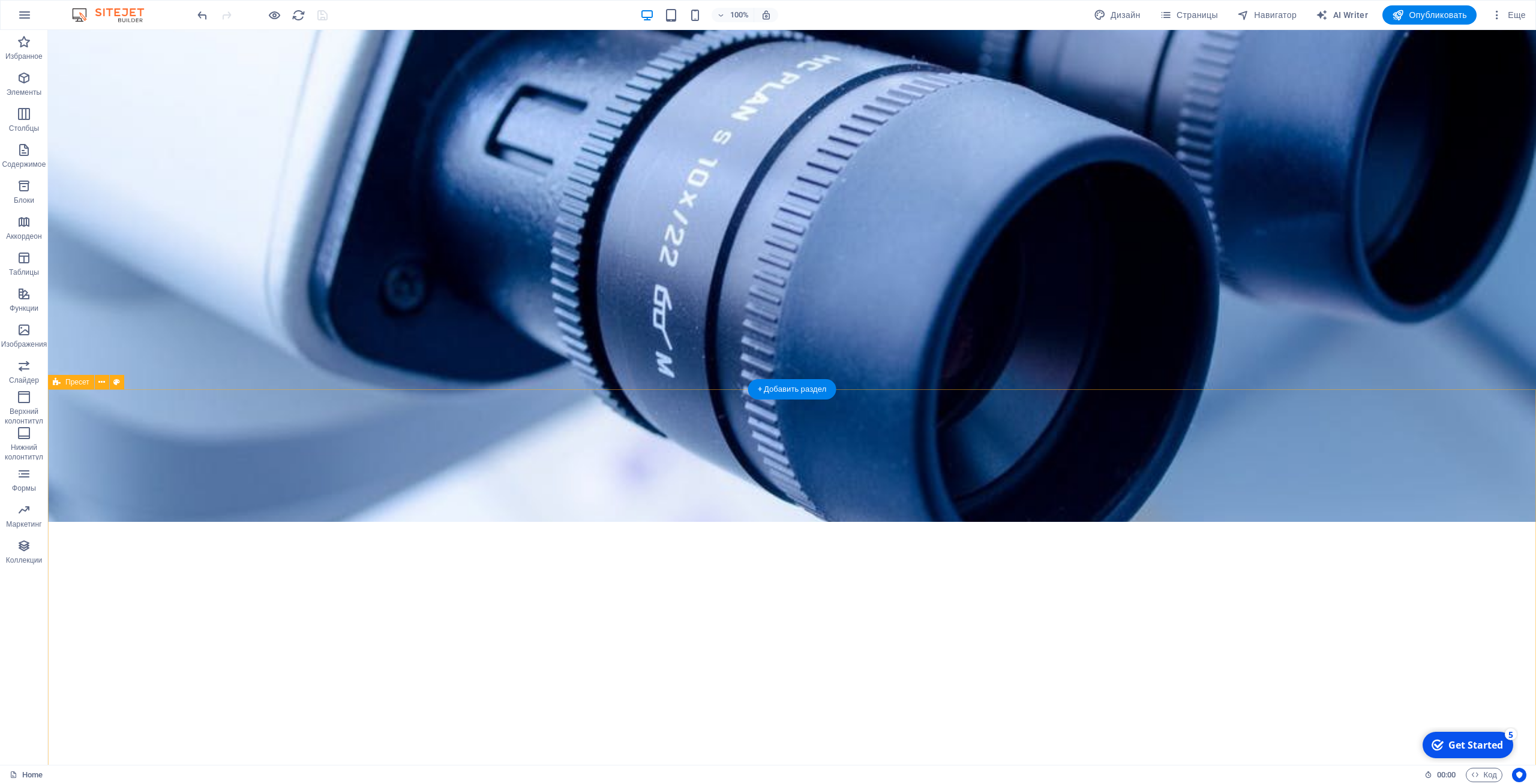
scroll to position [664, 0]
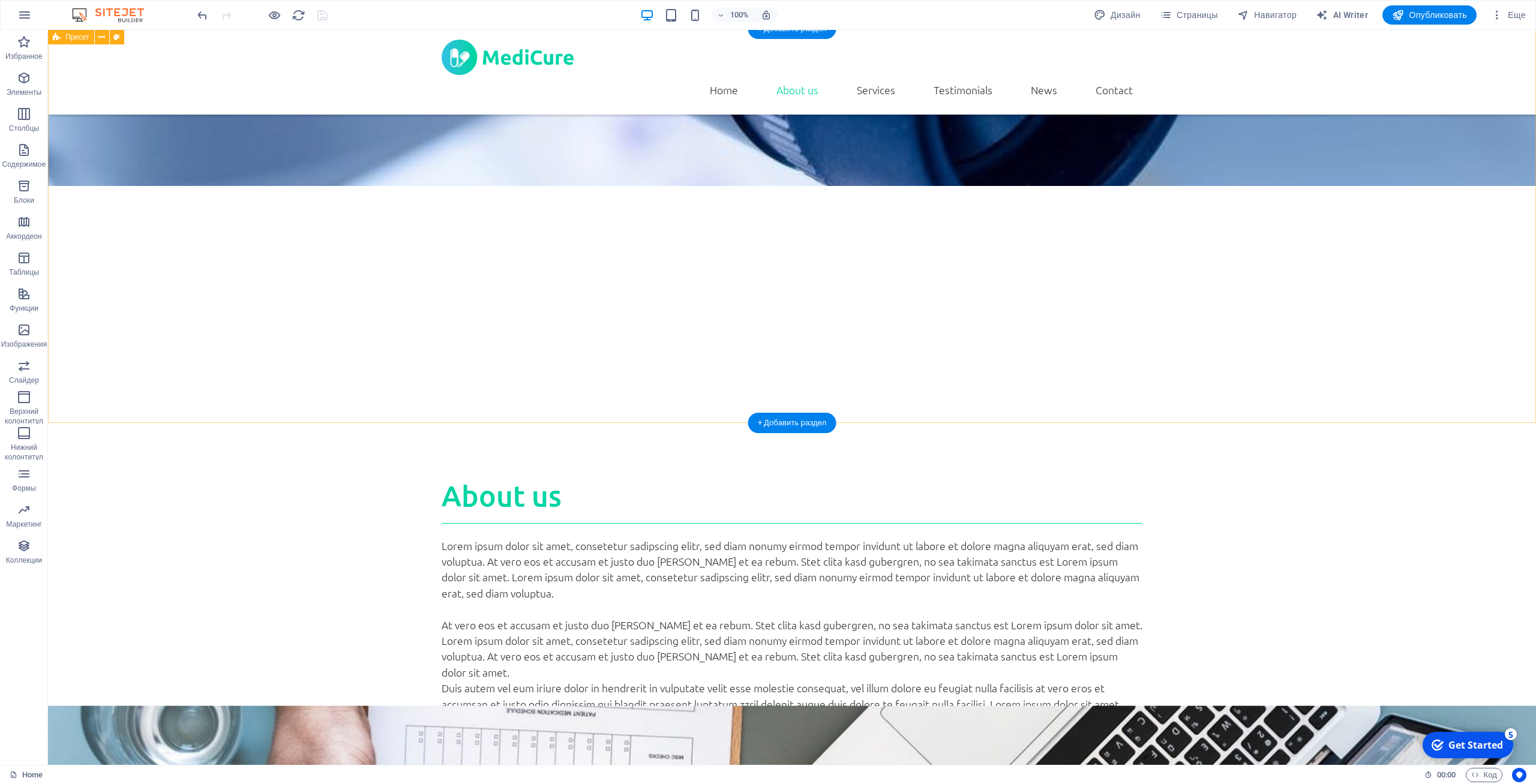
click at [257, 430] on div "About us Lorem ipsum dolor sit amet, consetetur sadipscing elitr, sed diam nonu…" at bounding box center [792, 626] width 1488 height 394
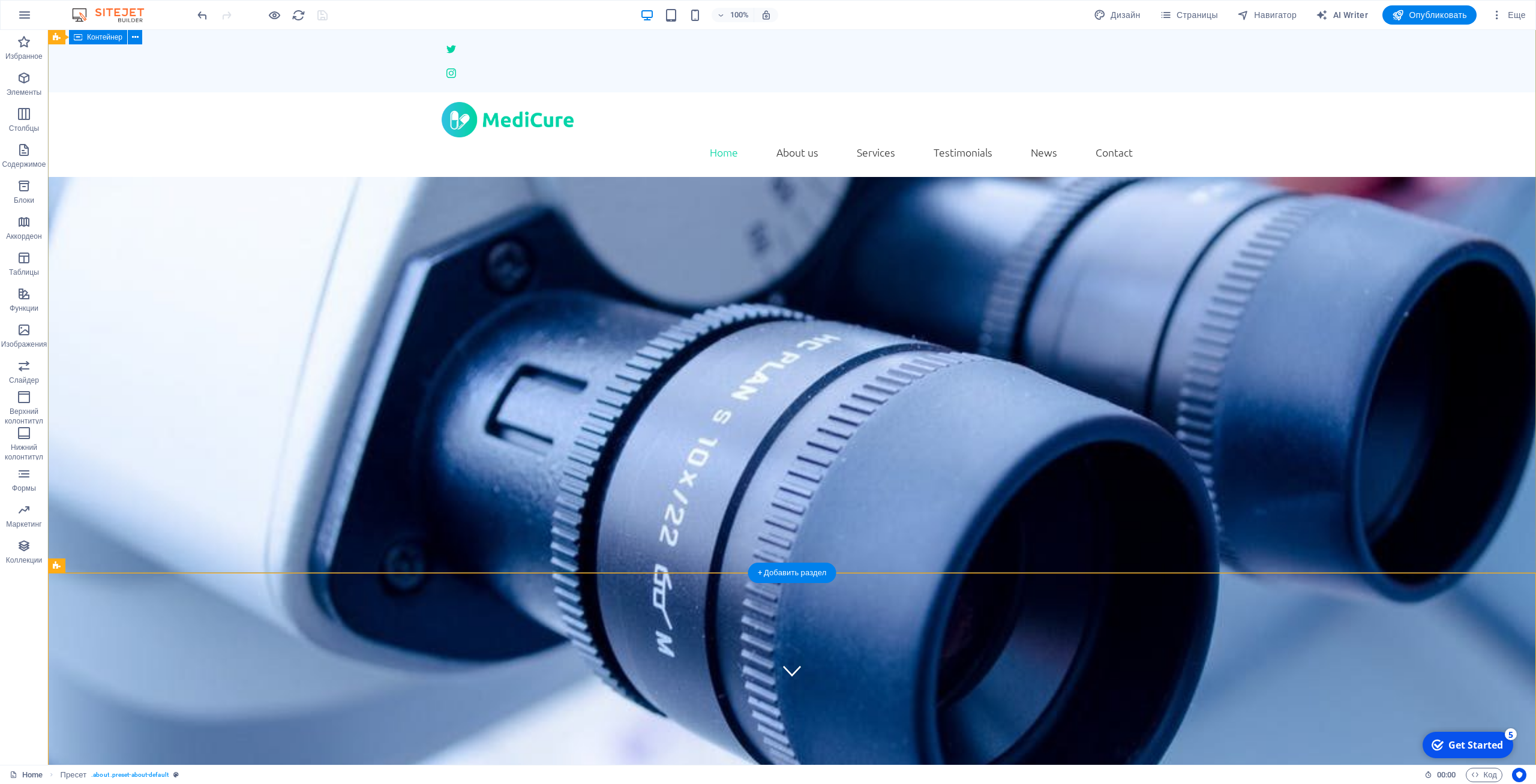
scroll to position [0, 0]
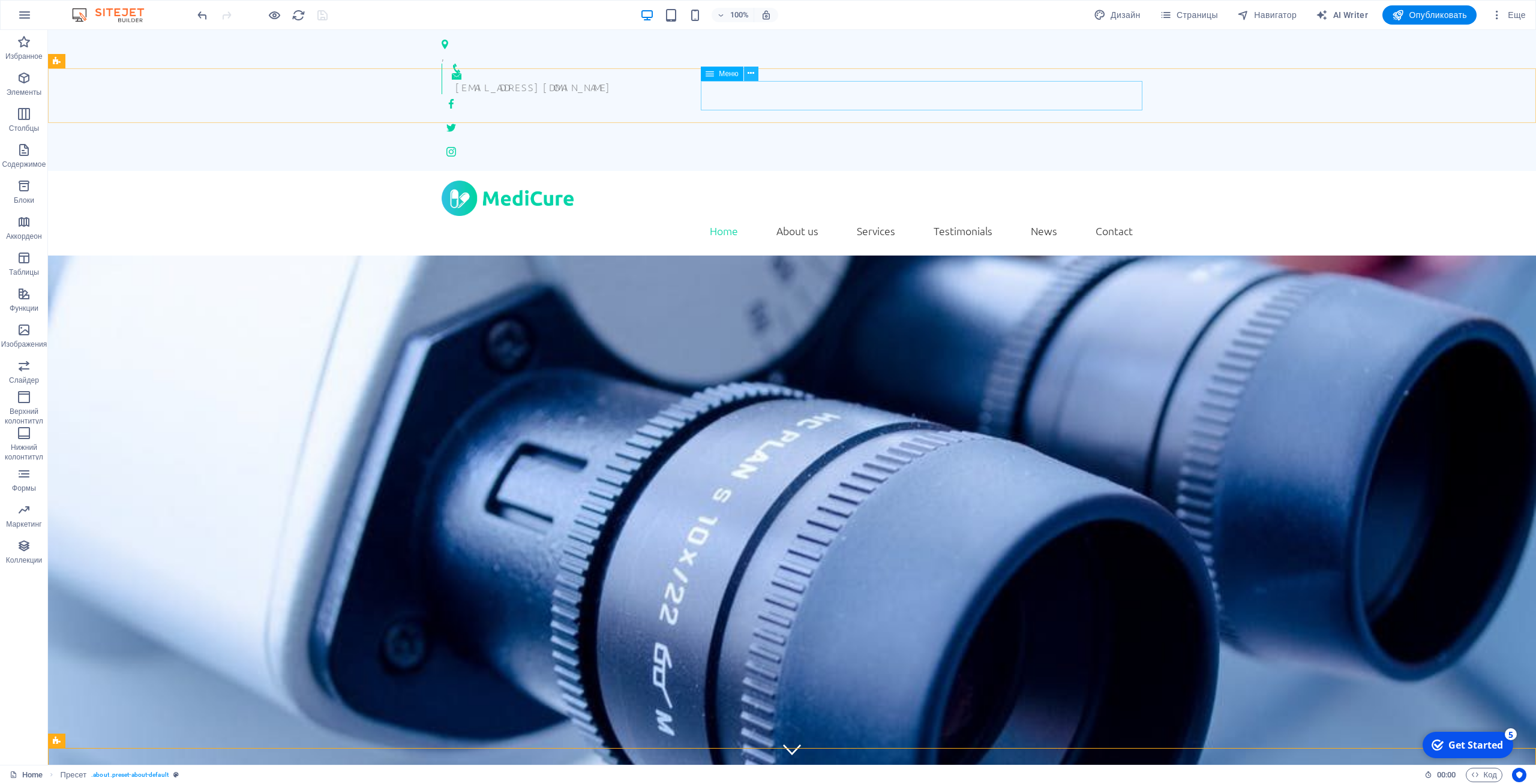
click at [753, 75] on icon at bounding box center [751, 73] width 6 height 13
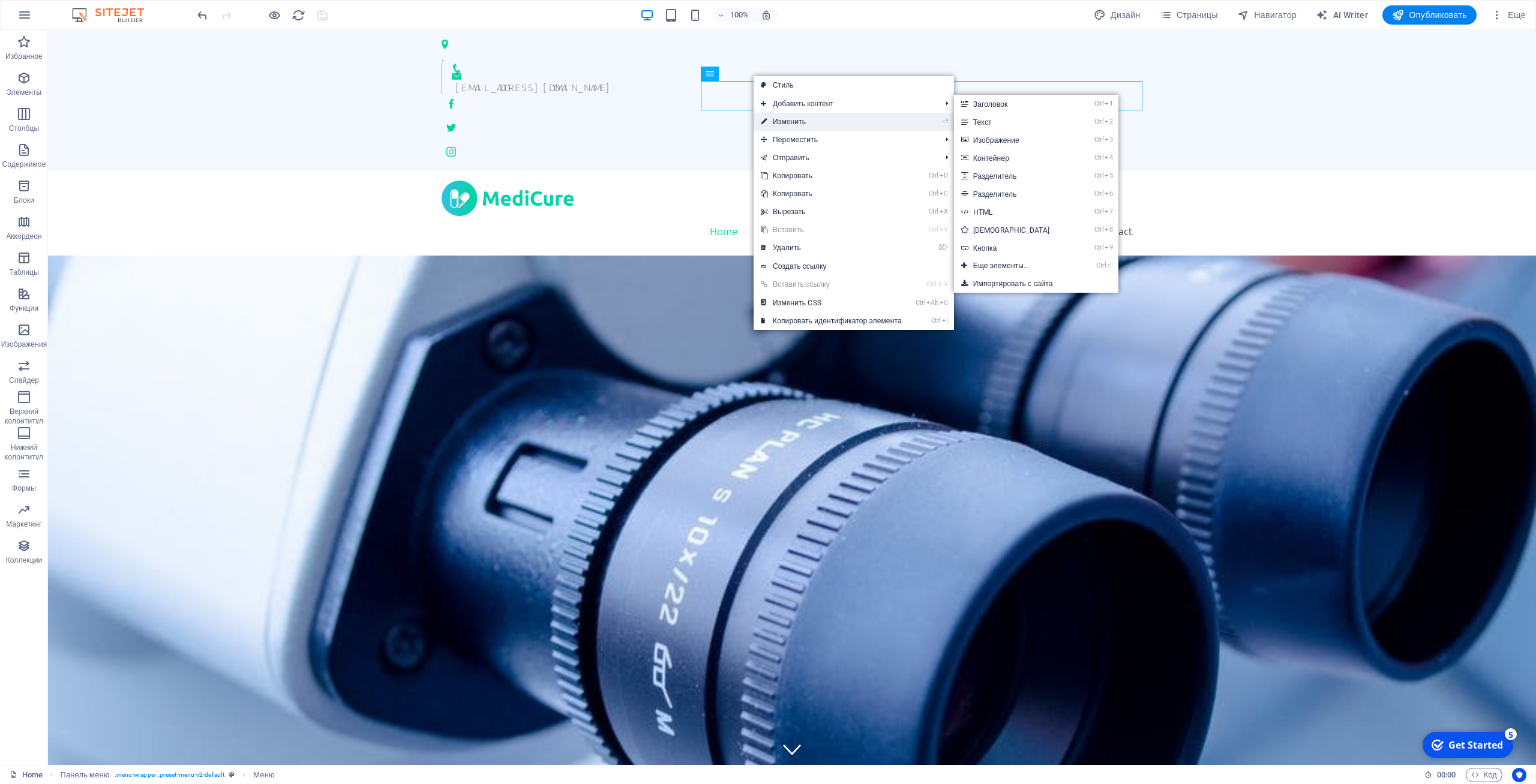
click at [802, 118] on link "⏎ Изменить" at bounding box center [831, 121] width 155 height 18
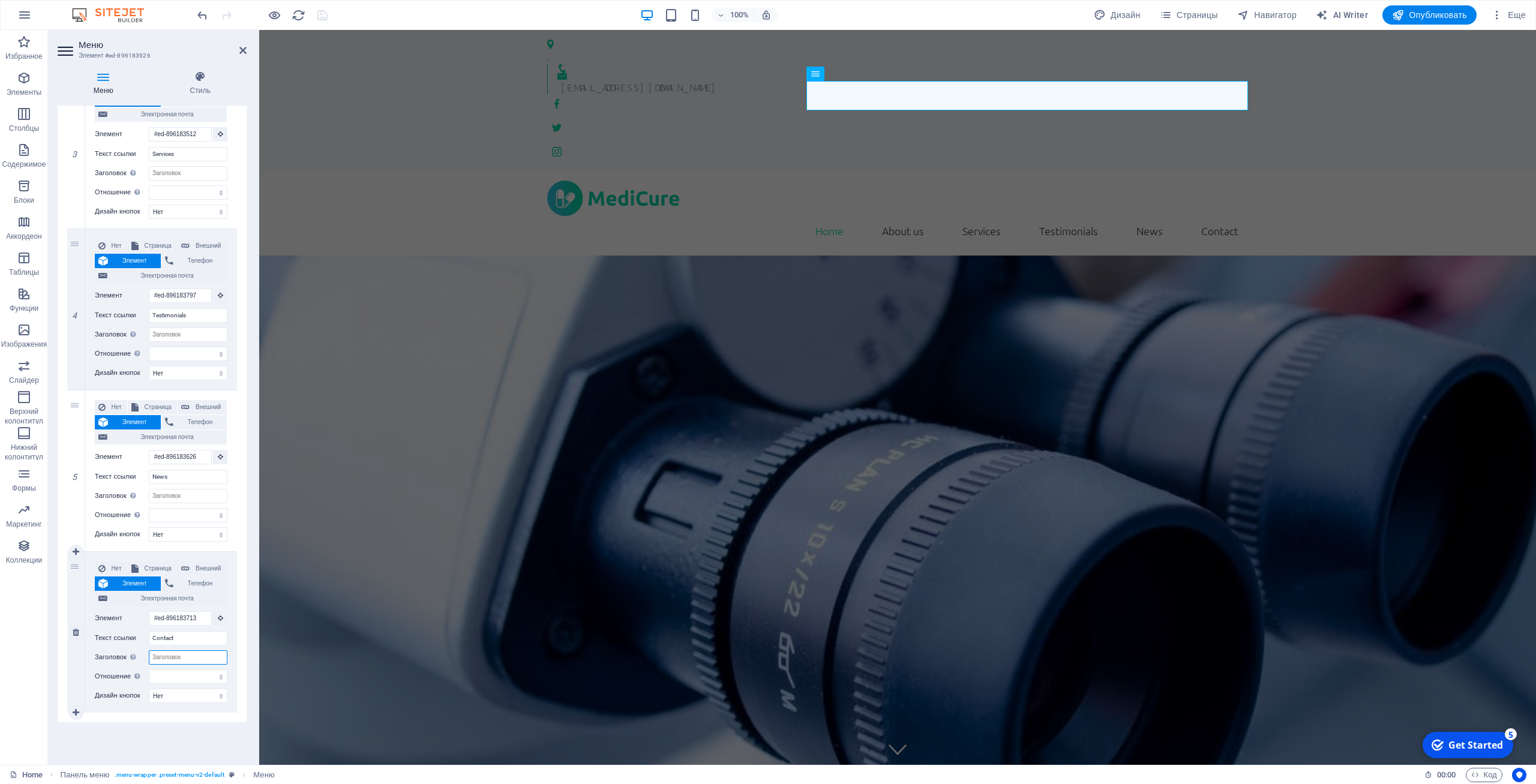
click at [195, 661] on input "Заголовок Дополнительное описание ссылки не должно совпадать с текстом ссылки. …" at bounding box center [188, 658] width 78 height 14
click at [149, 670] on select "чередовать автор закладка внешние справка license далее nofollow noreferrer noo…" at bounding box center [188, 677] width 78 height 14
drag, startPoint x: 195, startPoint y: 675, endPoint x: 188, endPoint y: 714, distance: 39.6
click at [188, 714] on div "1 Нет Страница Внешний Элемент Телефон Электронная почта Страница Home Subpage …" at bounding box center [152, 229] width 189 height 987
click at [21, 622] on div "Избранное Элементы Столбцы Содержимое Блоки Аккордеон Таблицы Функции Изображен…" at bounding box center [24, 397] width 48 height 735
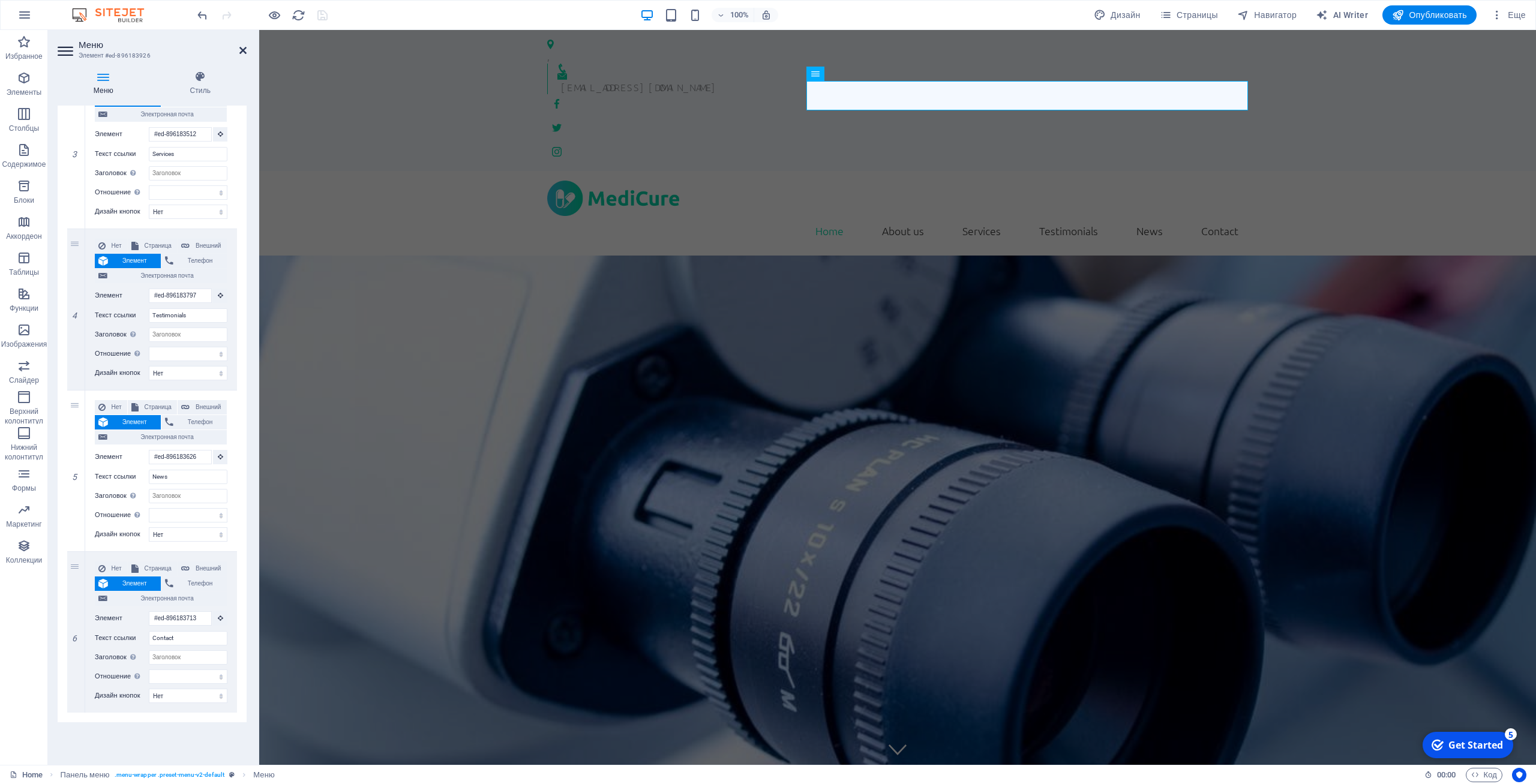
drag, startPoint x: 246, startPoint y: 51, endPoint x: 198, endPoint y: 21, distance: 56.6
click at [246, 51] on icon at bounding box center [243, 50] width 7 height 9
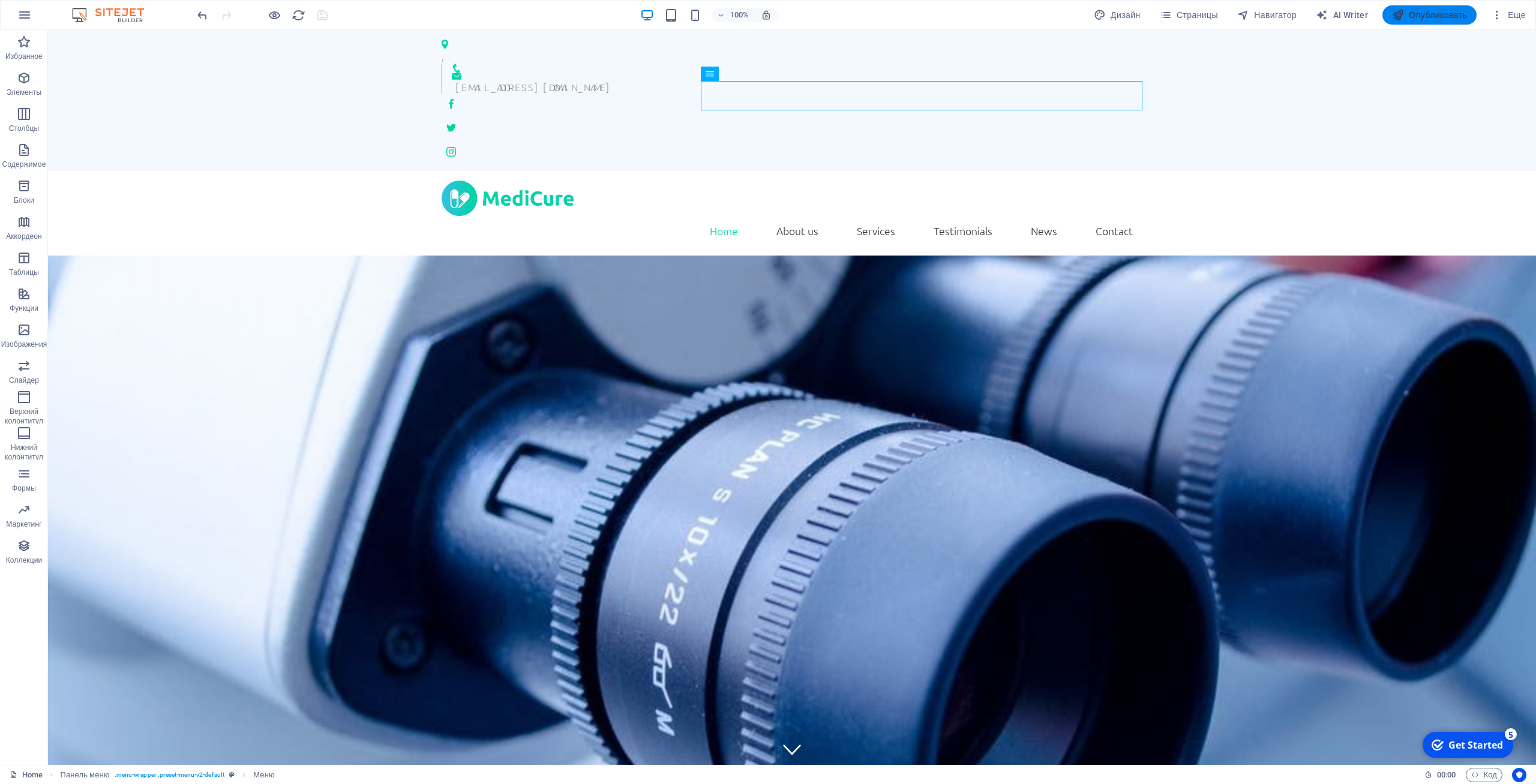
drag, startPoint x: 1436, startPoint y: 9, endPoint x: 1388, endPoint y: 123, distance: 123.7
click at [1436, 9] on button "Опубликовать" at bounding box center [1430, 15] width 94 height 19
